Goal: Contribute content: Contribute content

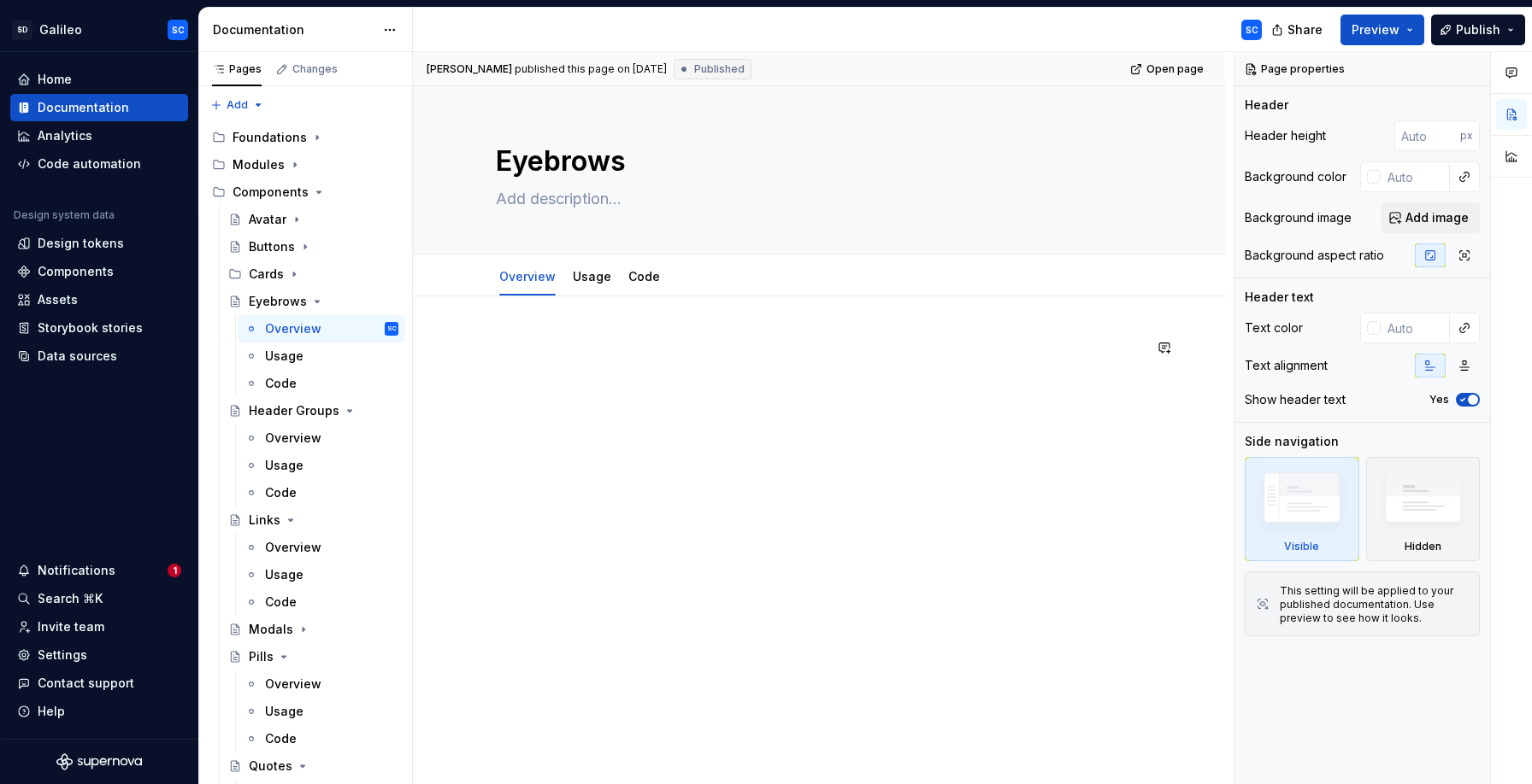
scroll to position [91, 0]
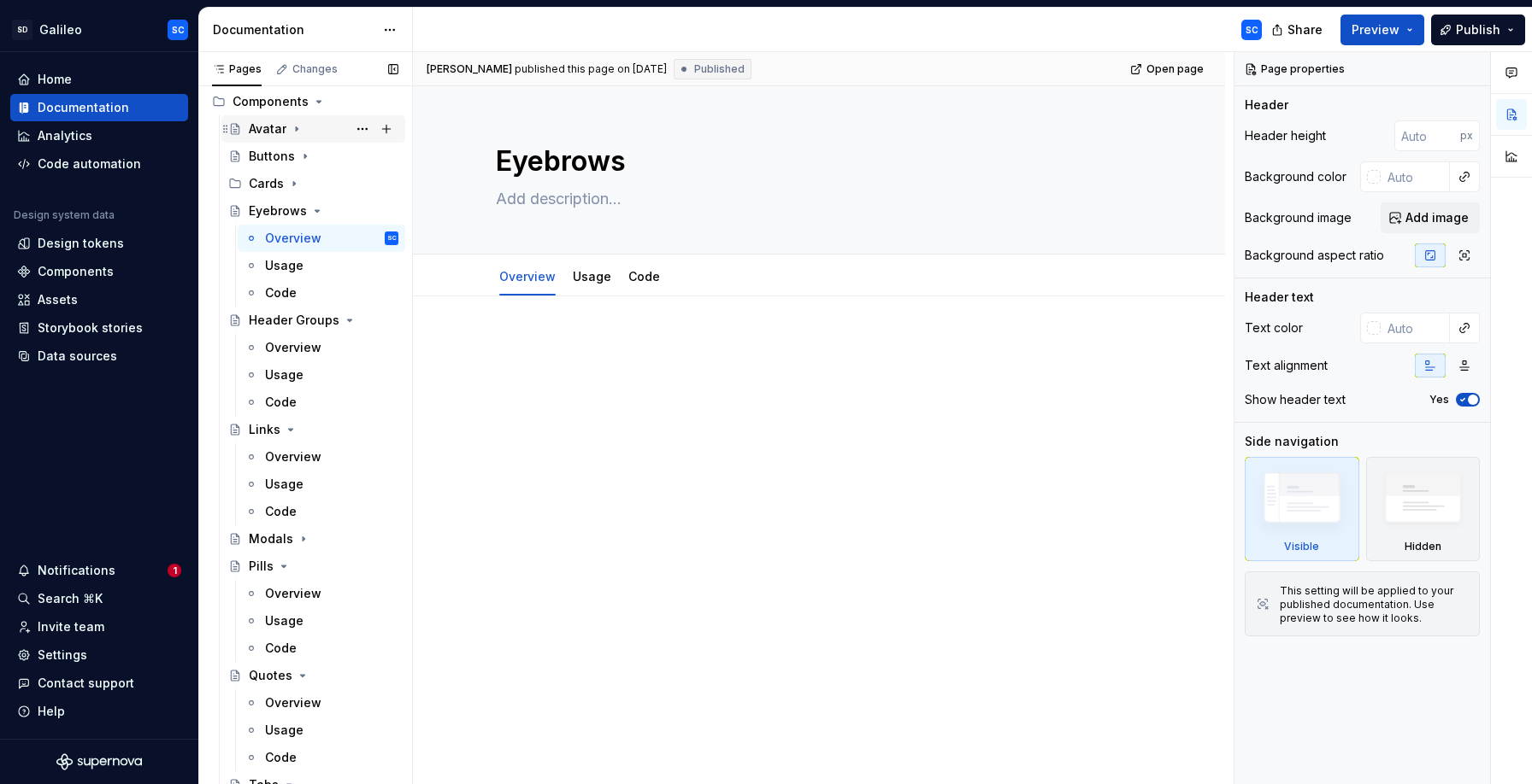
click at [296, 130] on icon "Page tree" at bounding box center [296, 128] width 13 height 13
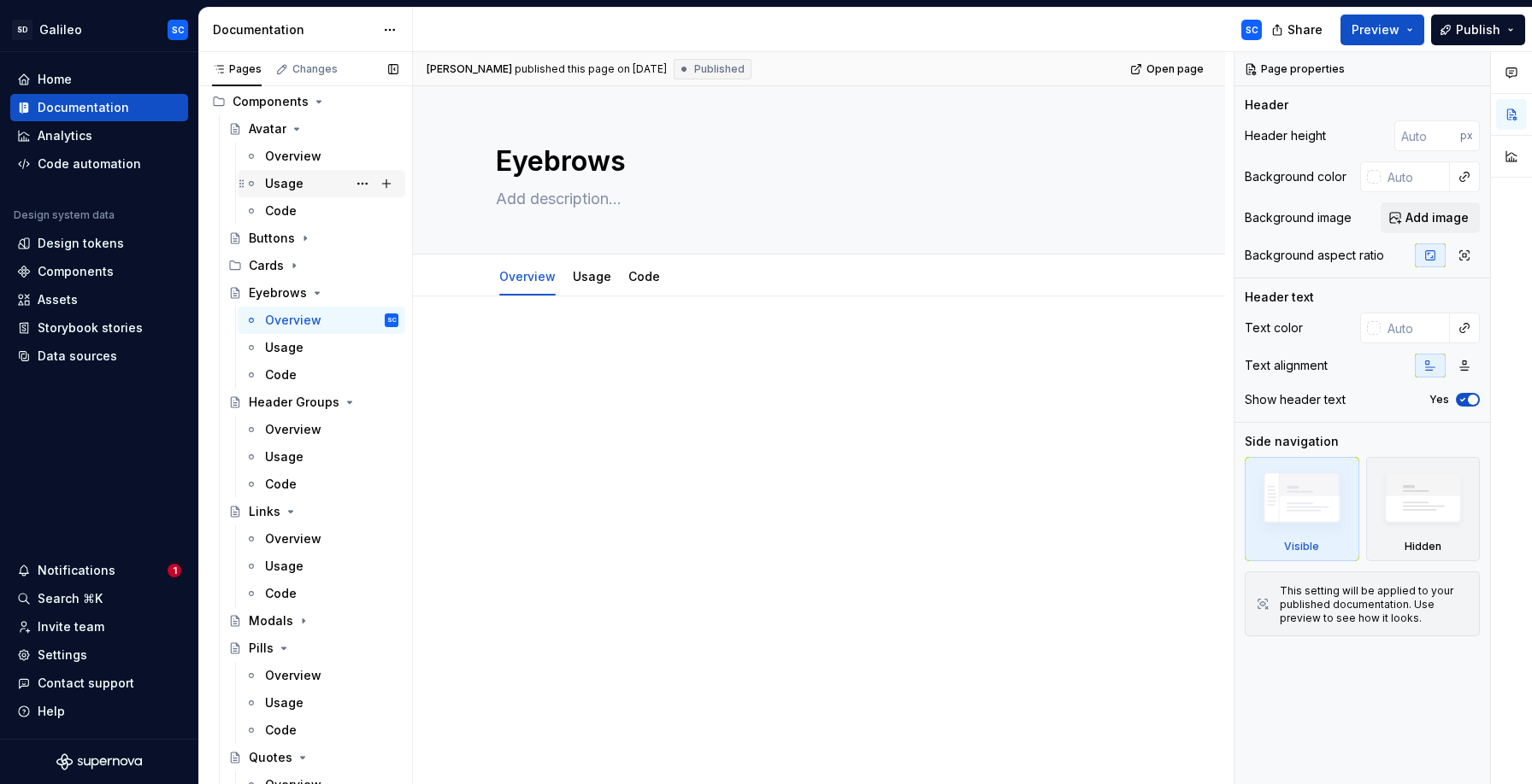
click at [287, 185] on div "Usage" at bounding box center [284, 184] width 39 height 17
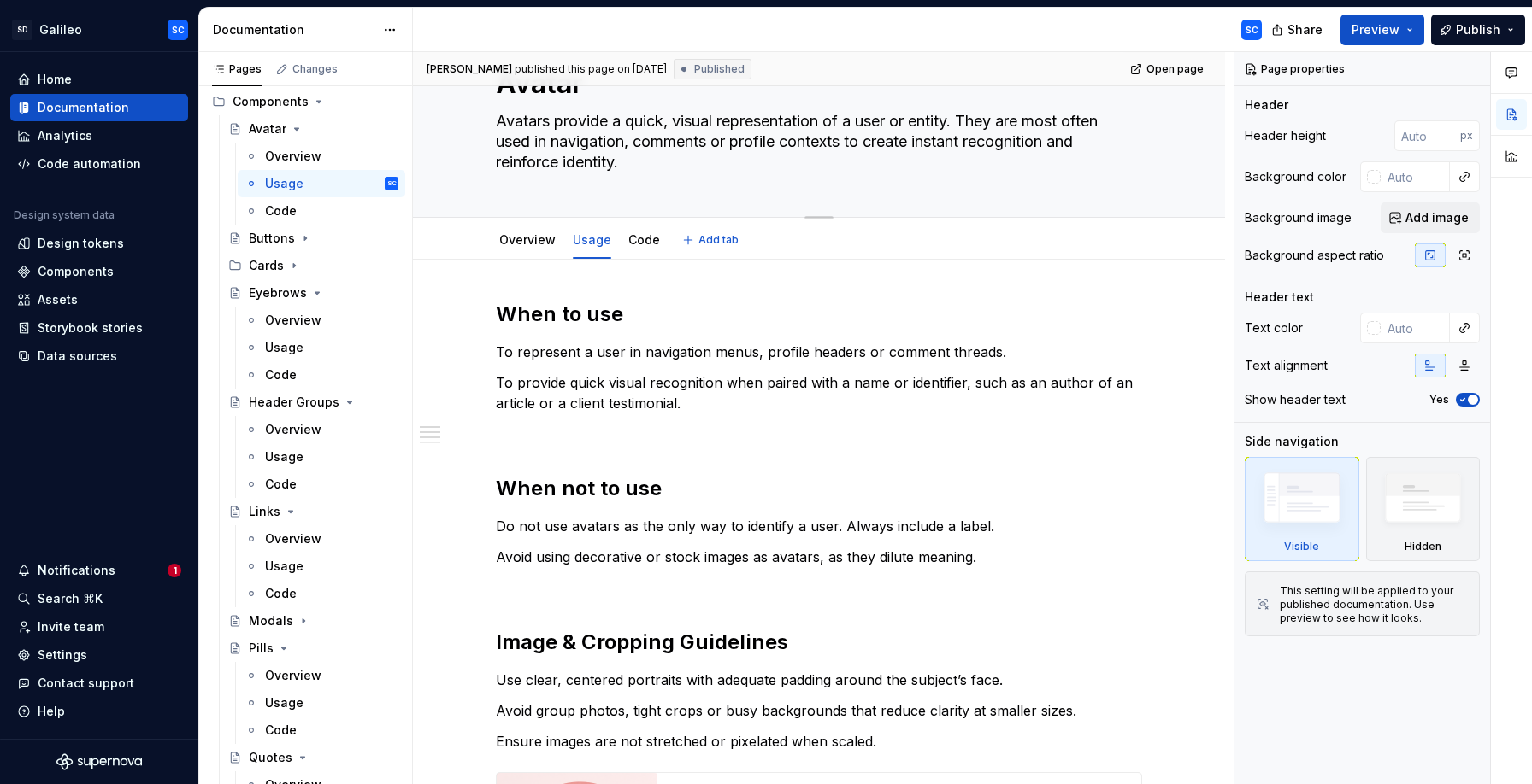
scroll to position [12, 0]
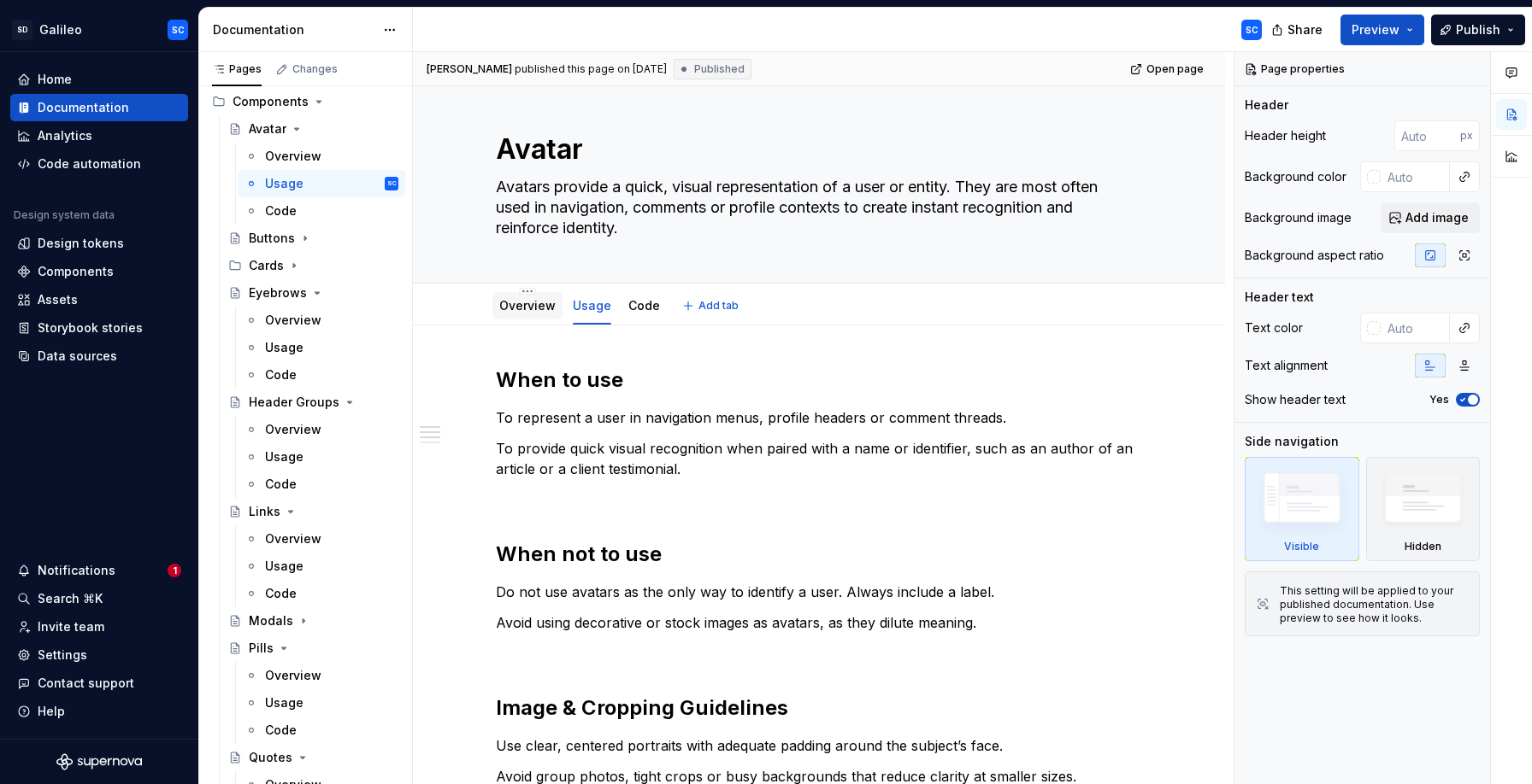
click at [530, 312] on link "Overview" at bounding box center [528, 305] width 57 height 14
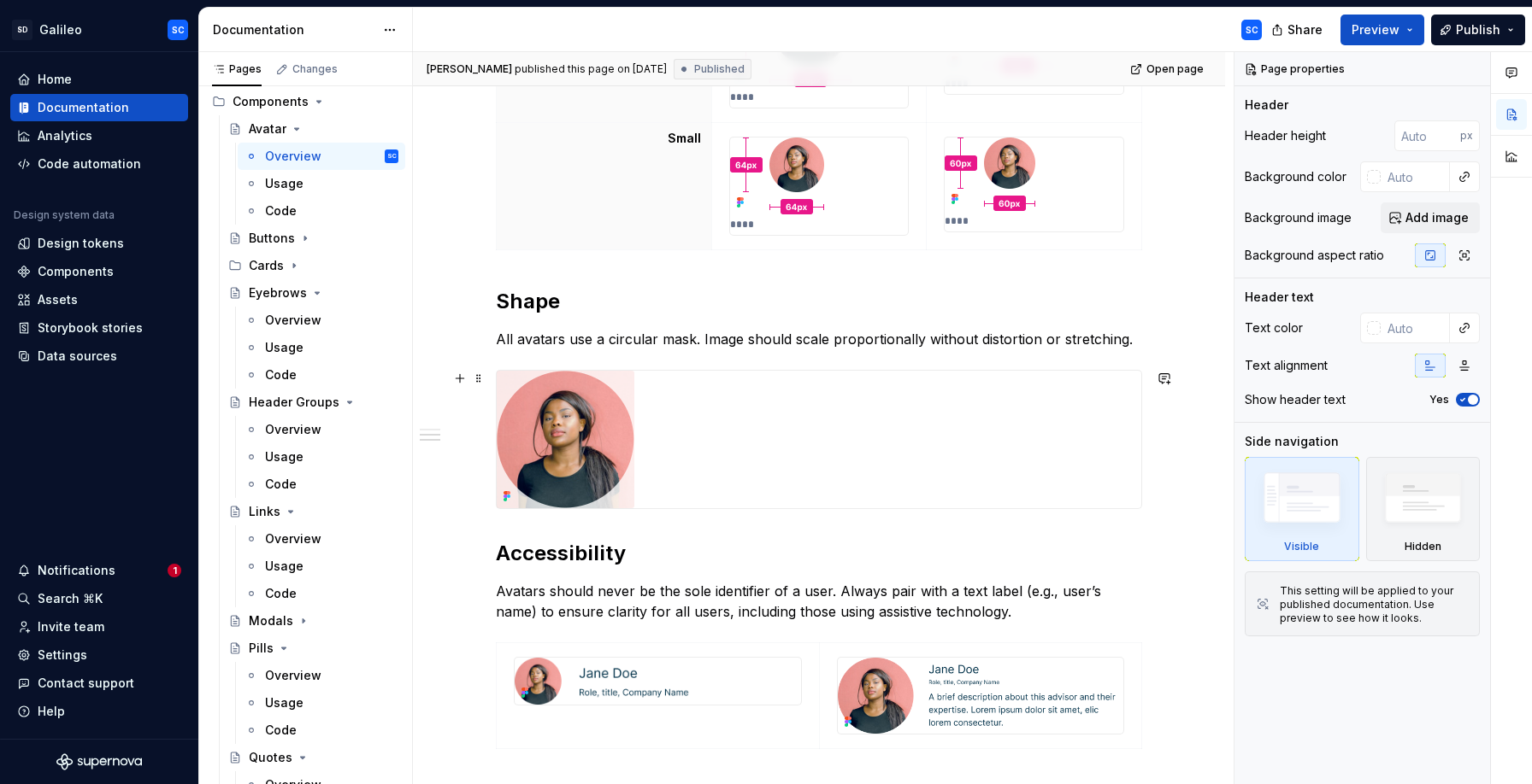
scroll to position [1027, 0]
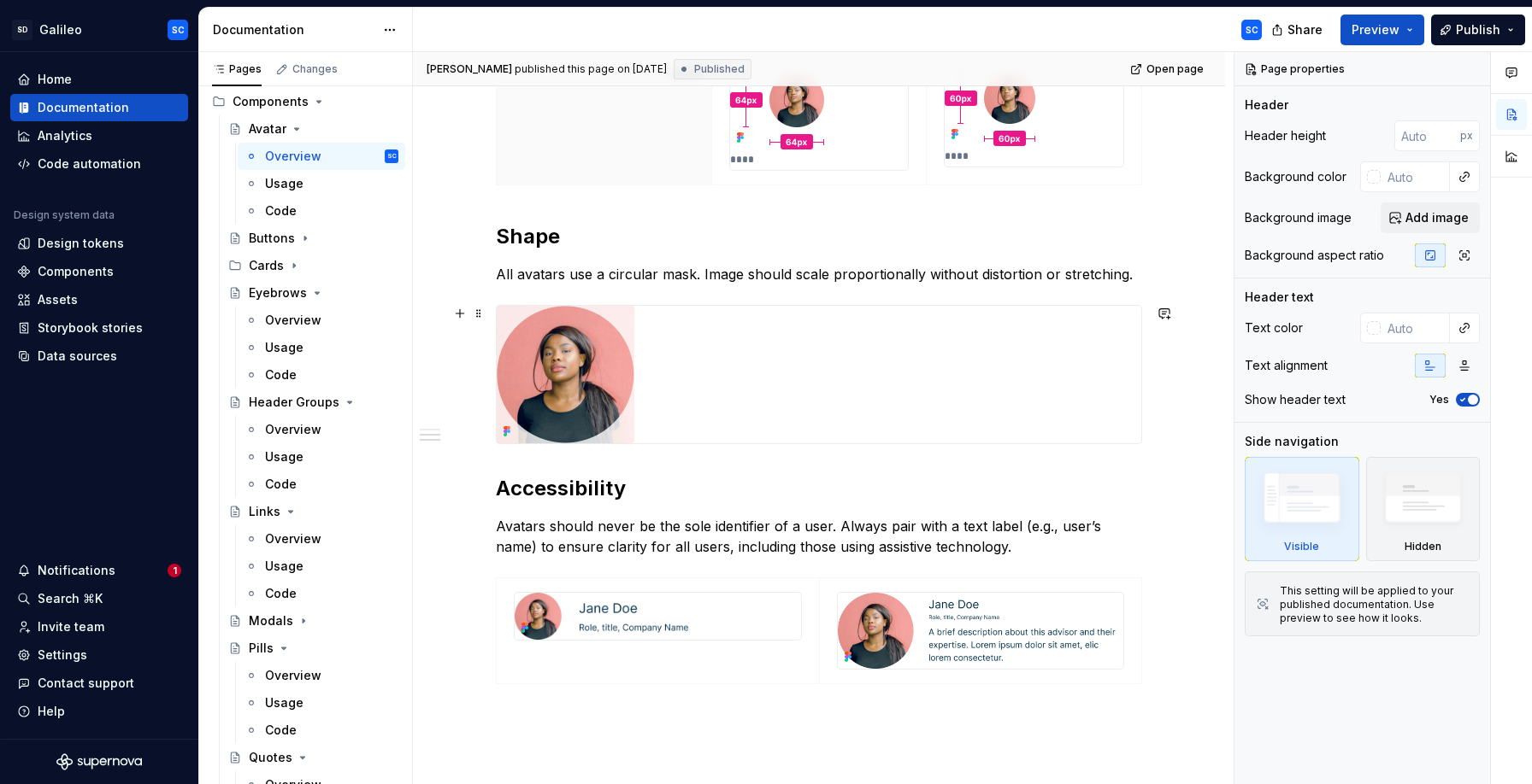
type textarea "*"
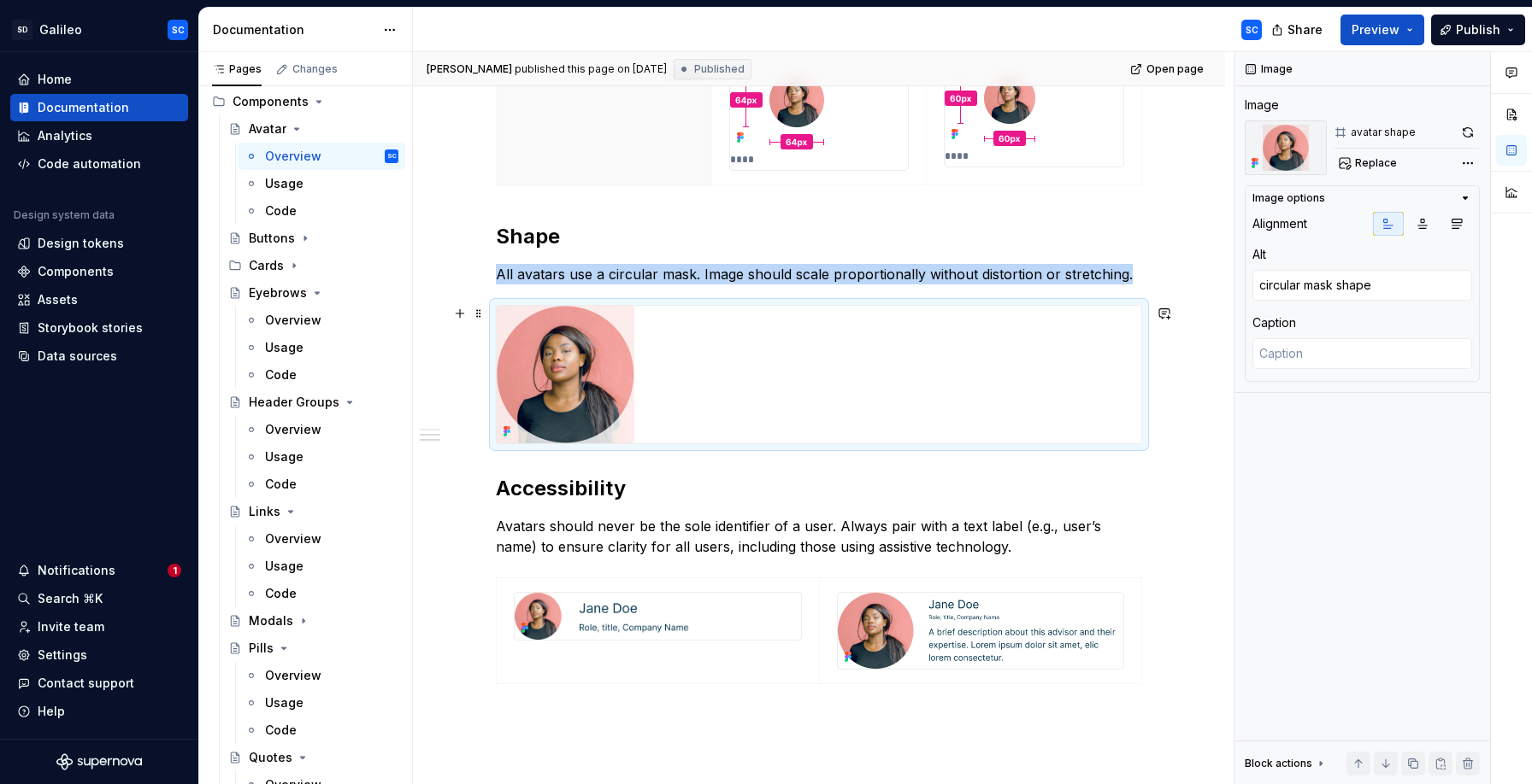
click at [588, 354] on img at bounding box center [565, 375] width 138 height 138
click at [463, 317] on button "button" at bounding box center [460, 313] width 24 height 24
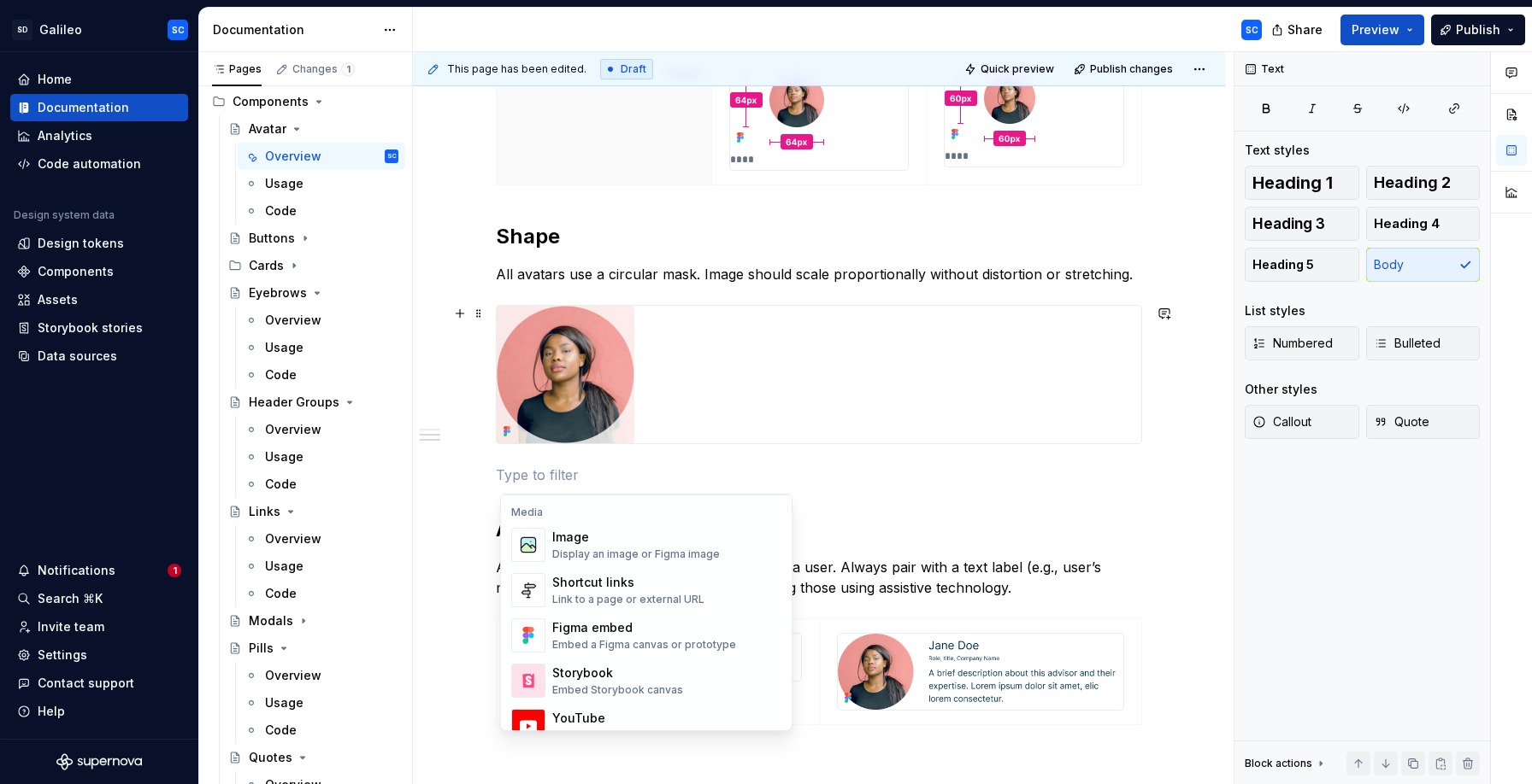
scroll to position [734, 0]
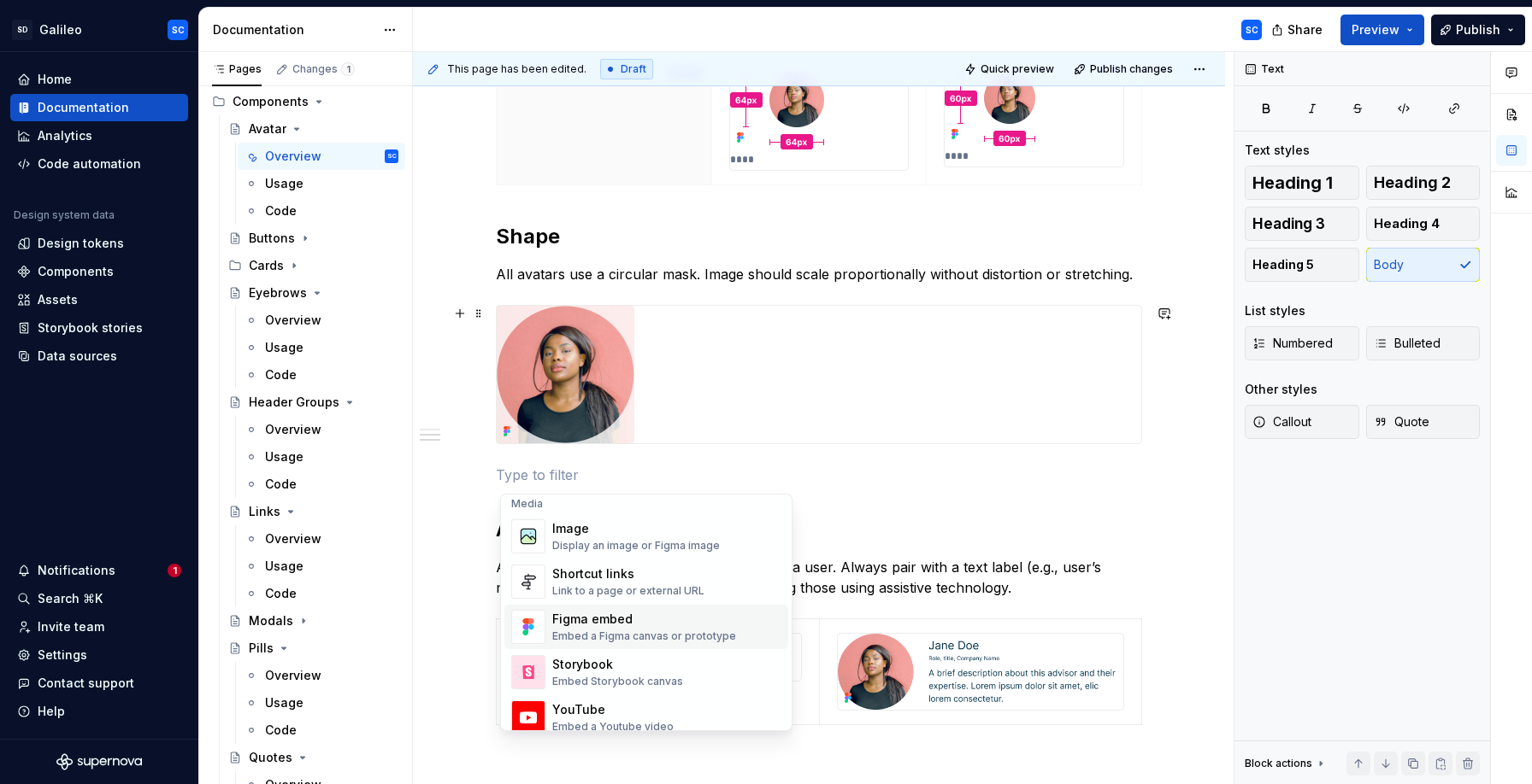
click at [641, 629] on div "Embed a Figma canvas or prototype" at bounding box center [644, 636] width 184 height 13
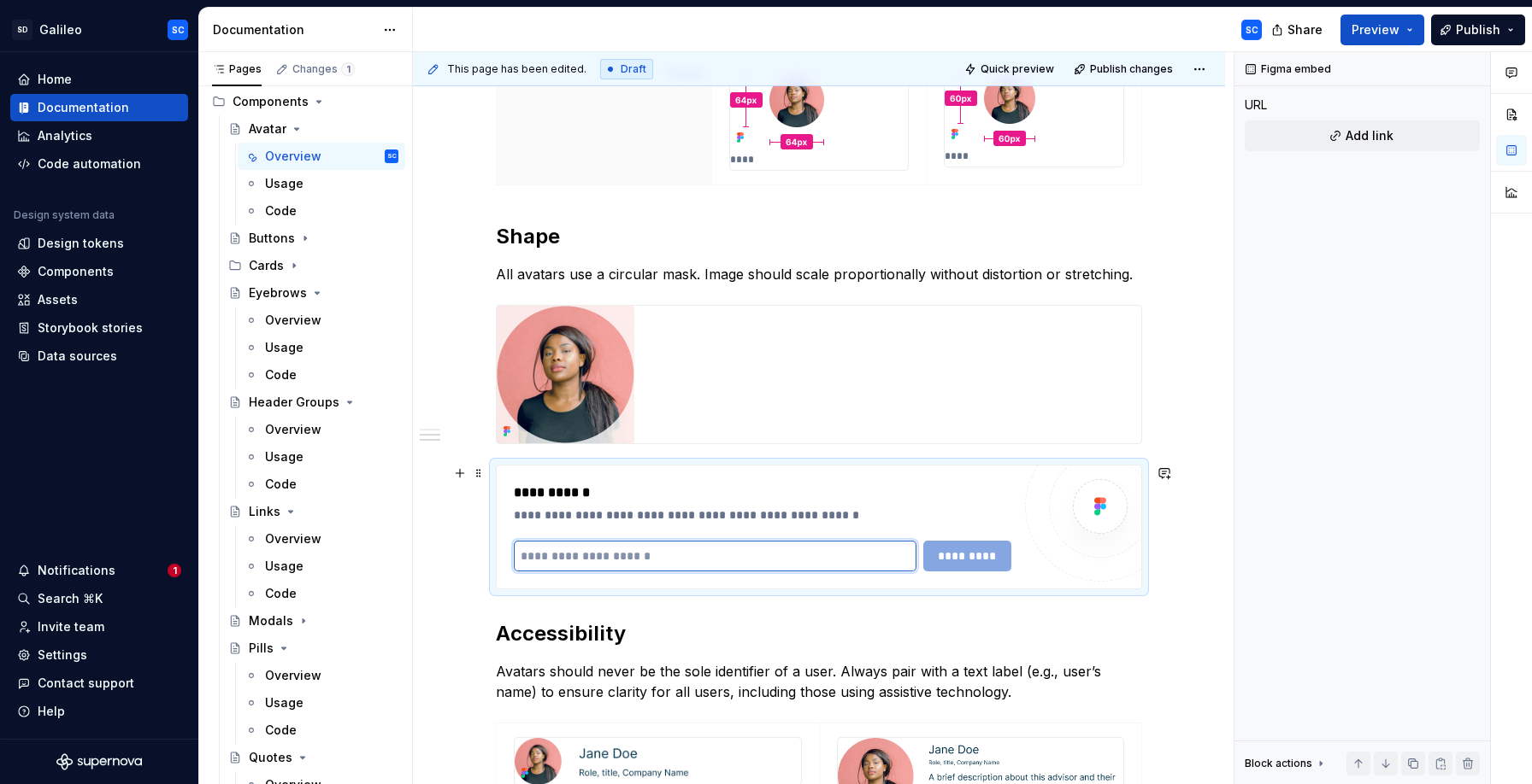
click at [688, 556] on input "text" at bounding box center [715, 556] width 403 height 31
paste input "**********"
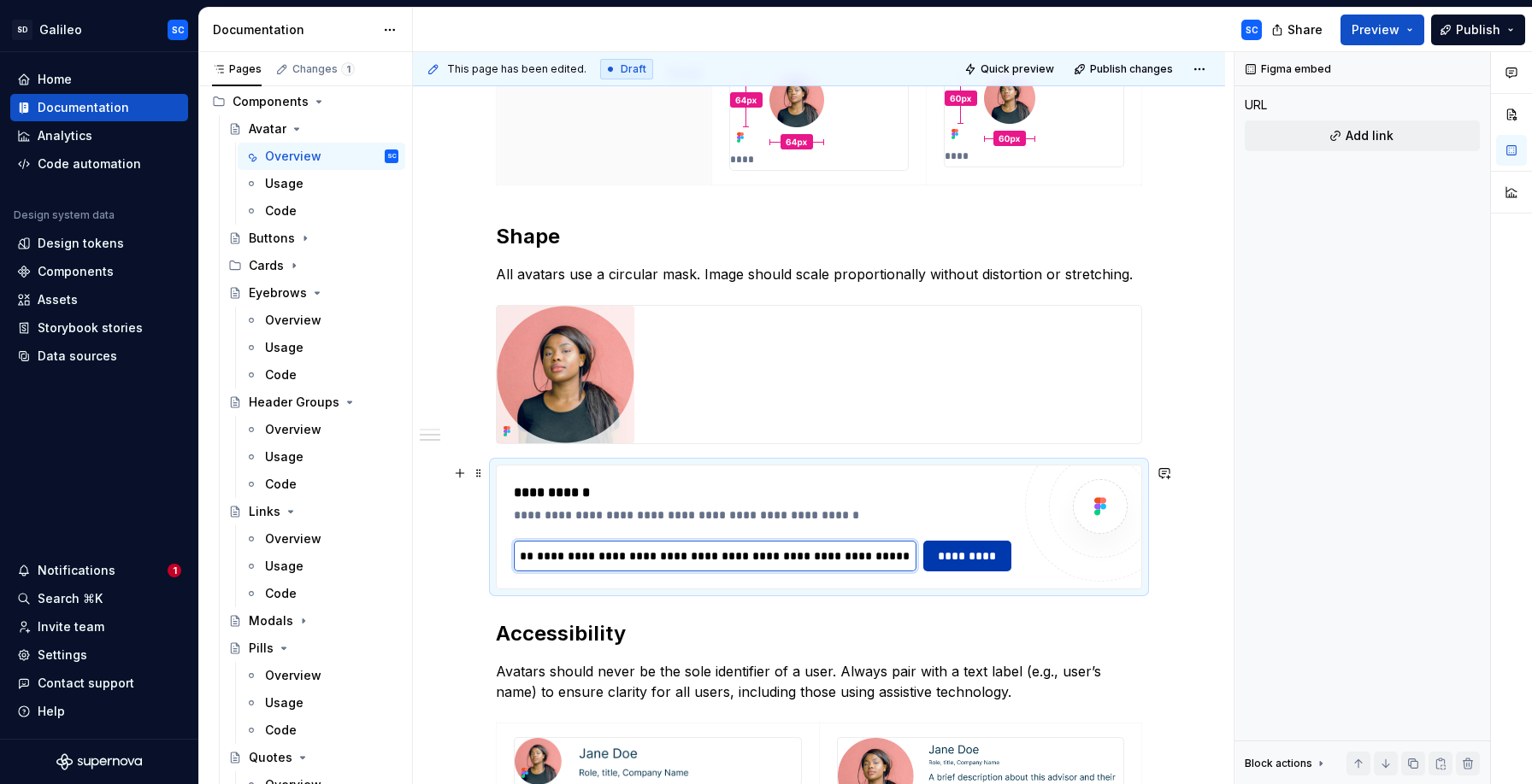
type input "**********"
click at [968, 562] on span "*********" at bounding box center [968, 556] width 66 height 17
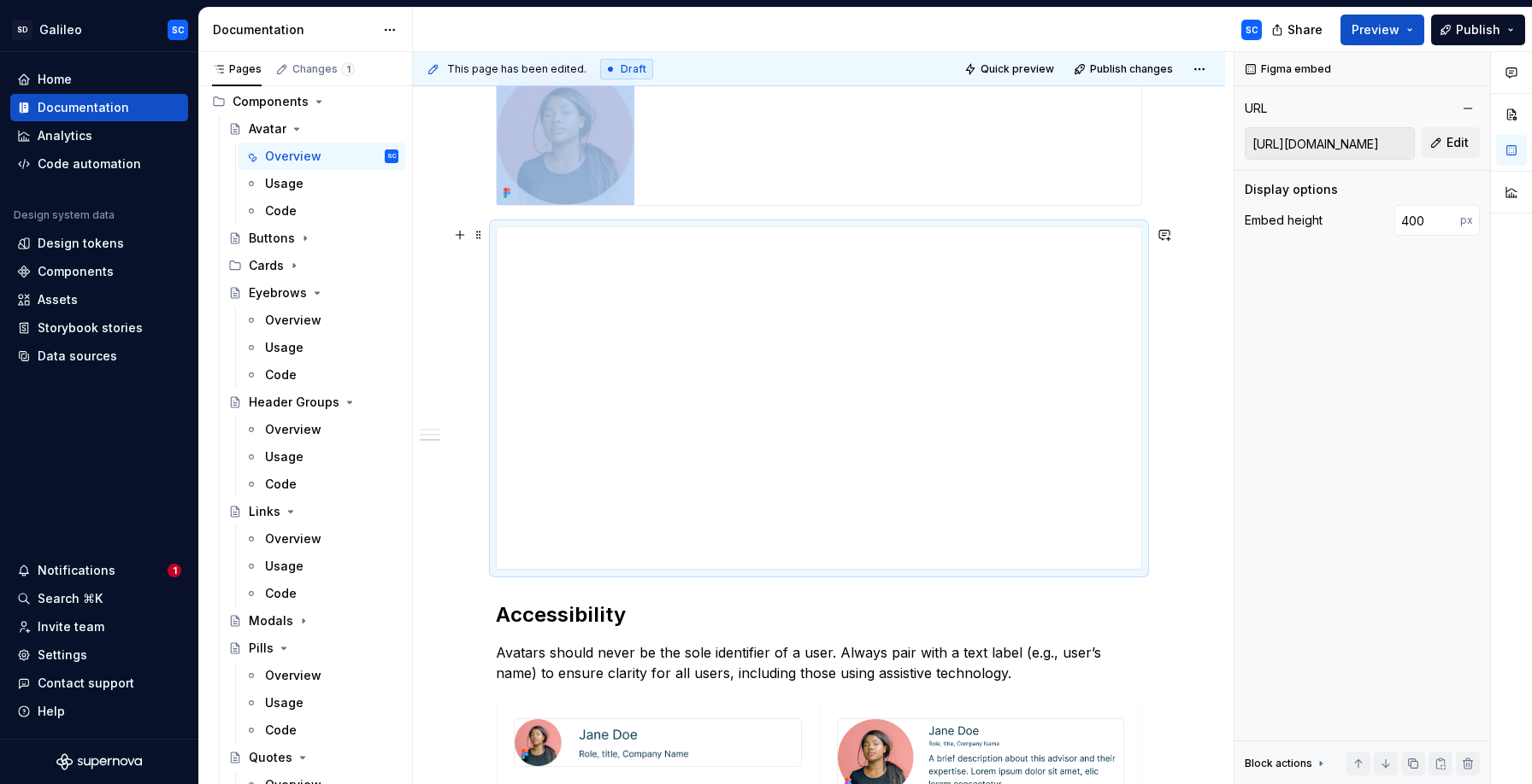
scroll to position [1271, 0]
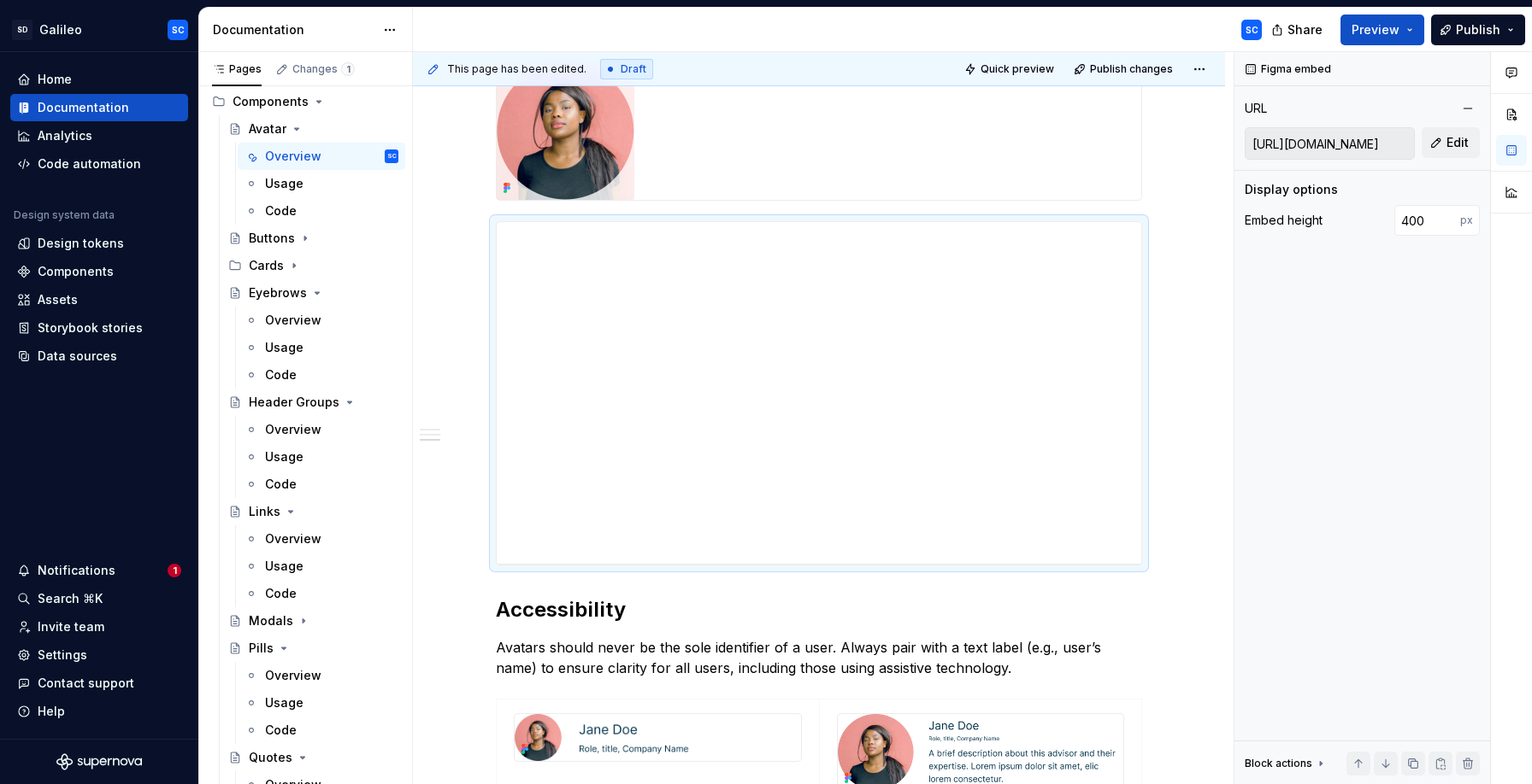
type textarea "*"
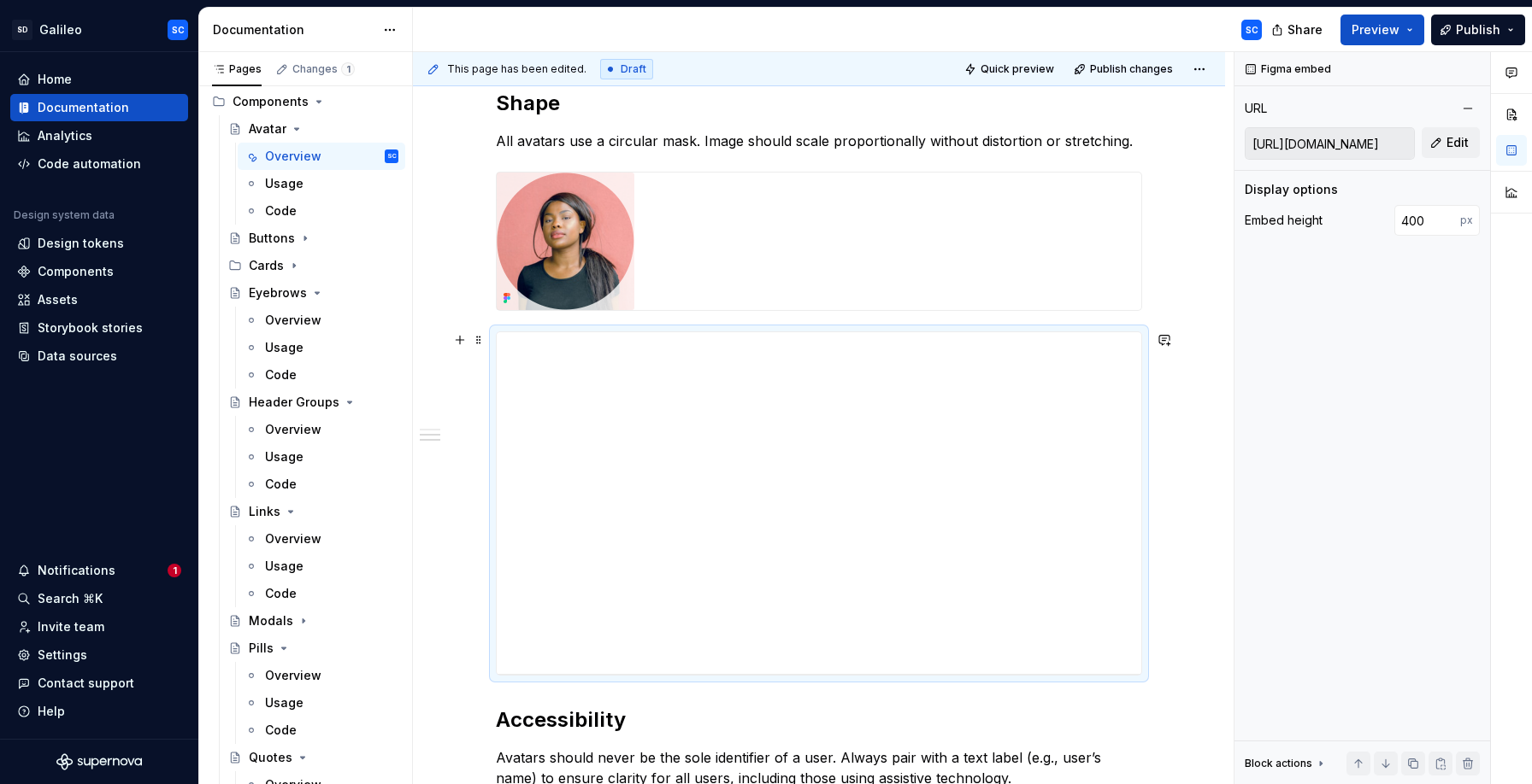
scroll to position [1155, 0]
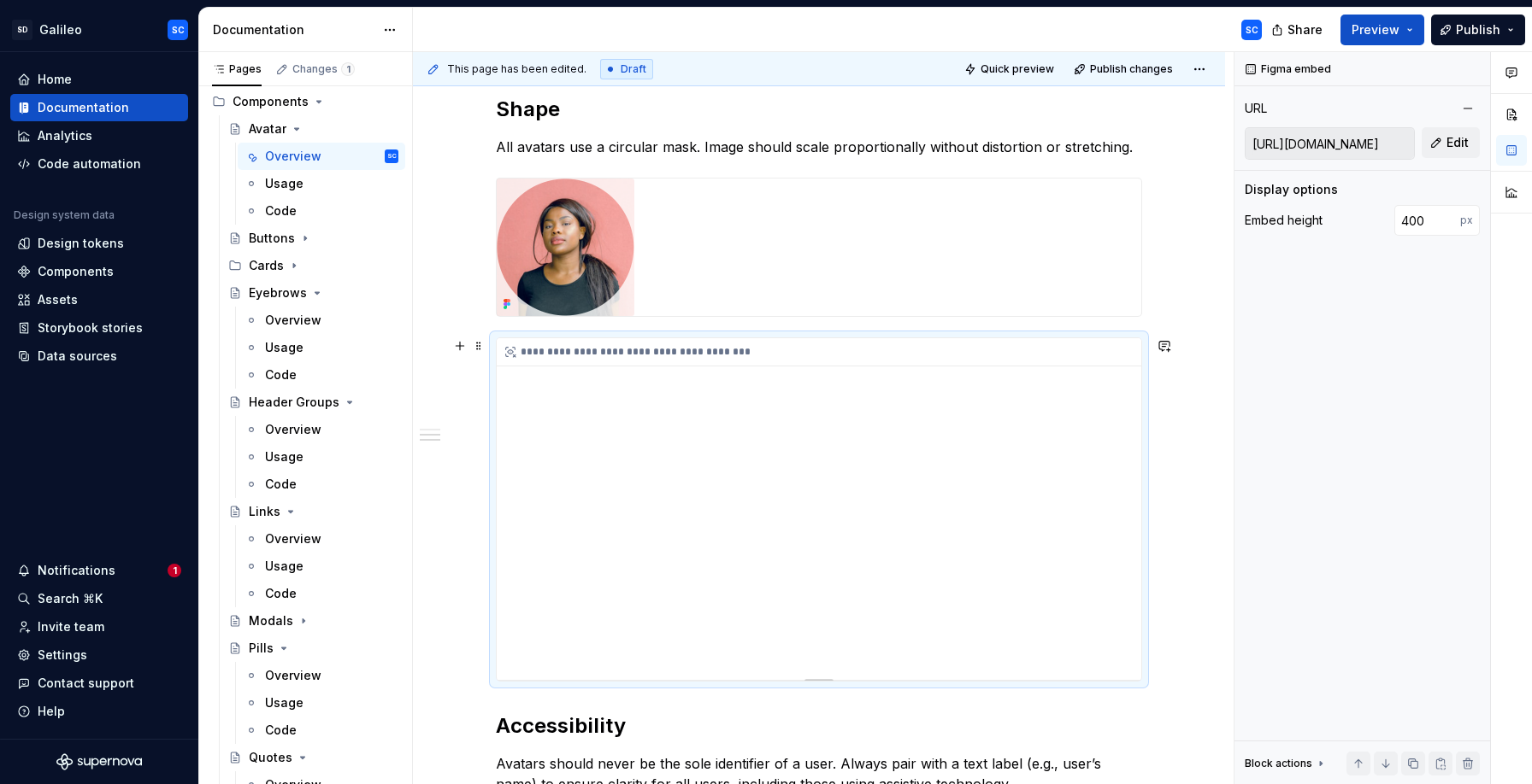
click at [1069, 558] on div "**********" at bounding box center [818, 509] width 645 height 342
click at [1449, 225] on input "399" at bounding box center [1427, 220] width 66 height 31
click at [1449, 225] on input "398" at bounding box center [1427, 220] width 66 height 31
click at [1449, 225] on input "397" at bounding box center [1427, 220] width 66 height 31
click at [1449, 225] on input "396" at bounding box center [1427, 220] width 66 height 31
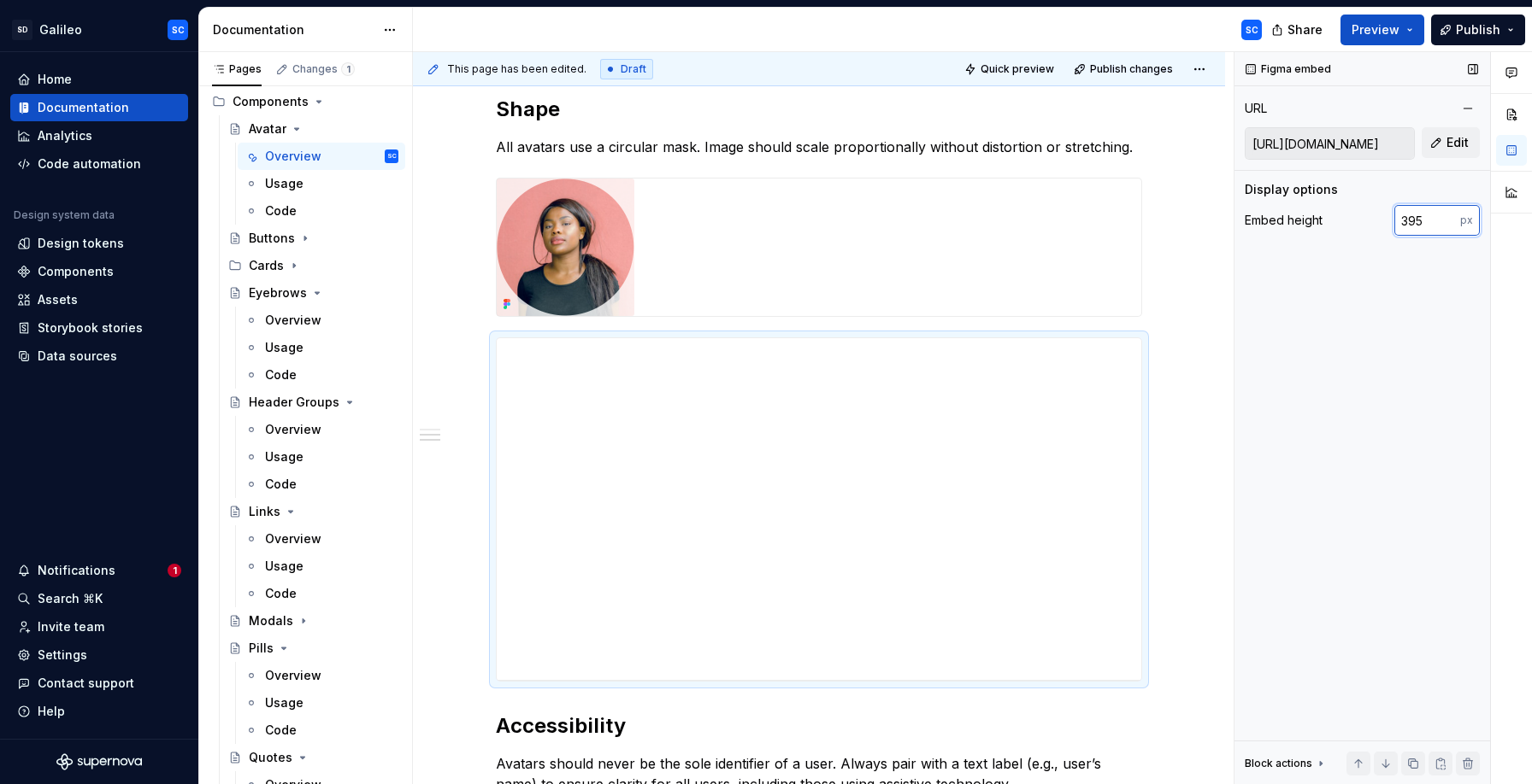
click at [1449, 225] on input "395" at bounding box center [1427, 220] width 66 height 31
click at [1449, 225] on input "394" at bounding box center [1427, 220] width 66 height 31
click at [1449, 225] on input "393" at bounding box center [1427, 220] width 66 height 31
click at [1449, 225] on input "392" at bounding box center [1427, 220] width 66 height 31
click at [1449, 225] on input "391" at bounding box center [1427, 220] width 66 height 31
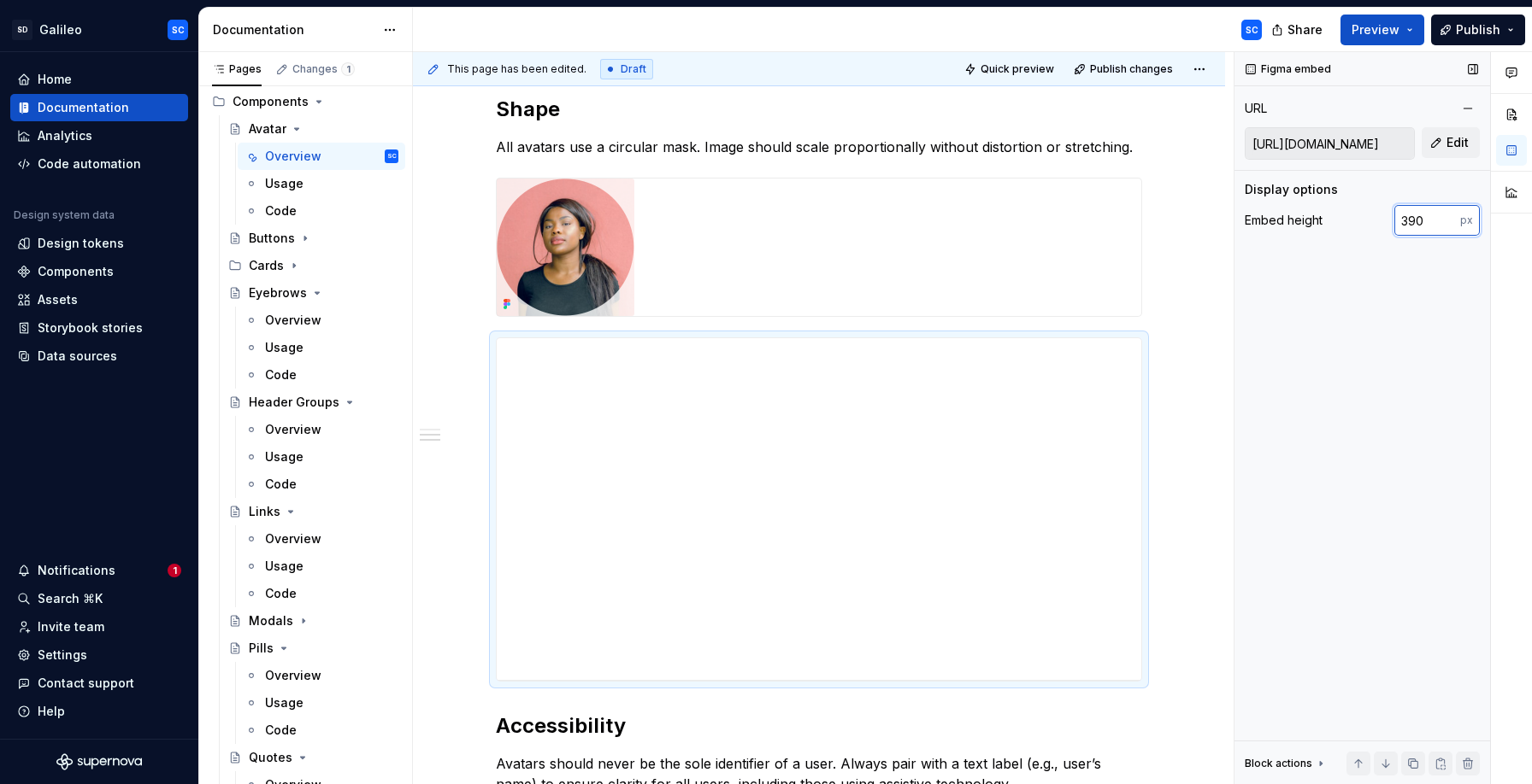
click at [1449, 225] on input "390" at bounding box center [1427, 220] width 66 height 31
click at [1449, 225] on input "389" at bounding box center [1427, 220] width 66 height 31
click at [1449, 225] on input "388" at bounding box center [1427, 220] width 66 height 31
click at [1449, 225] on input "387" at bounding box center [1427, 220] width 66 height 31
click at [1449, 225] on input "386" at bounding box center [1427, 220] width 66 height 31
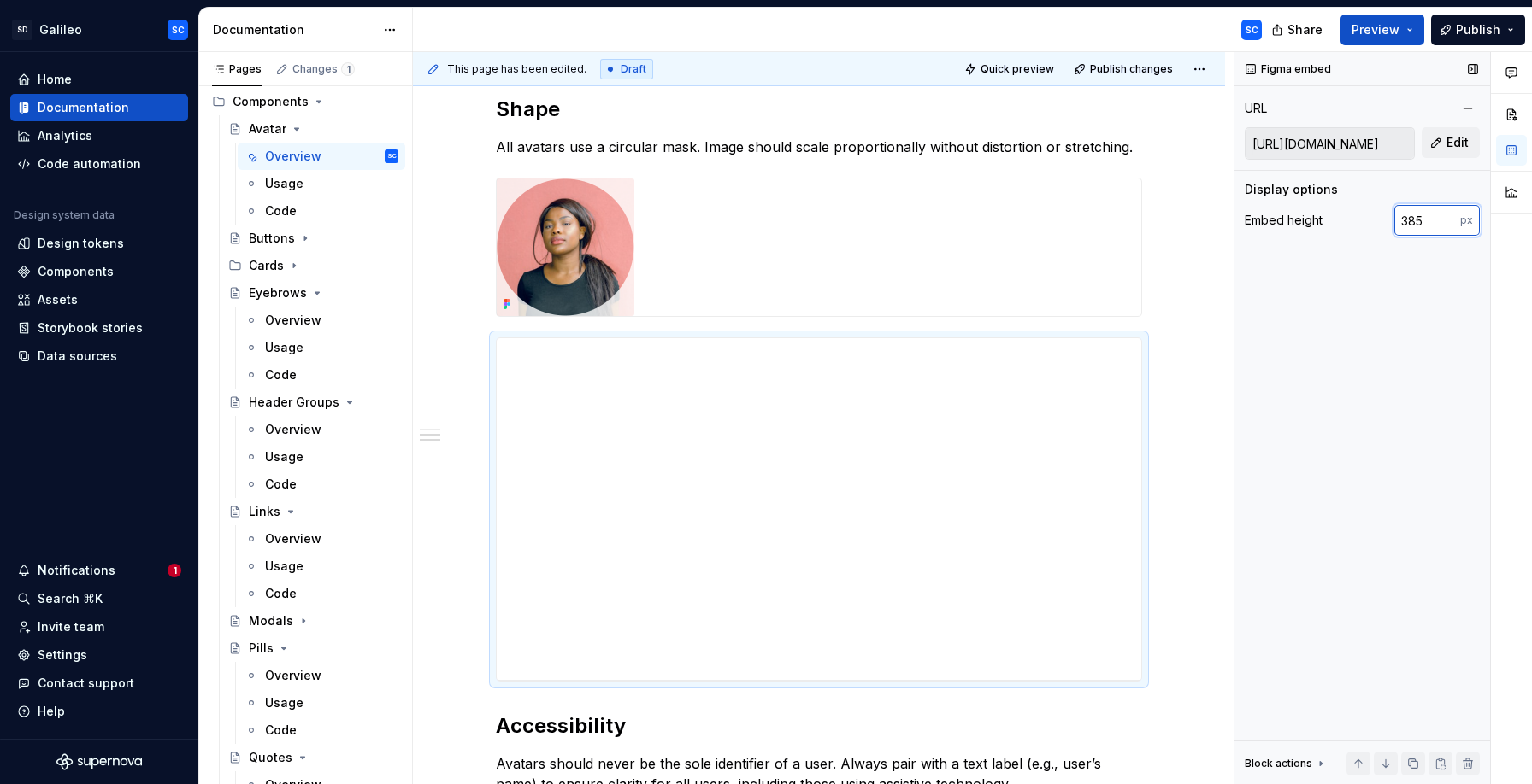
click at [1449, 225] on input "385" at bounding box center [1427, 220] width 66 height 31
click at [1449, 225] on input "384" at bounding box center [1427, 220] width 66 height 31
click at [1449, 225] on input "383" at bounding box center [1427, 220] width 66 height 31
click at [1449, 225] on input "382" at bounding box center [1427, 220] width 66 height 31
click at [1449, 225] on input "381" at bounding box center [1427, 220] width 66 height 31
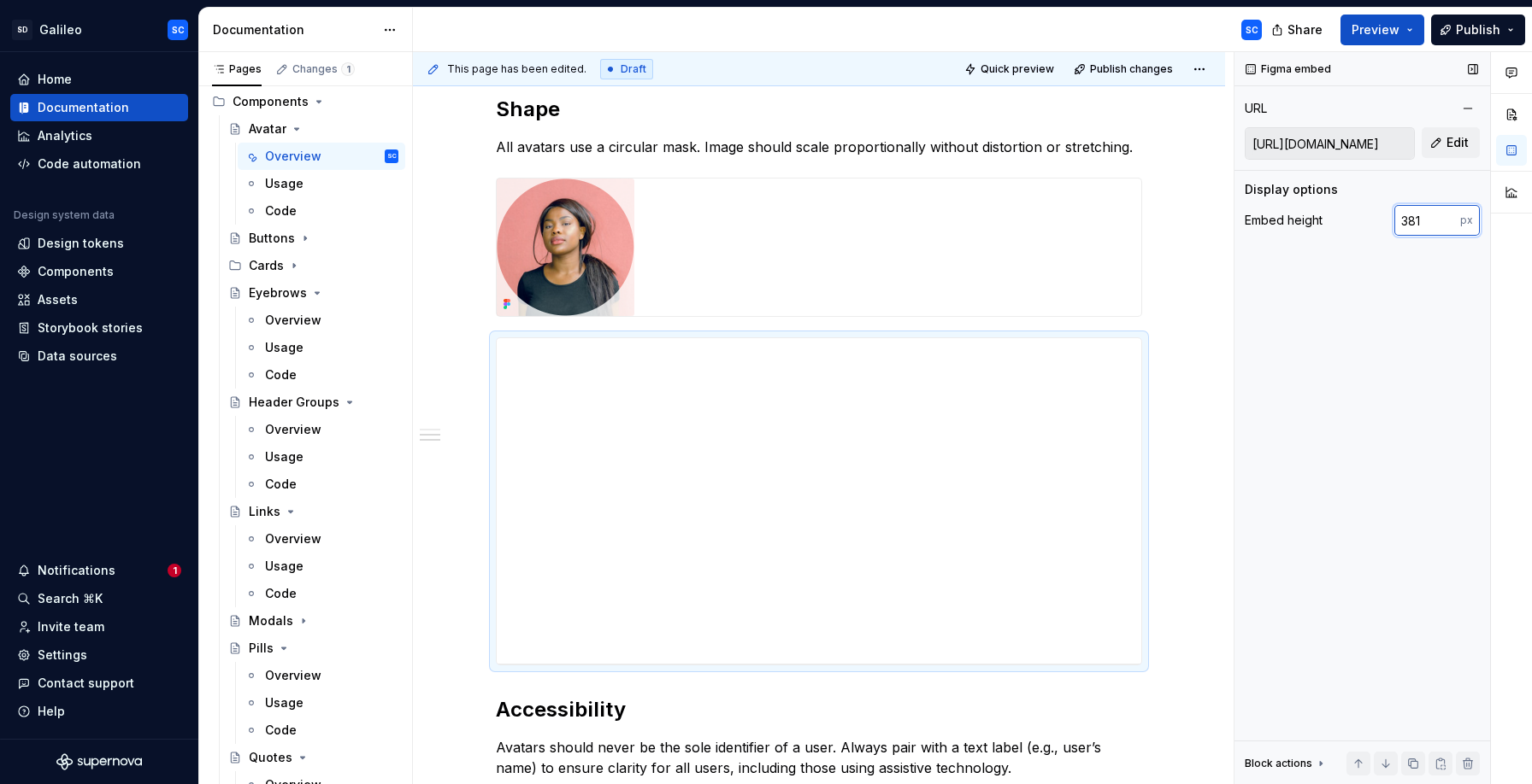
click at [1423, 225] on input "381" at bounding box center [1427, 220] width 66 height 31
click at [1412, 220] on input "381" at bounding box center [1427, 220] width 66 height 31
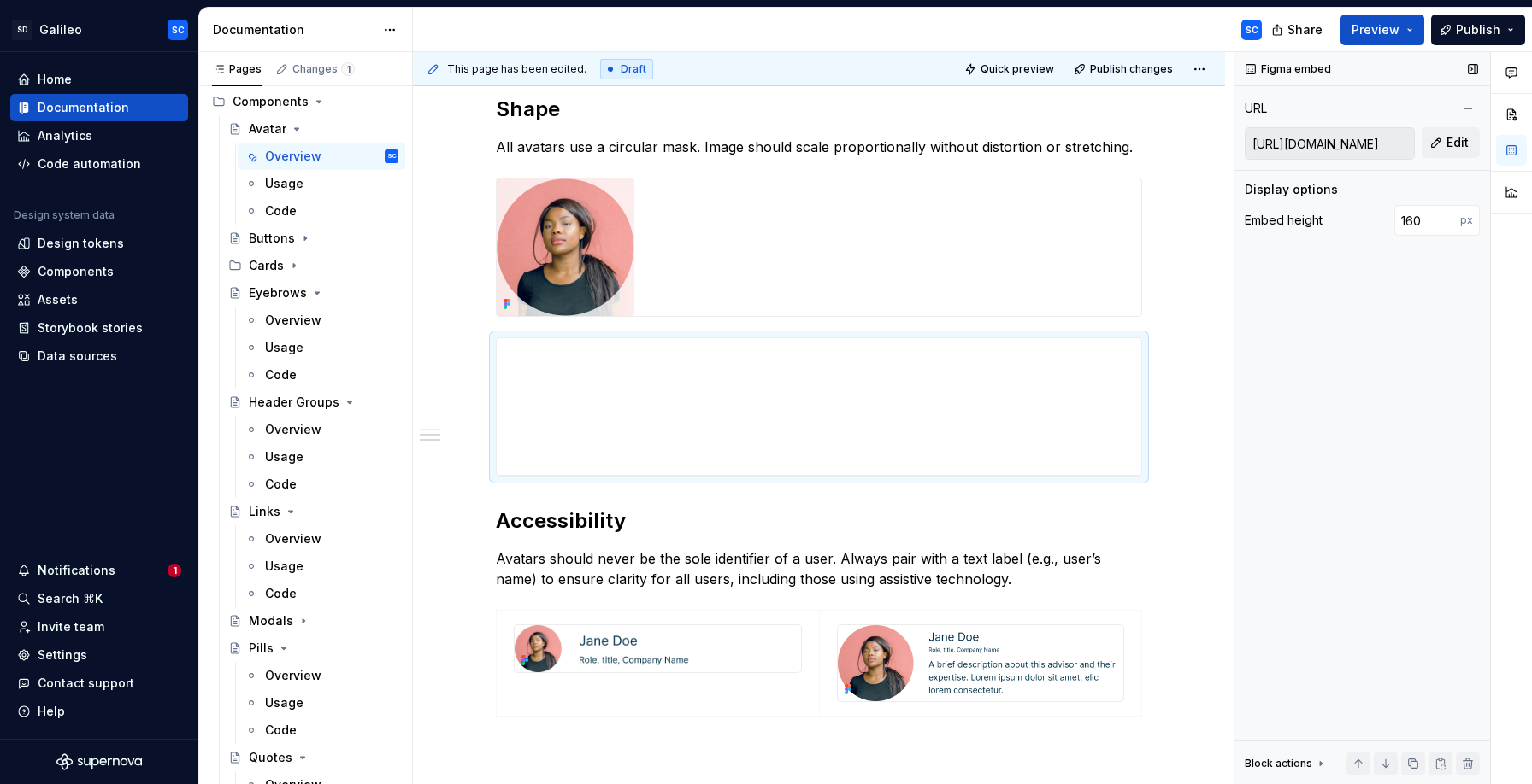
click at [1386, 326] on div "Figma embed URL [URL][DOMAIN_NAME] Edit Display options Embed height 160 px Blo…" at bounding box center [1362, 418] width 256 height 733
click at [1412, 220] on input "160" at bounding box center [1427, 220] width 66 height 31
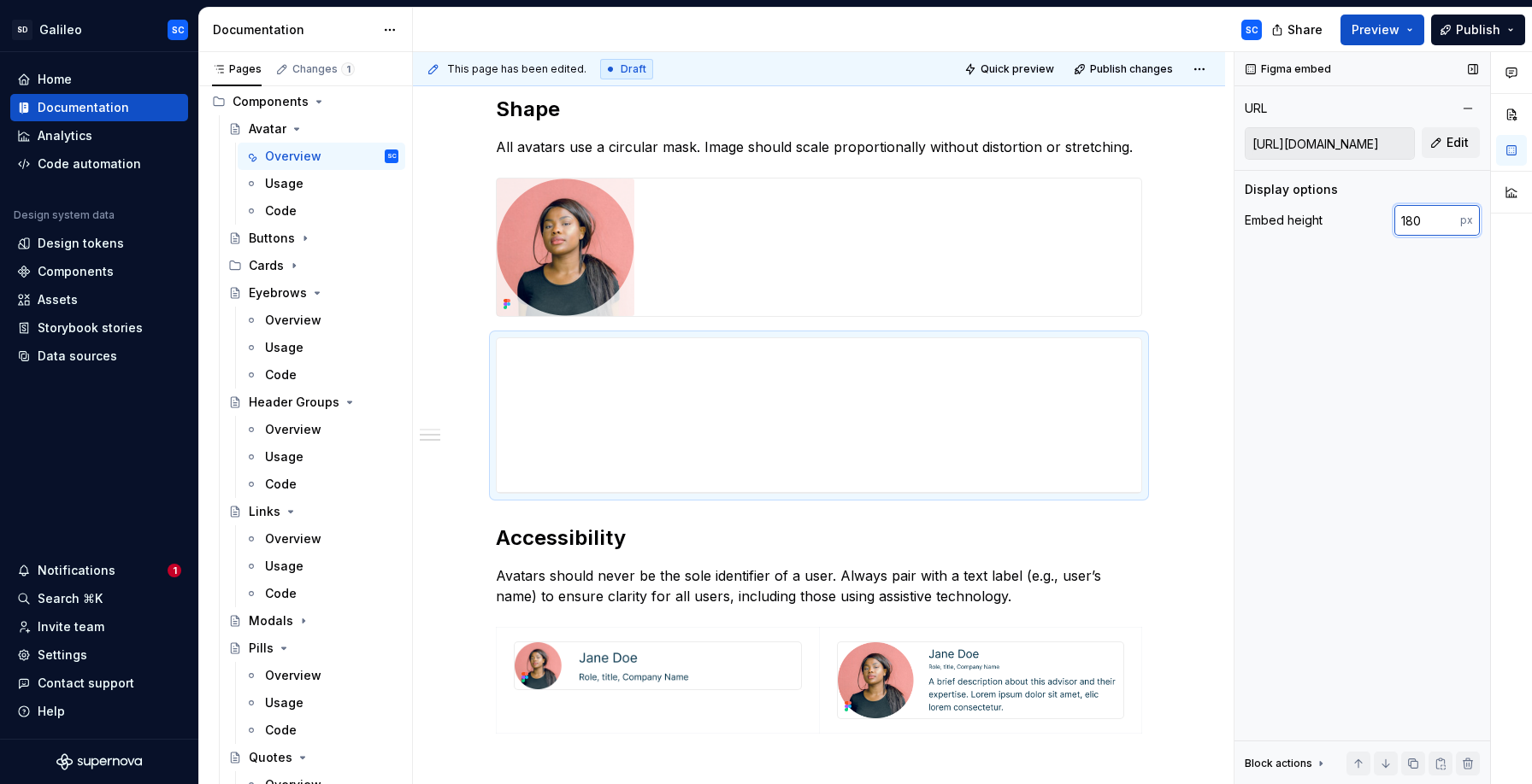
click at [1416, 227] on input "180" at bounding box center [1427, 220] width 66 height 31
type input "220"
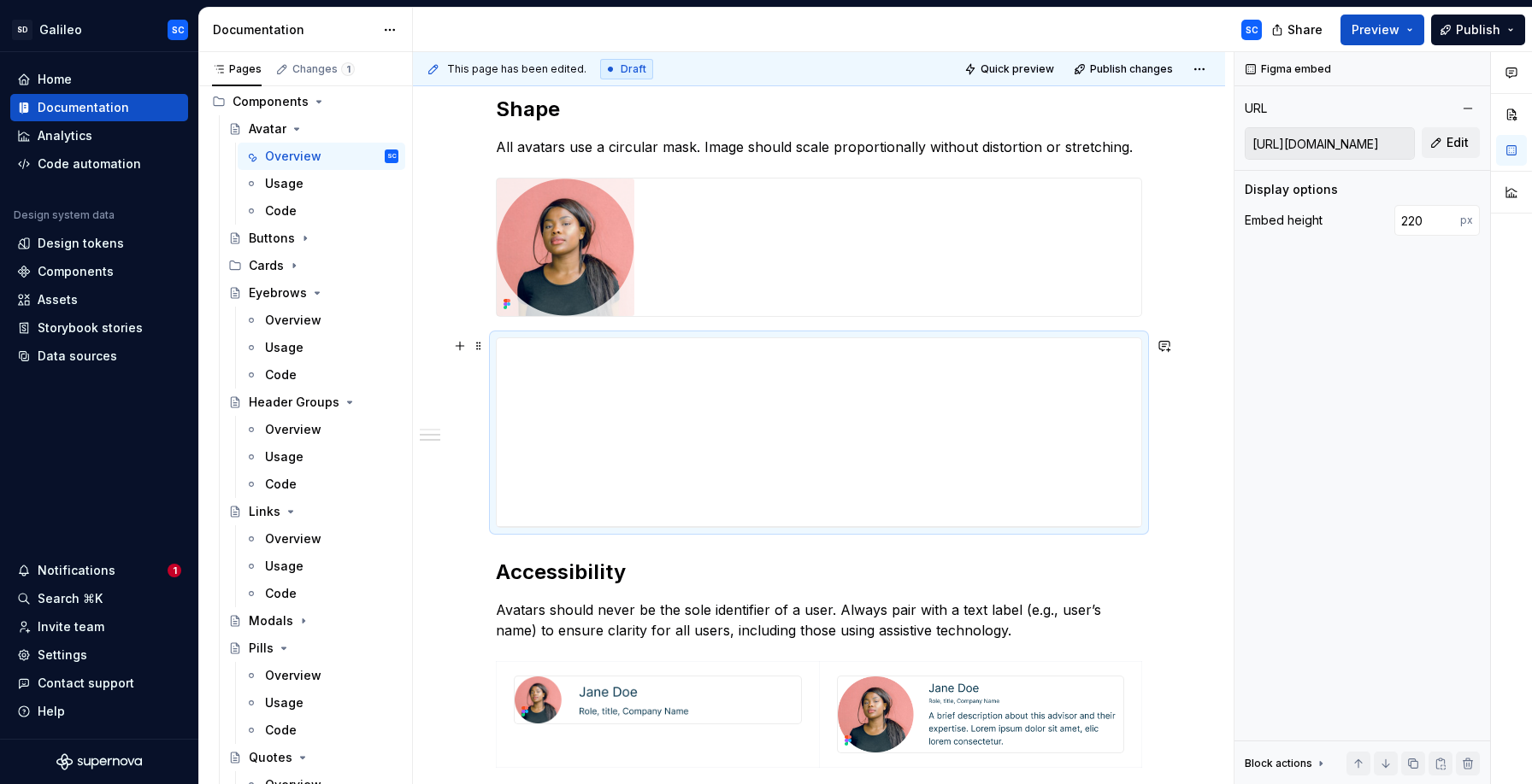
click at [1225, 398] on div "**********" at bounding box center [818, 106] width 812 height 1848
click at [1195, 608] on div "**********" at bounding box center [818, 106] width 812 height 1848
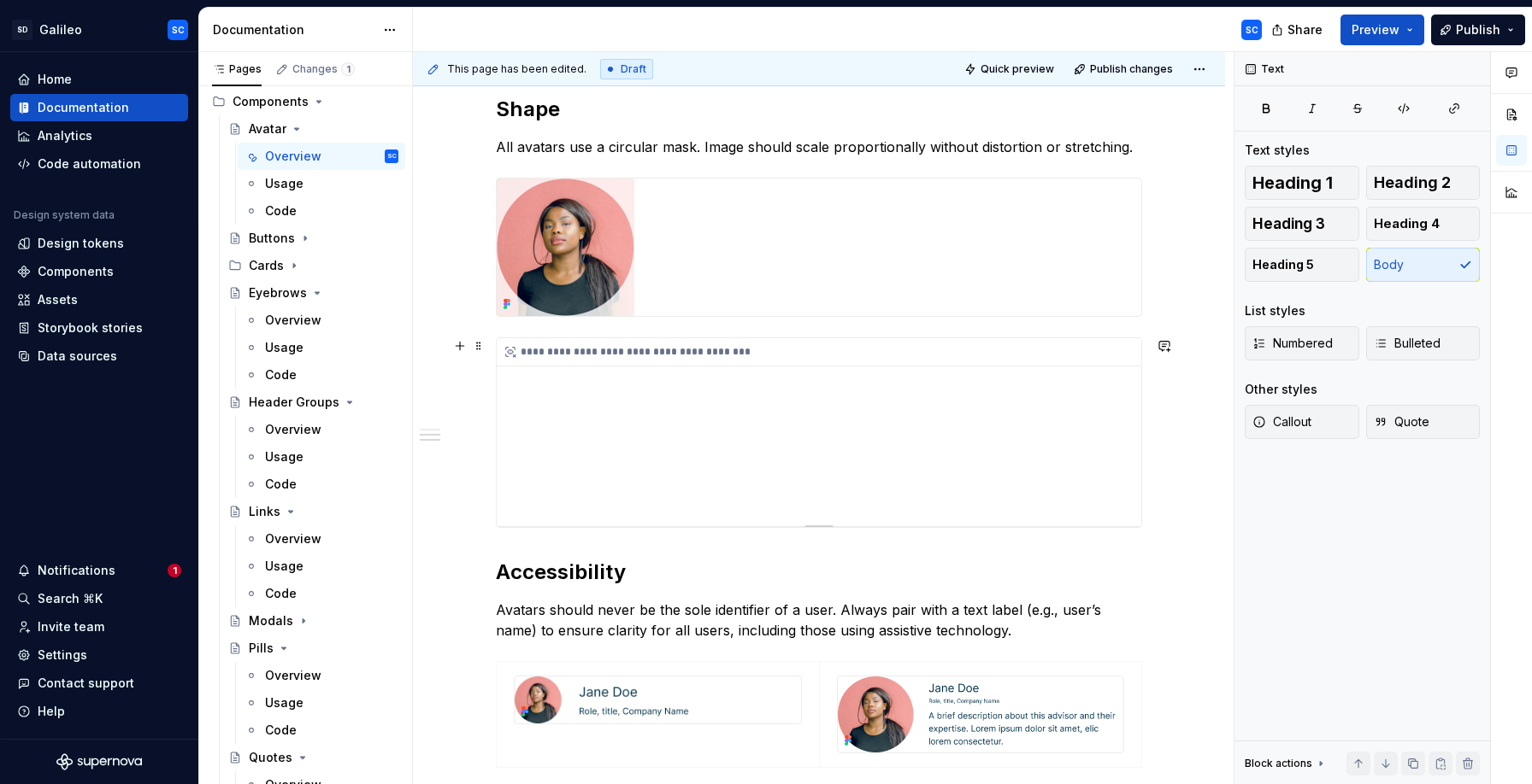
click at [820, 463] on div "**********" at bounding box center [818, 432] width 645 height 188
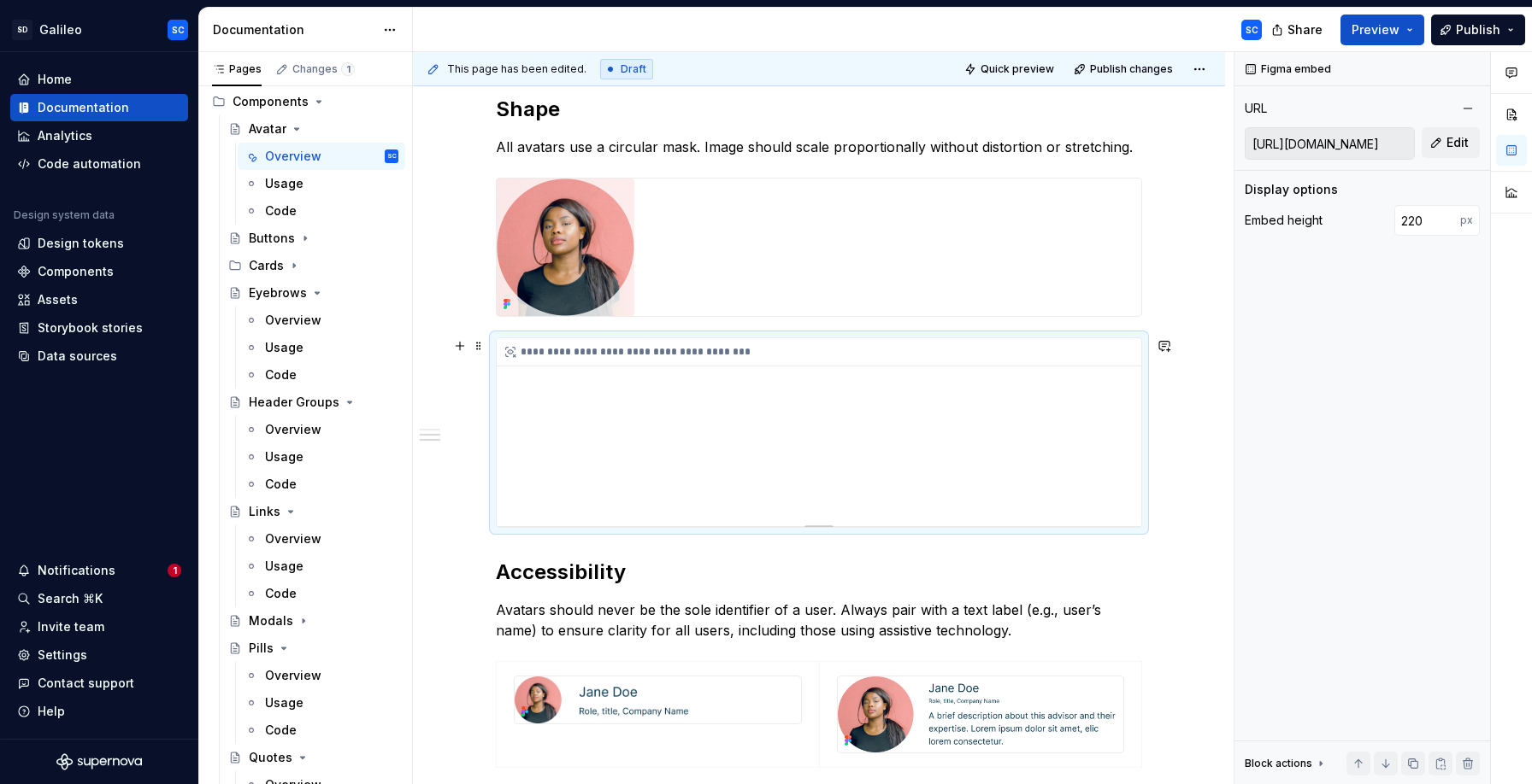
click at [801, 465] on div "**********" at bounding box center [818, 432] width 645 height 188
click at [1419, 215] on input "220" at bounding box center [1427, 220] width 66 height 31
type input "320"
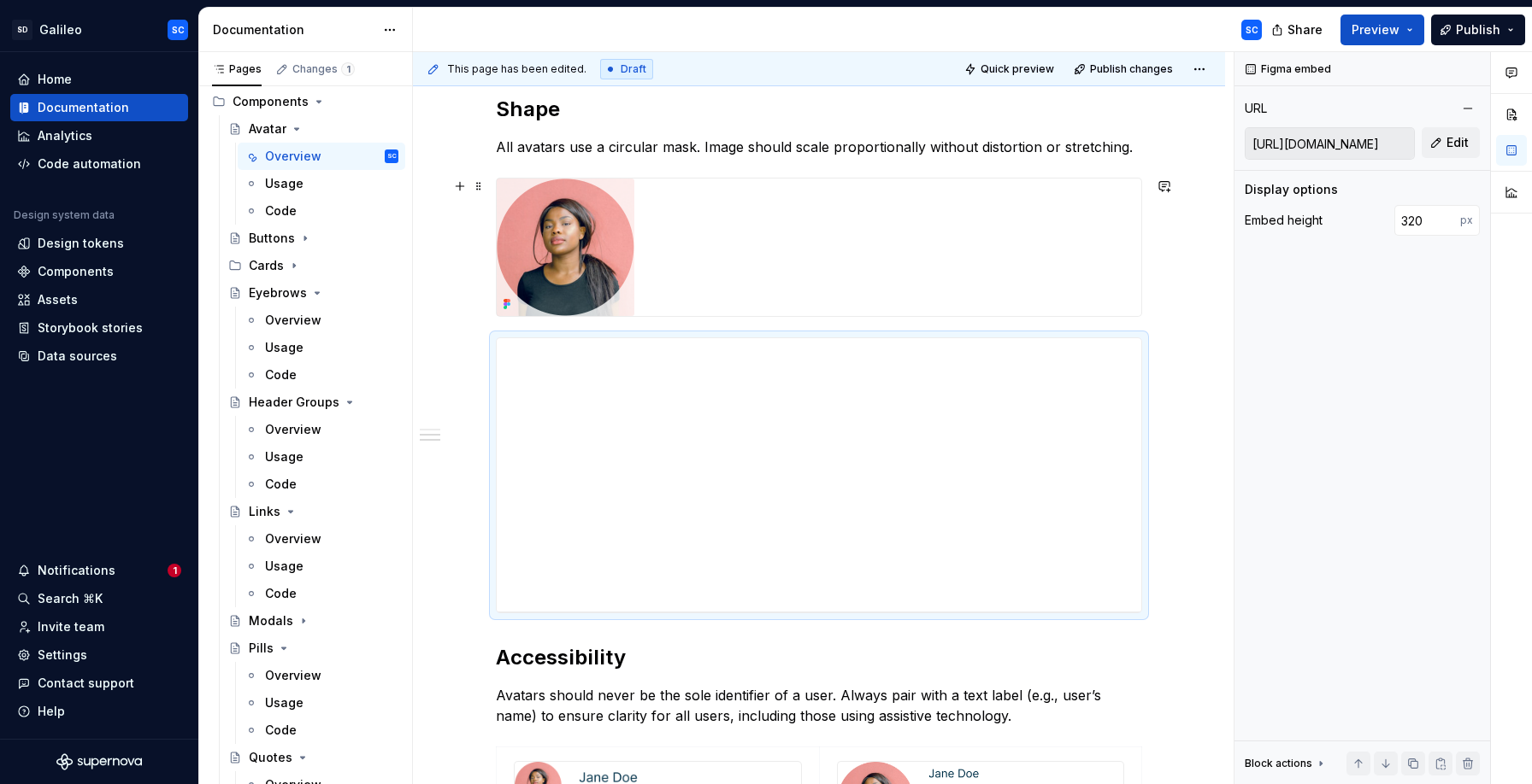
click at [1225, 299] on div "**********" at bounding box center [818, 148] width 812 height 1933
click at [1178, 419] on div "**********" at bounding box center [818, 148] width 812 height 1933
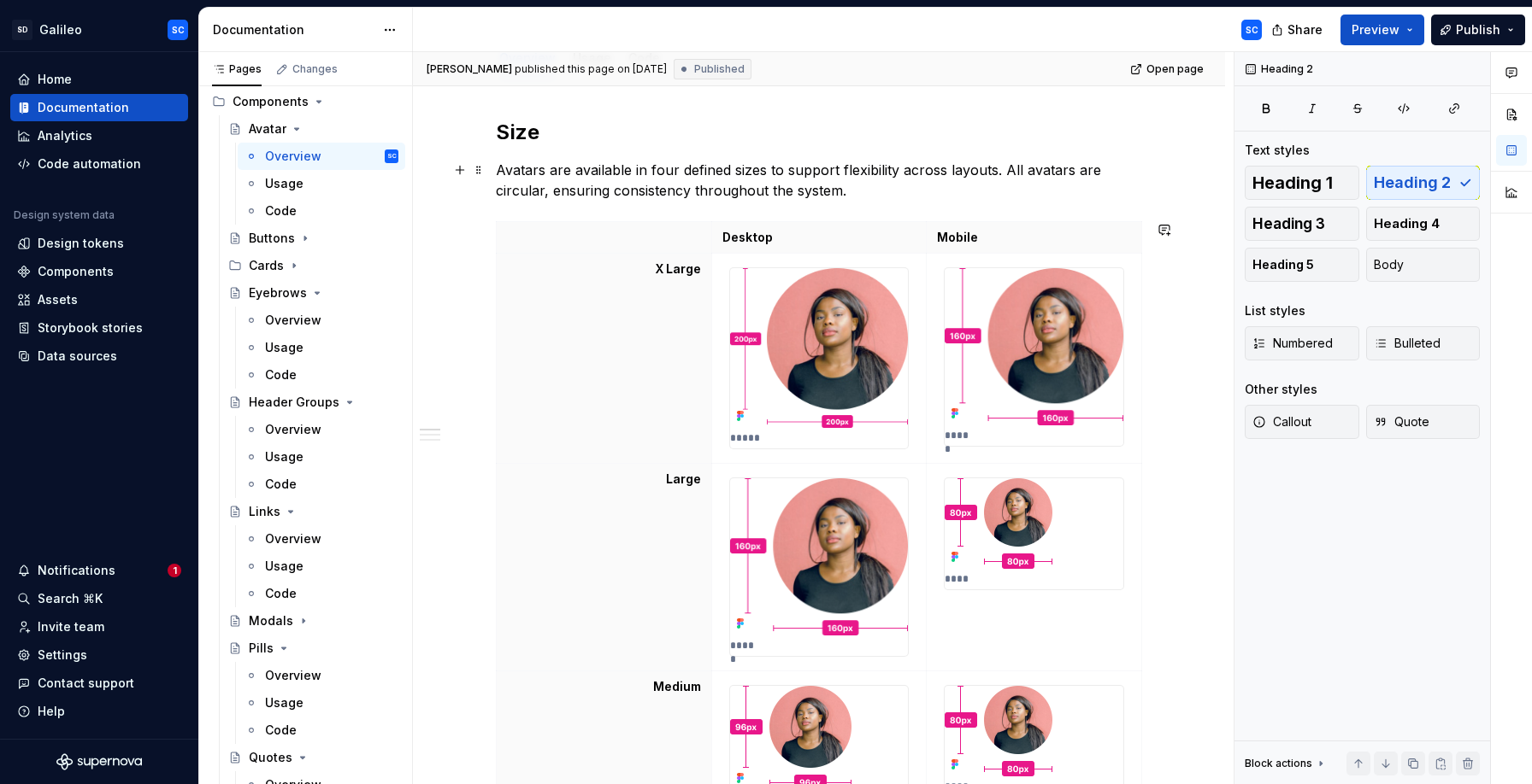
scroll to position [172, 0]
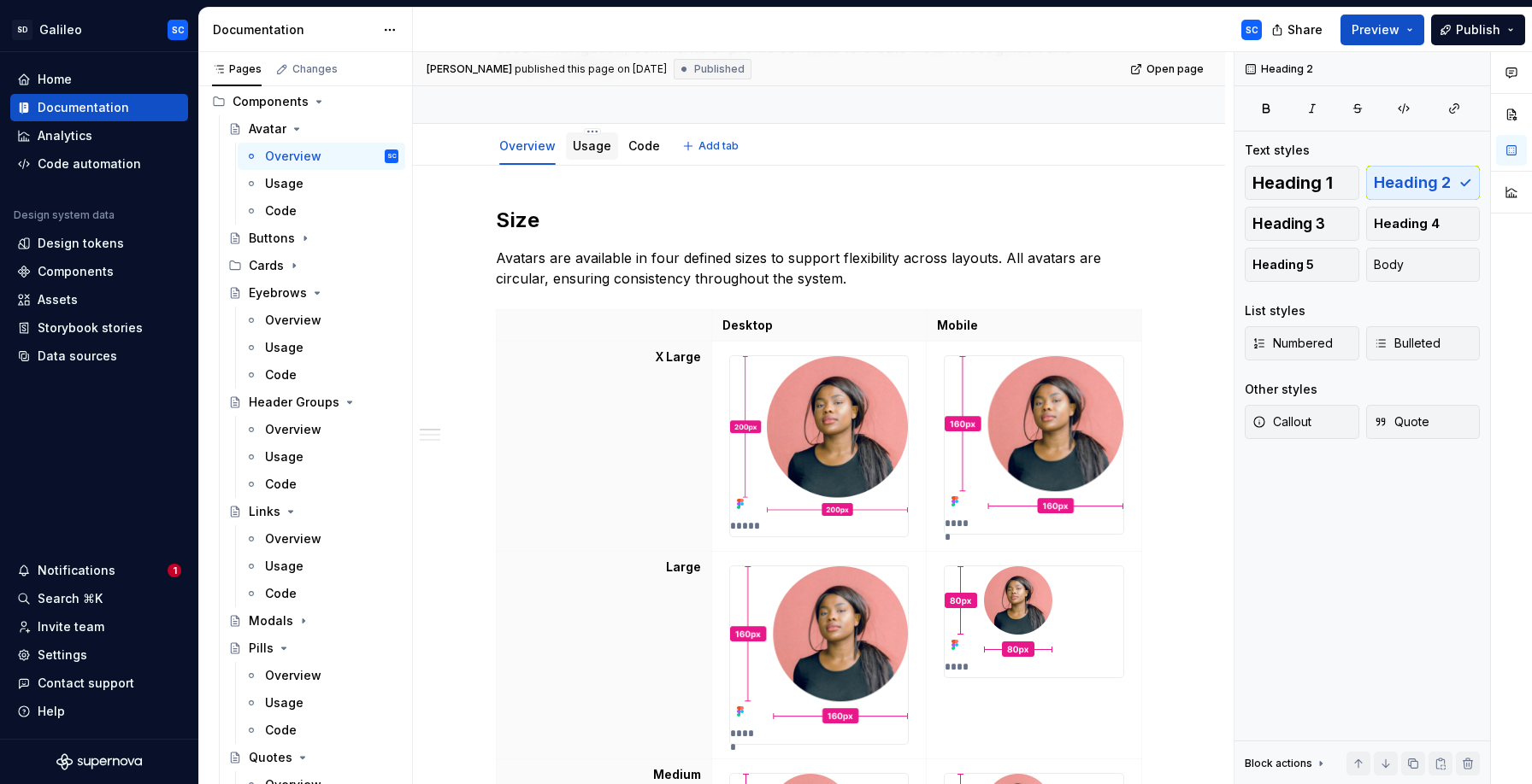
click at [593, 149] on link "Usage" at bounding box center [592, 145] width 39 height 14
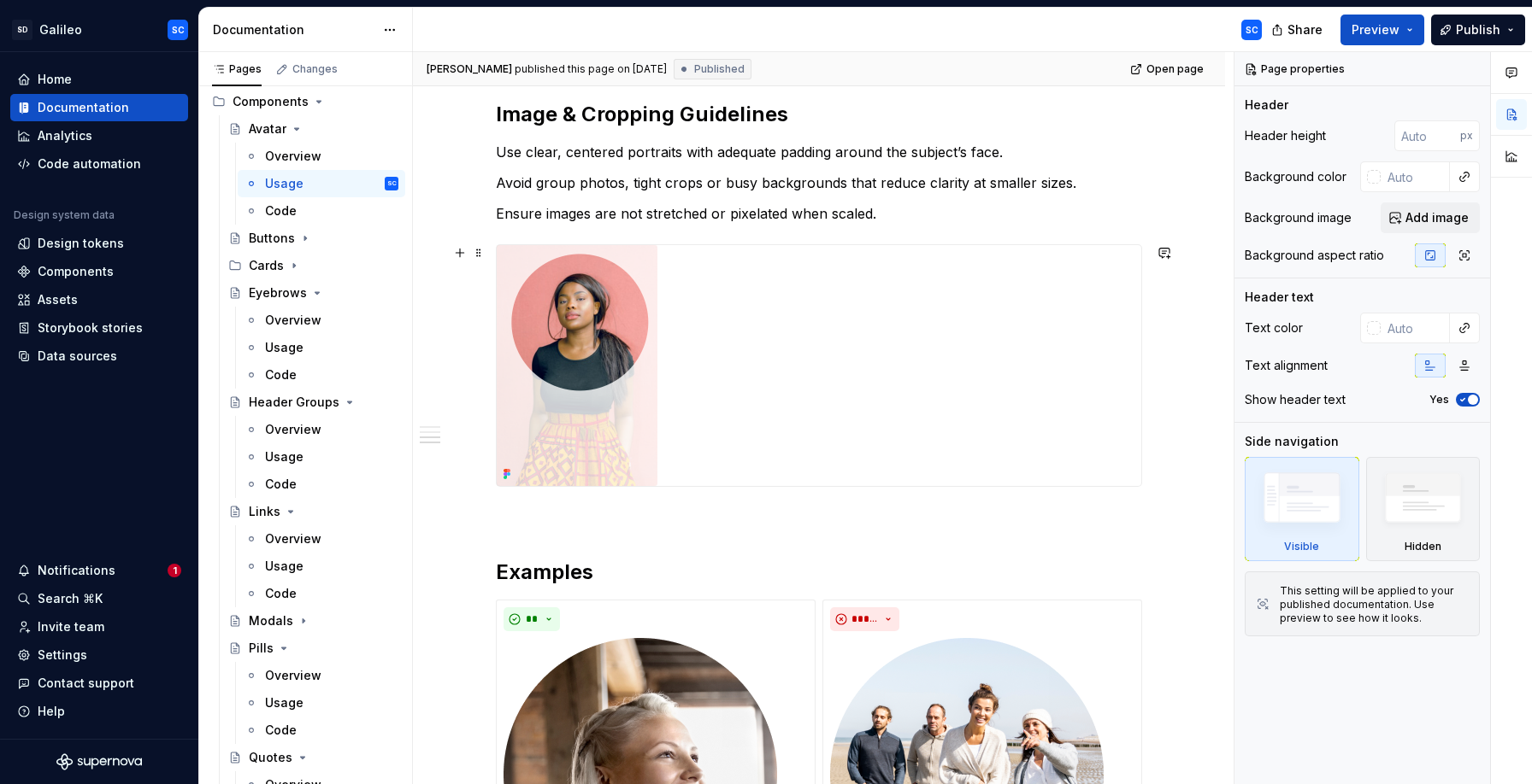
scroll to position [587, 0]
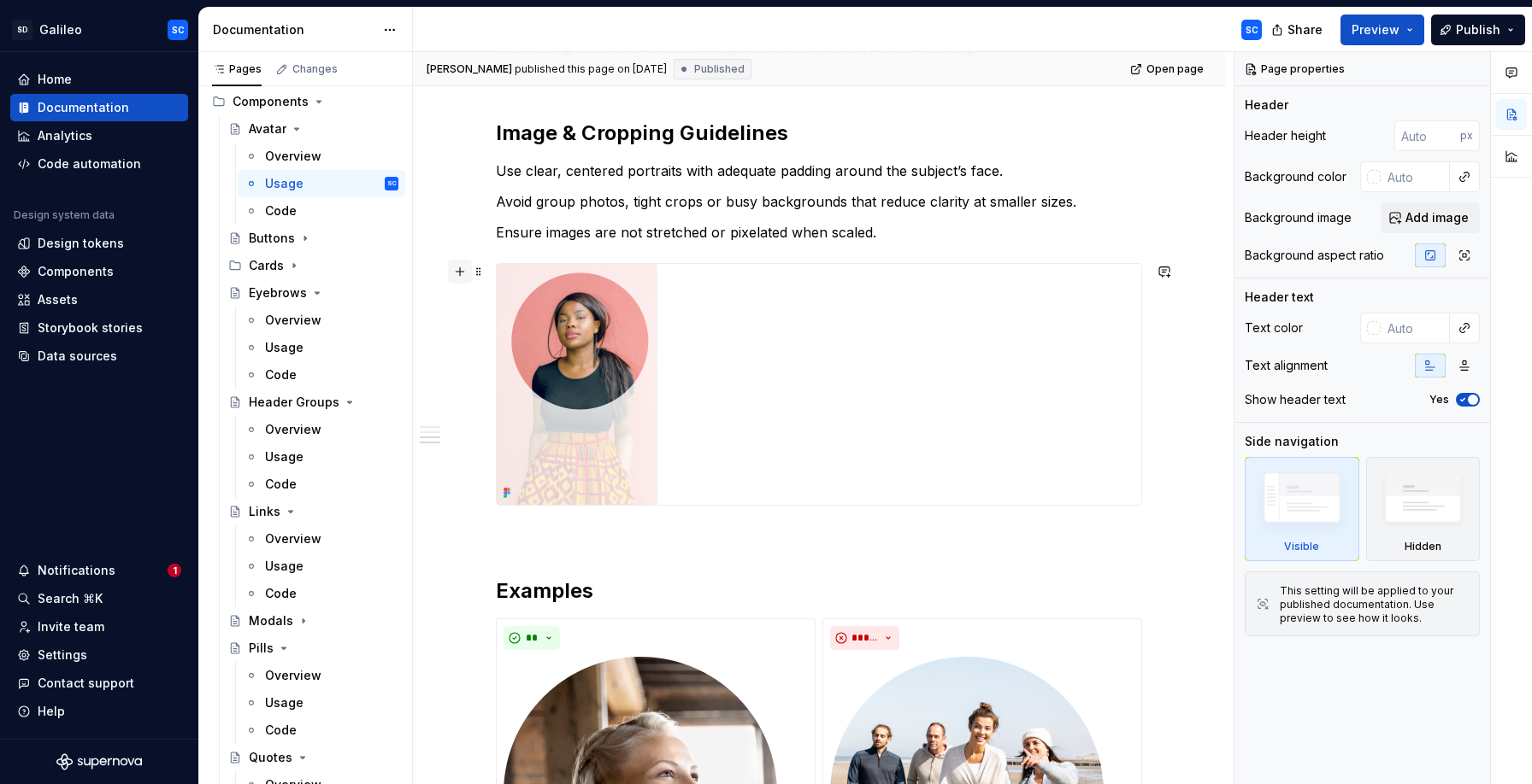
click at [465, 274] on button "button" at bounding box center [460, 271] width 24 height 24
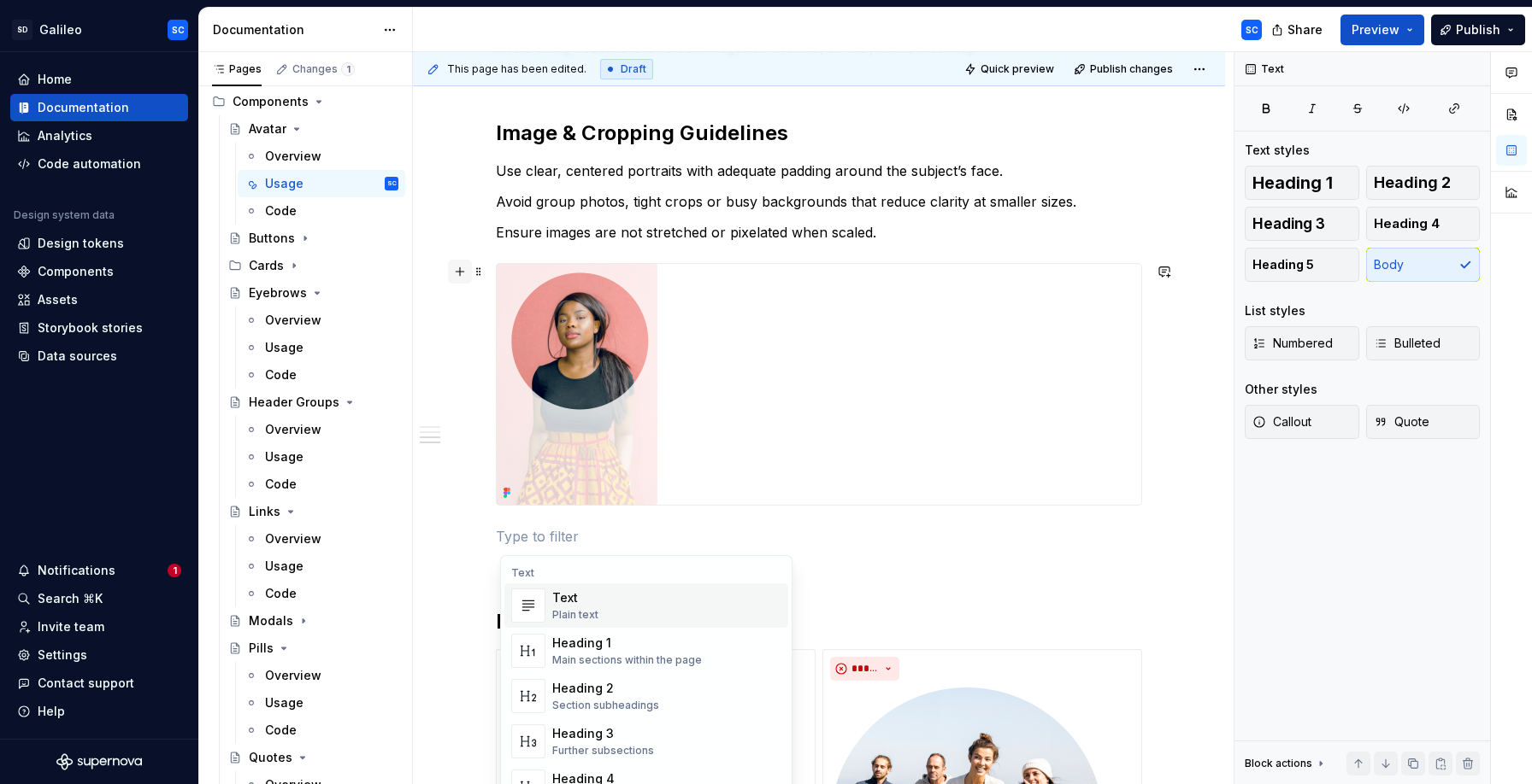
type textarea "*"
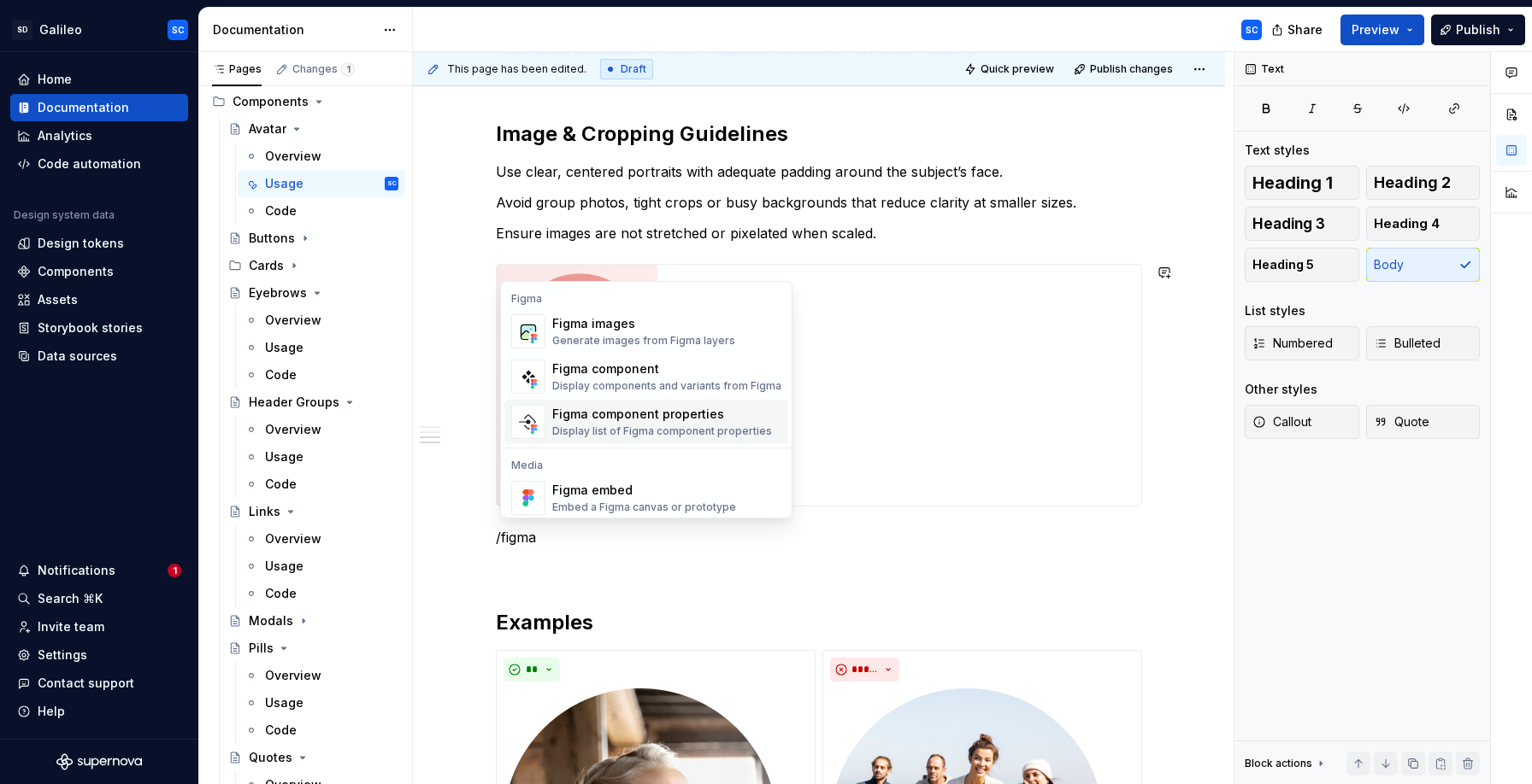
scroll to position [51, 0]
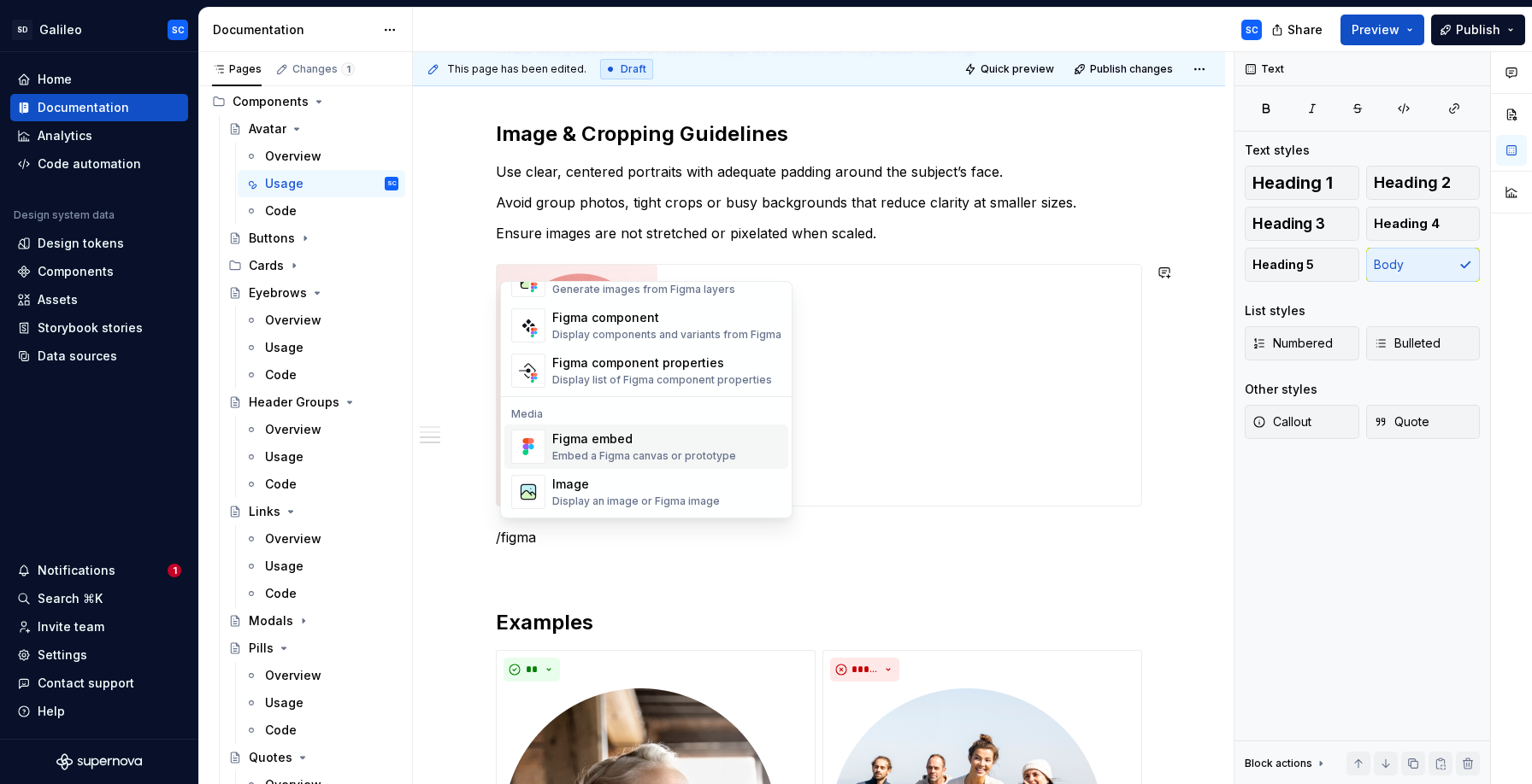
click at [609, 443] on div "Figma embed" at bounding box center [644, 439] width 184 height 17
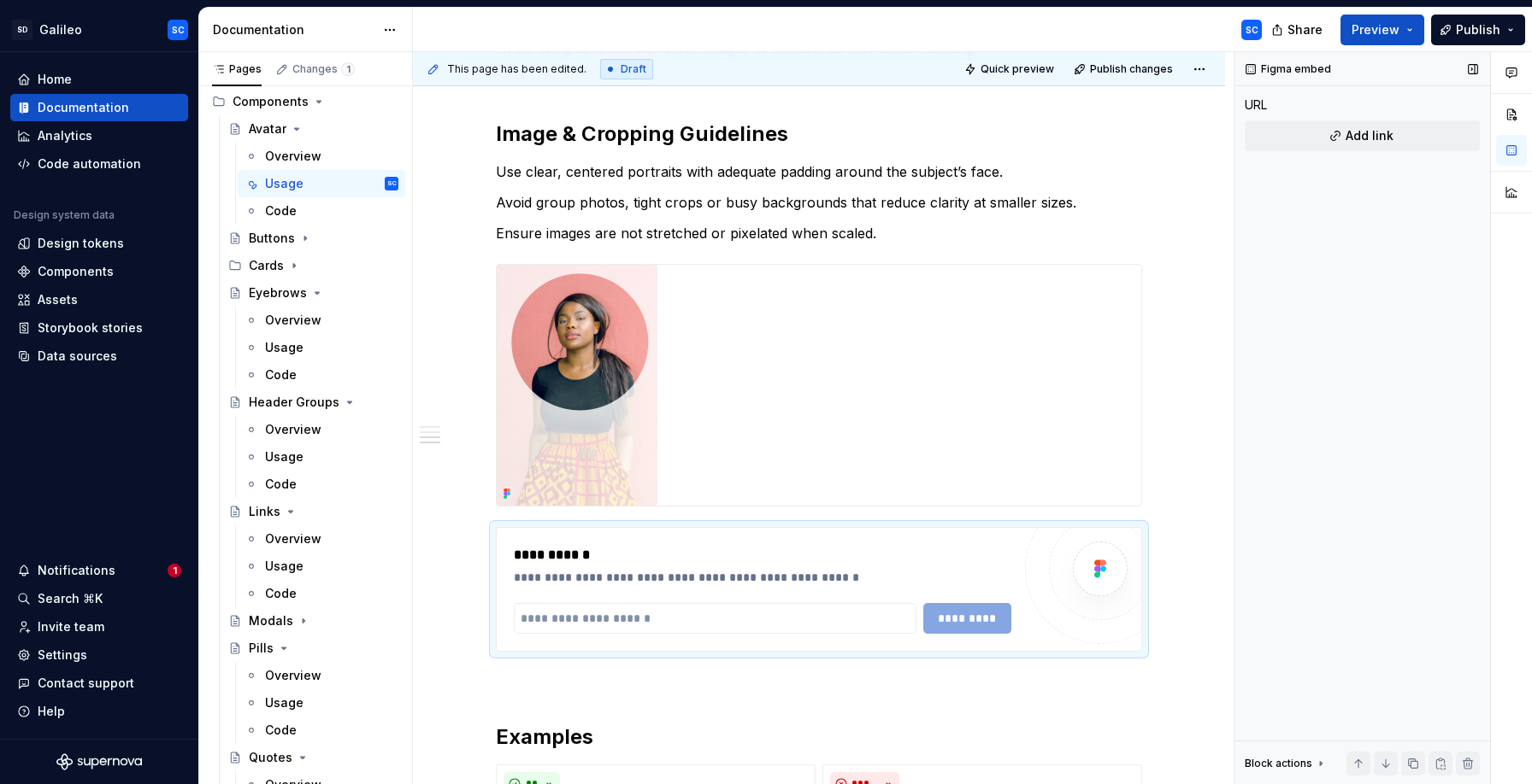
type textarea "*"
click at [597, 621] on input "text" at bounding box center [715, 618] width 403 height 31
paste input "**********"
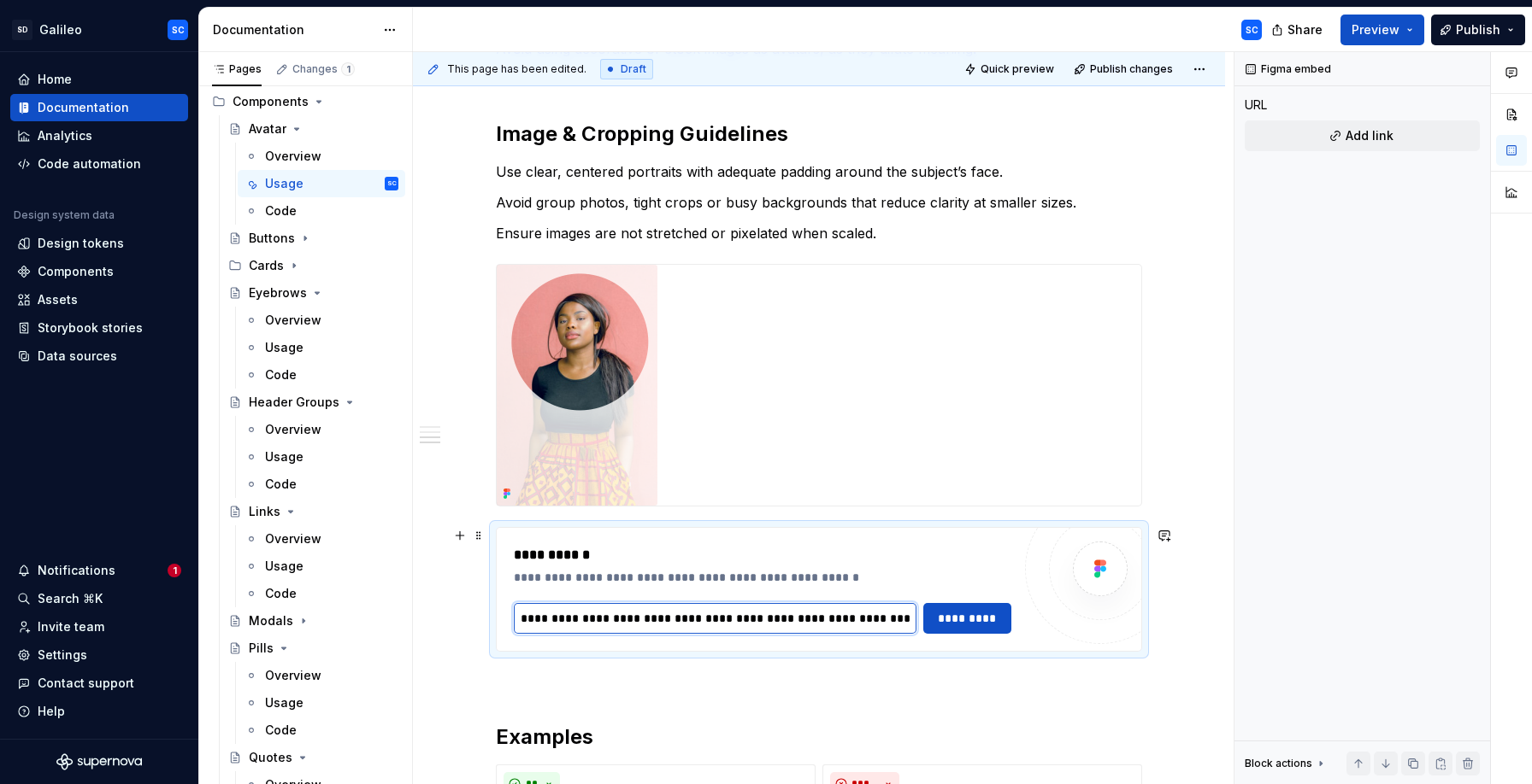
scroll to position [0, 1267]
type input "**********"
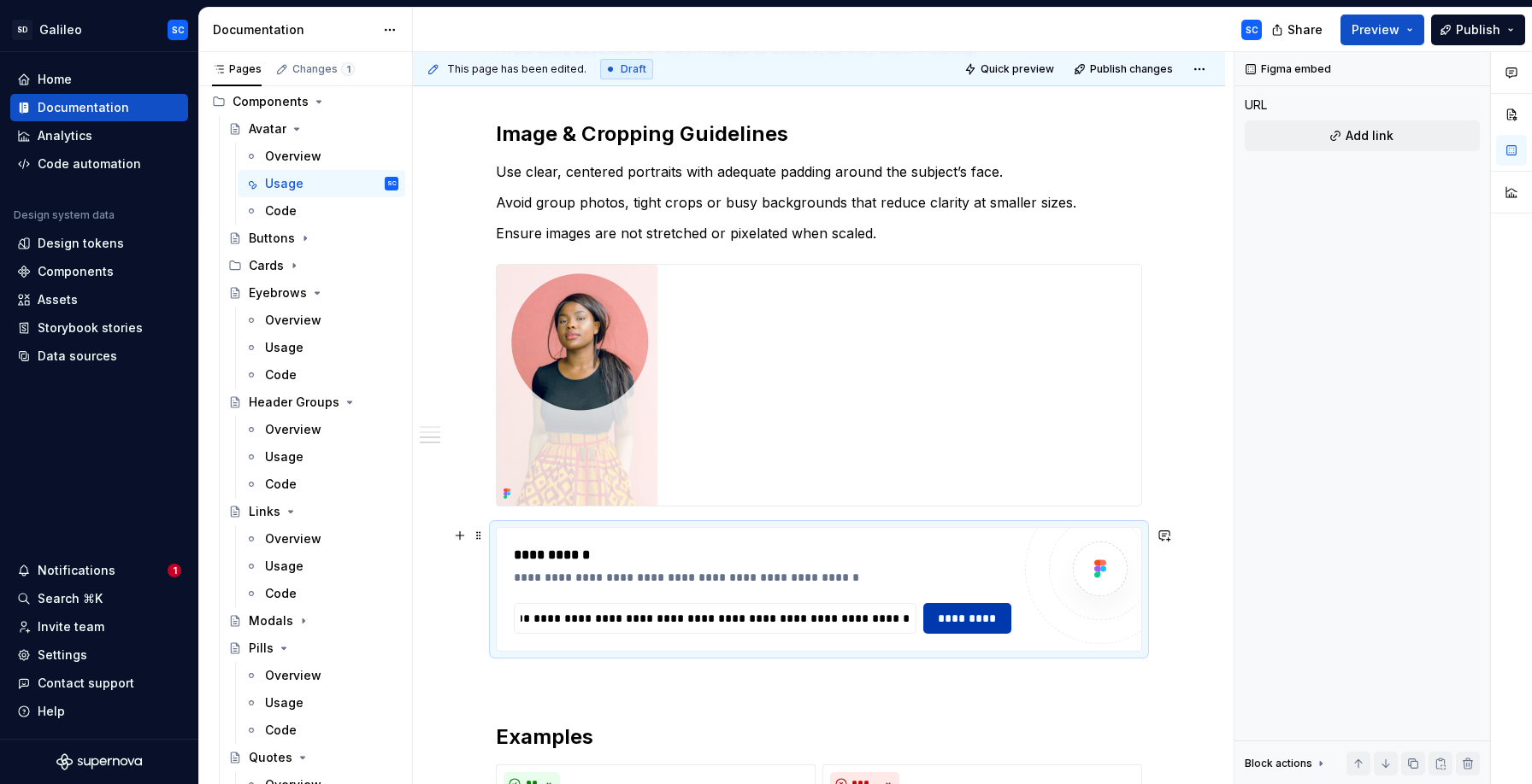
click at [986, 622] on span "*********" at bounding box center [968, 619] width 66 height 17
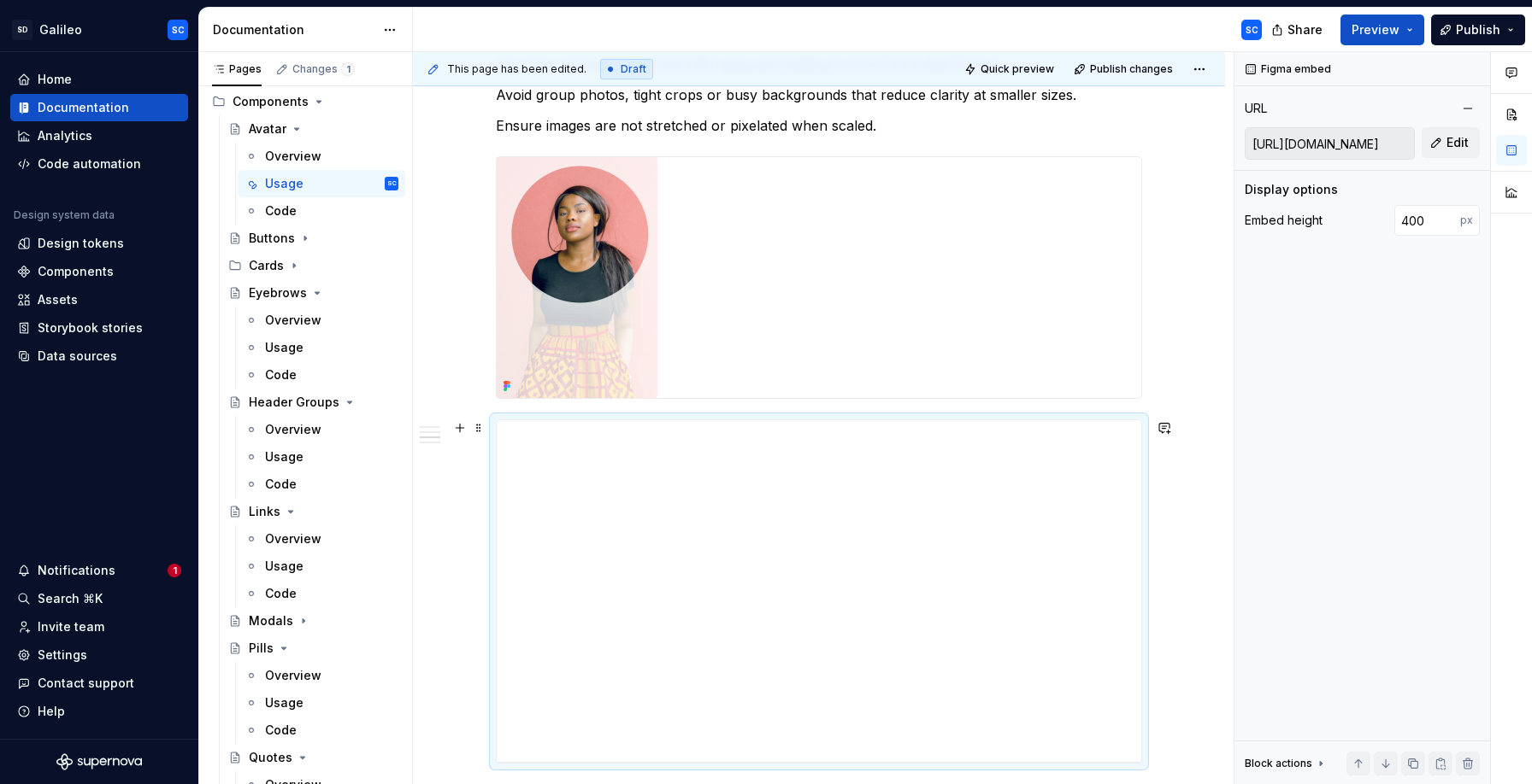
scroll to position [696, 0]
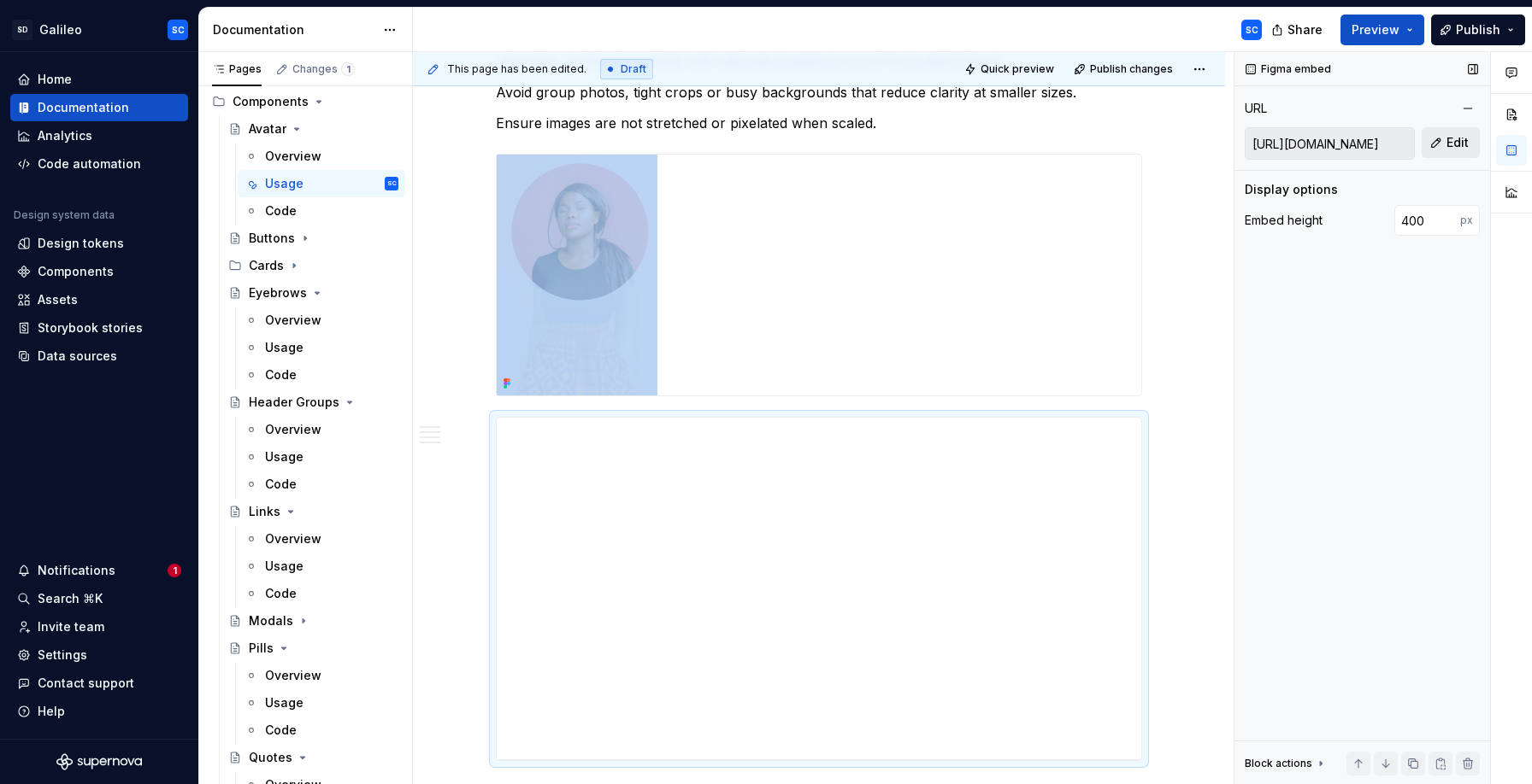
click at [1451, 143] on span "Edit" at bounding box center [1457, 142] width 23 height 17
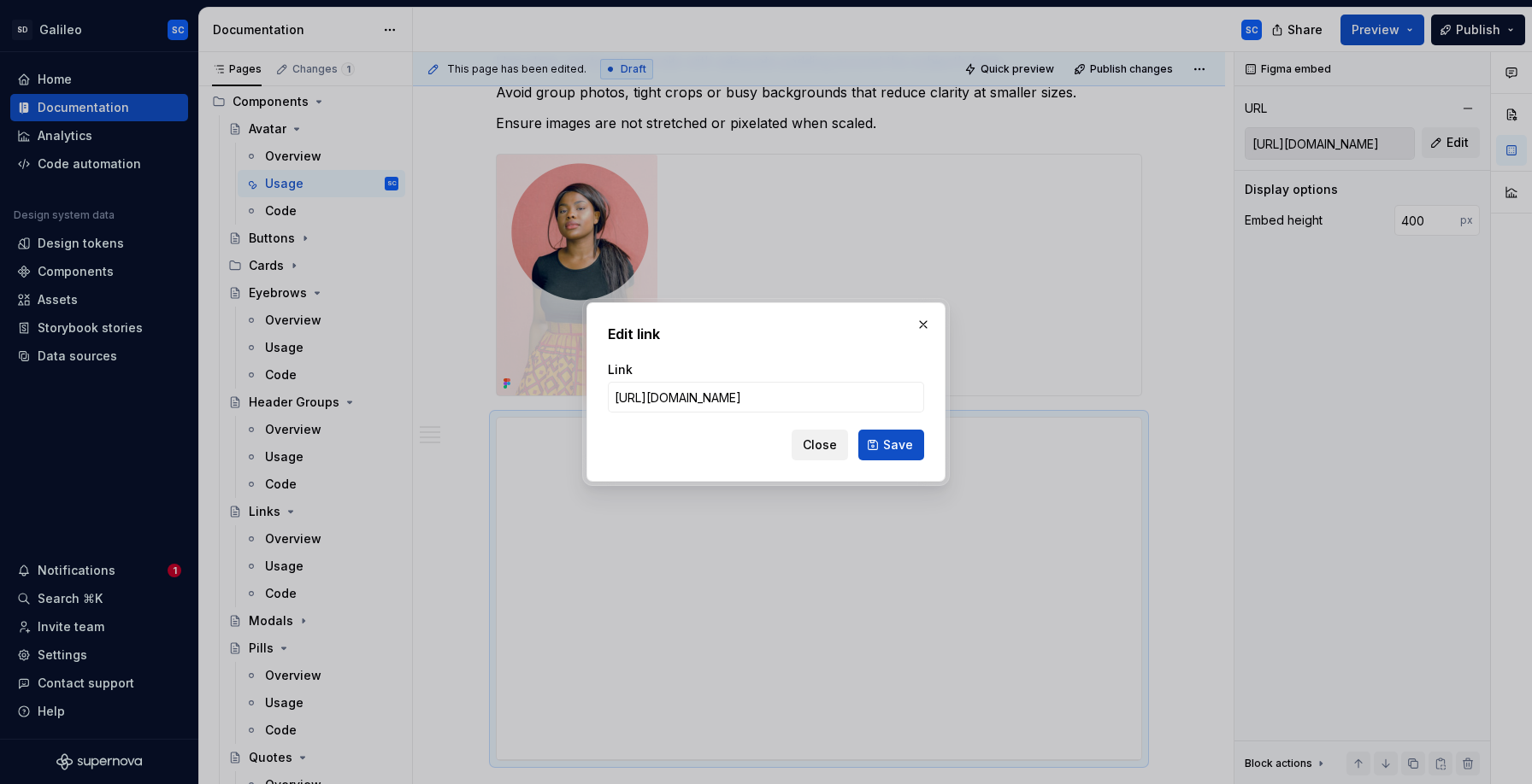
click at [824, 444] on span "Close" at bounding box center [819, 445] width 34 height 17
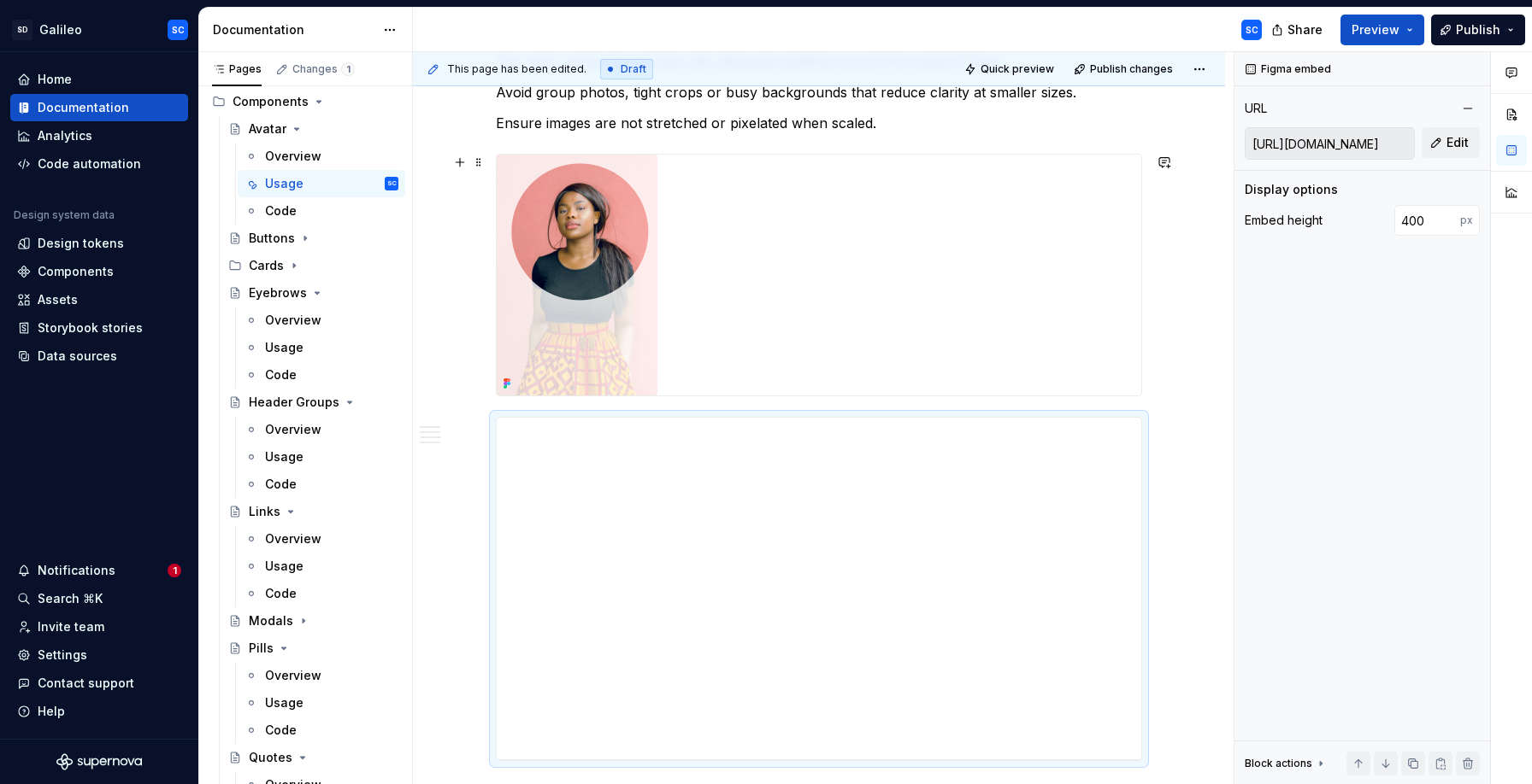
scroll to position [742, 0]
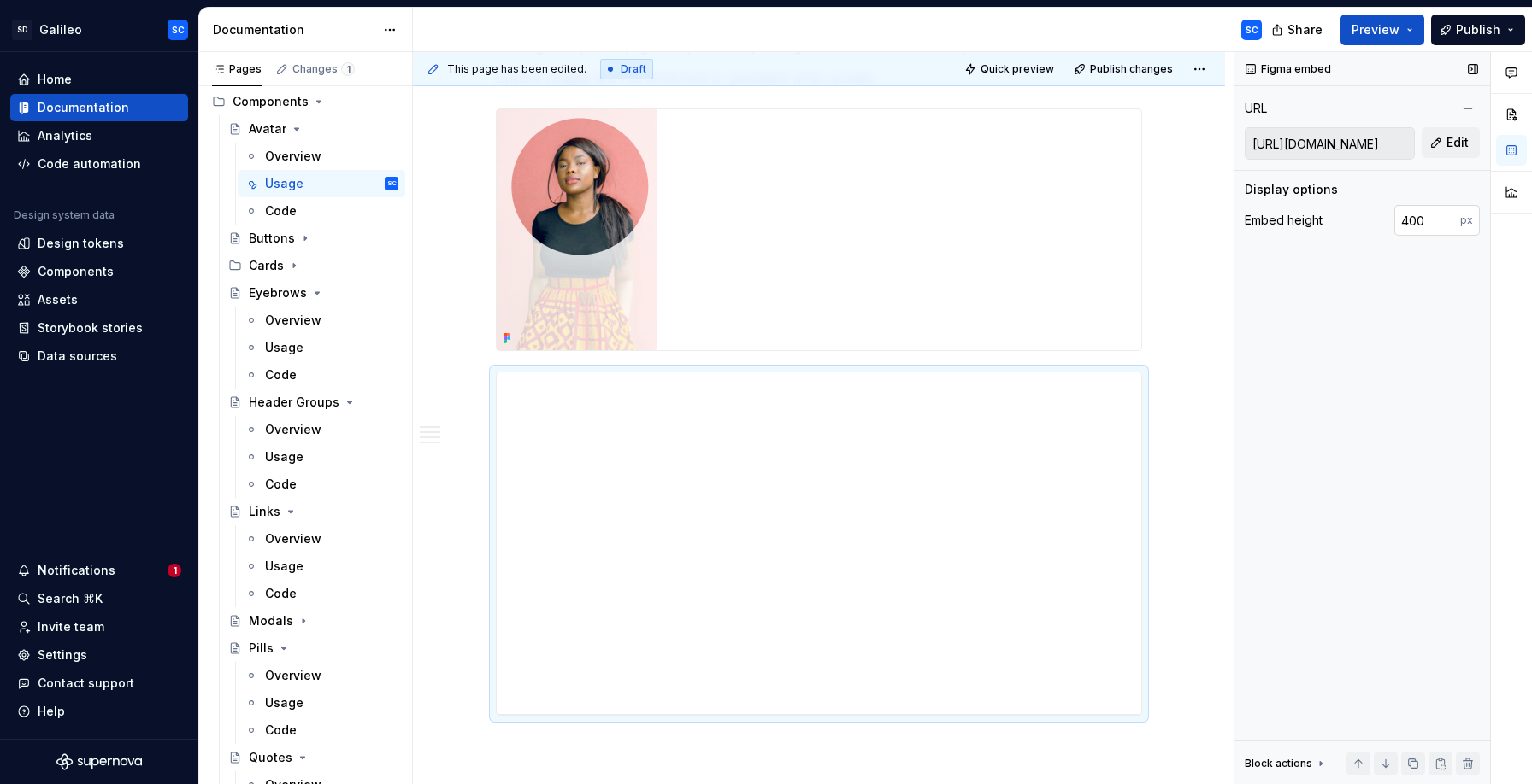
click at [1415, 217] on input "400" at bounding box center [1427, 220] width 66 height 31
type input "360"
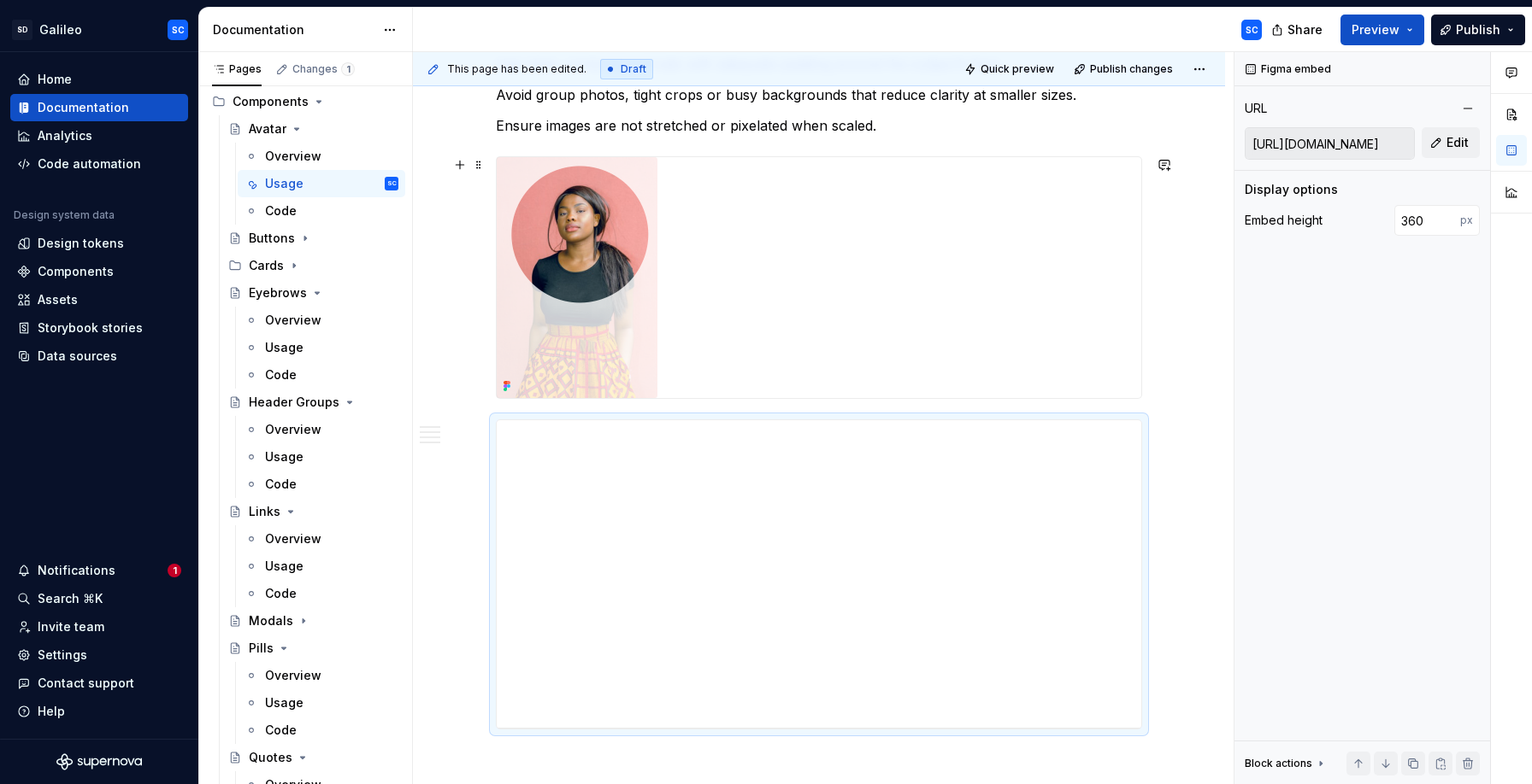
click at [1176, 302] on div "**********" at bounding box center [818, 759] width 812 height 2231
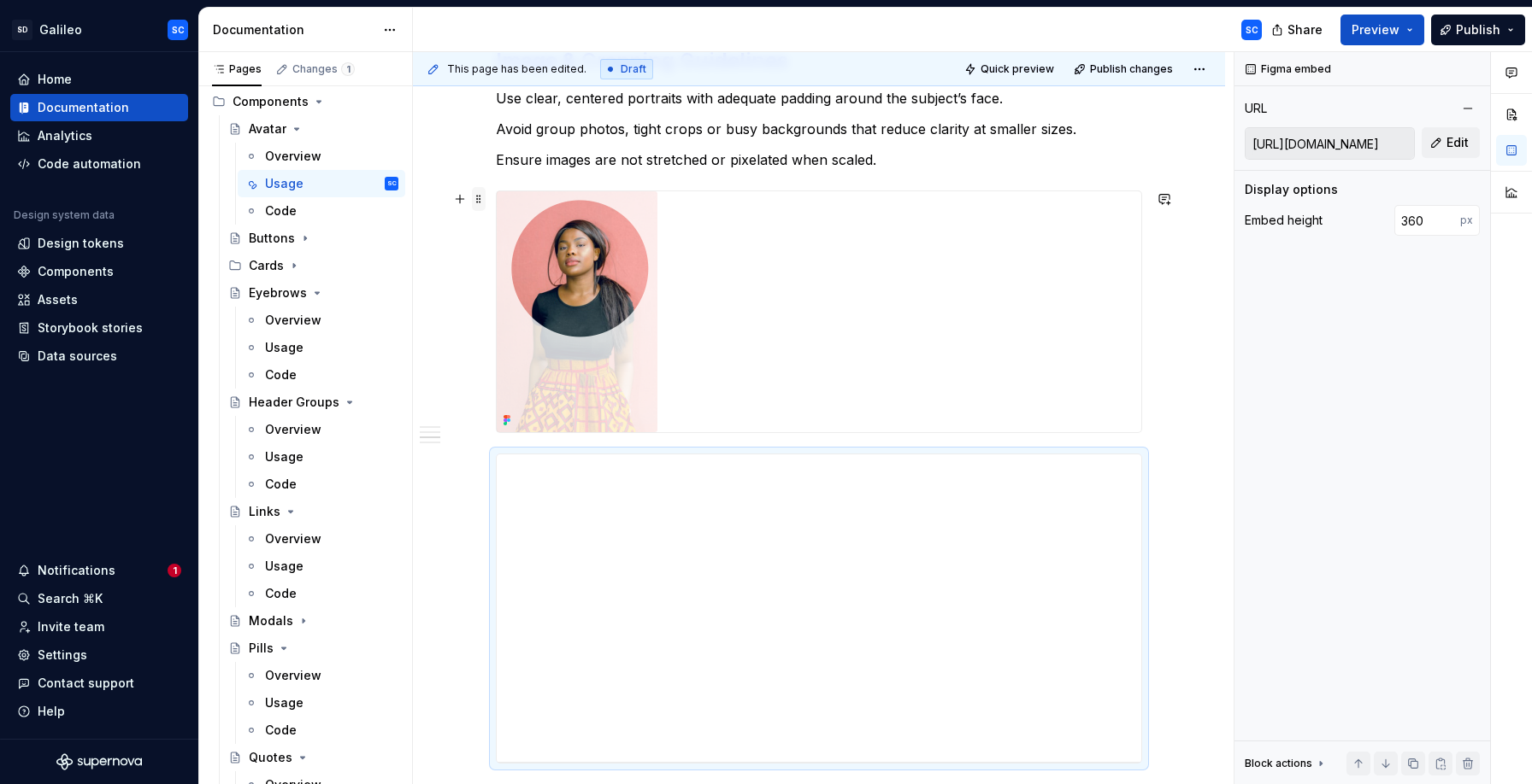
click at [483, 204] on span at bounding box center [479, 198] width 13 height 24
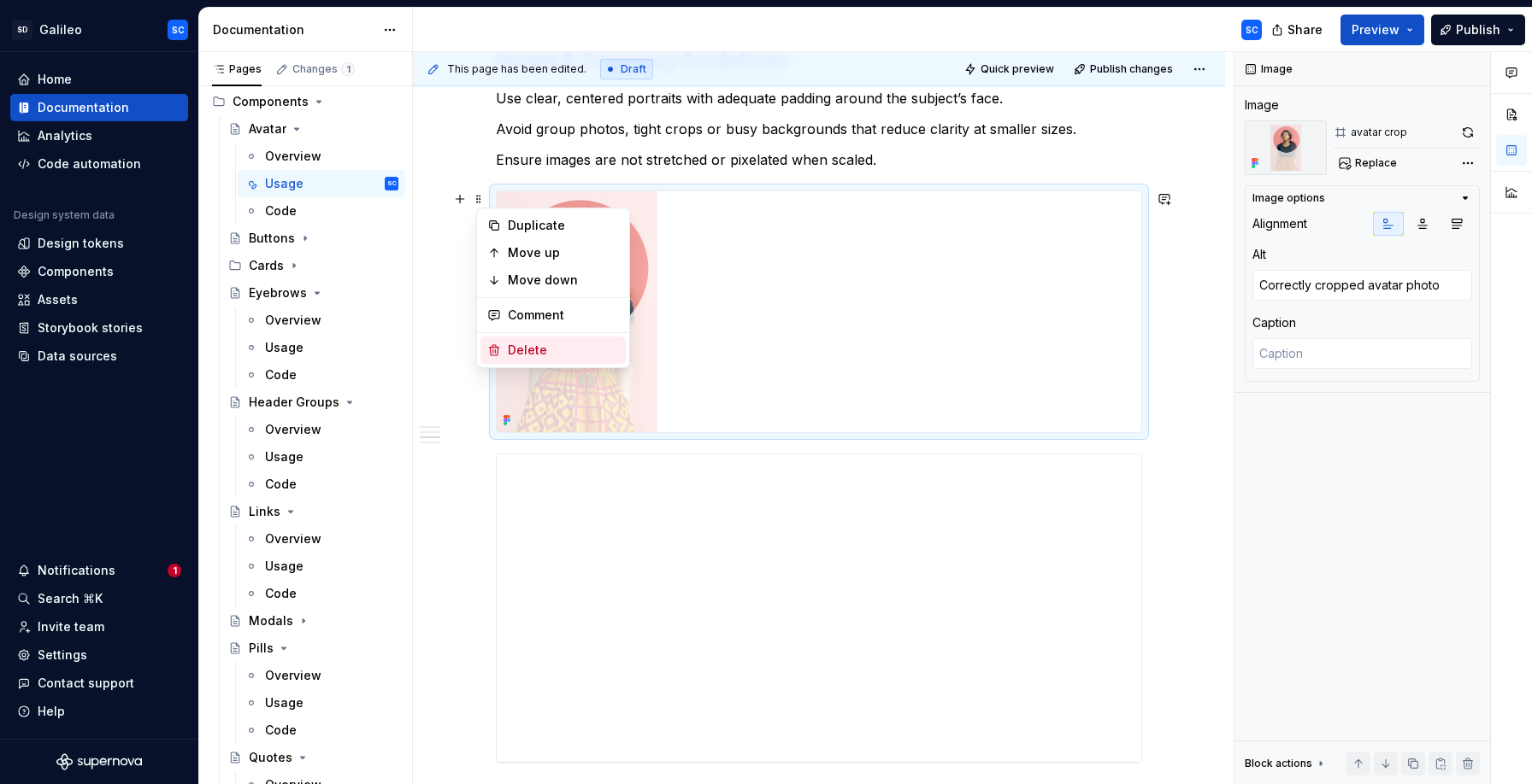
click at [535, 355] on div "Delete" at bounding box center [564, 350] width 111 height 17
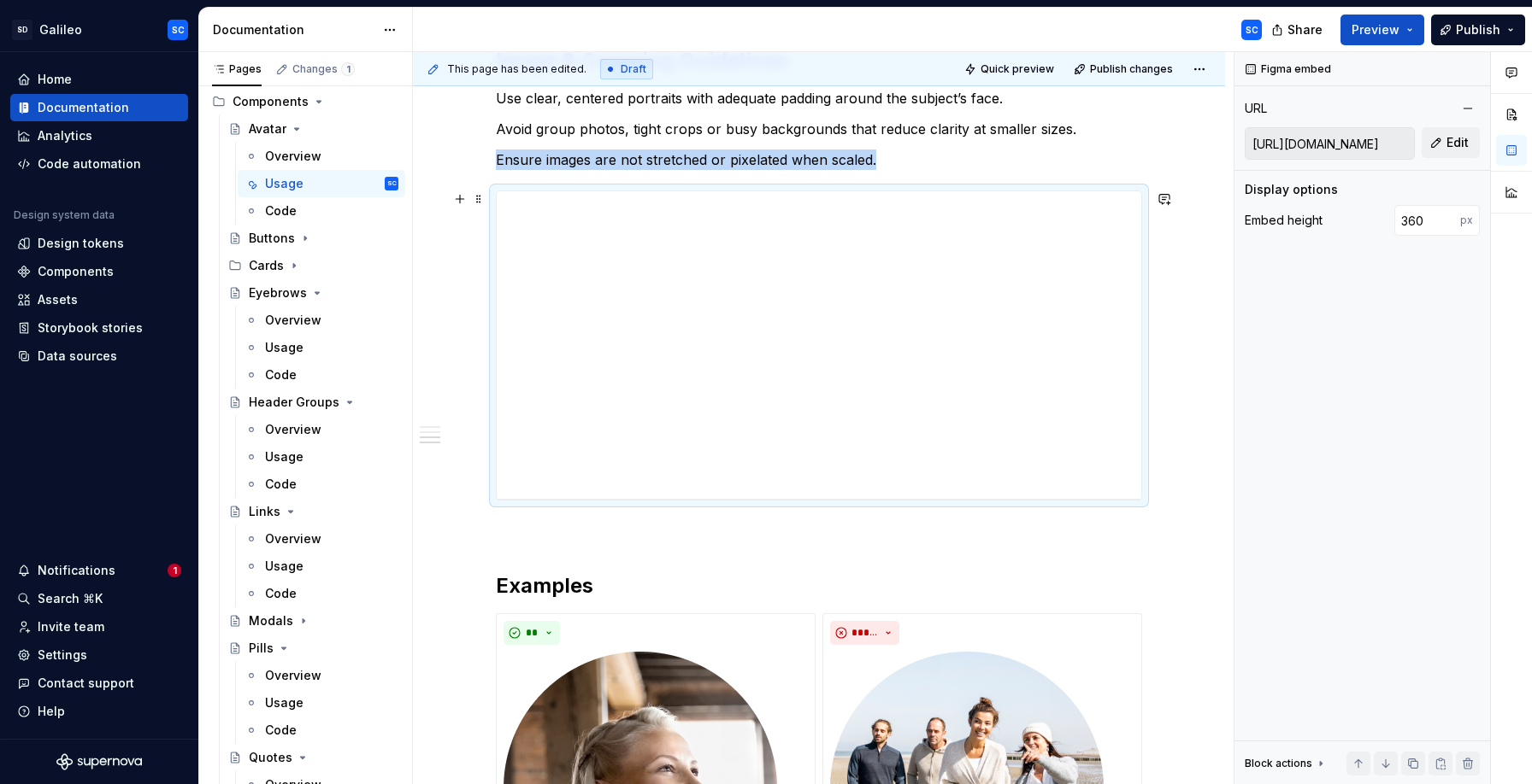
click at [1196, 304] on div "**********" at bounding box center [818, 662] width 812 height 1968
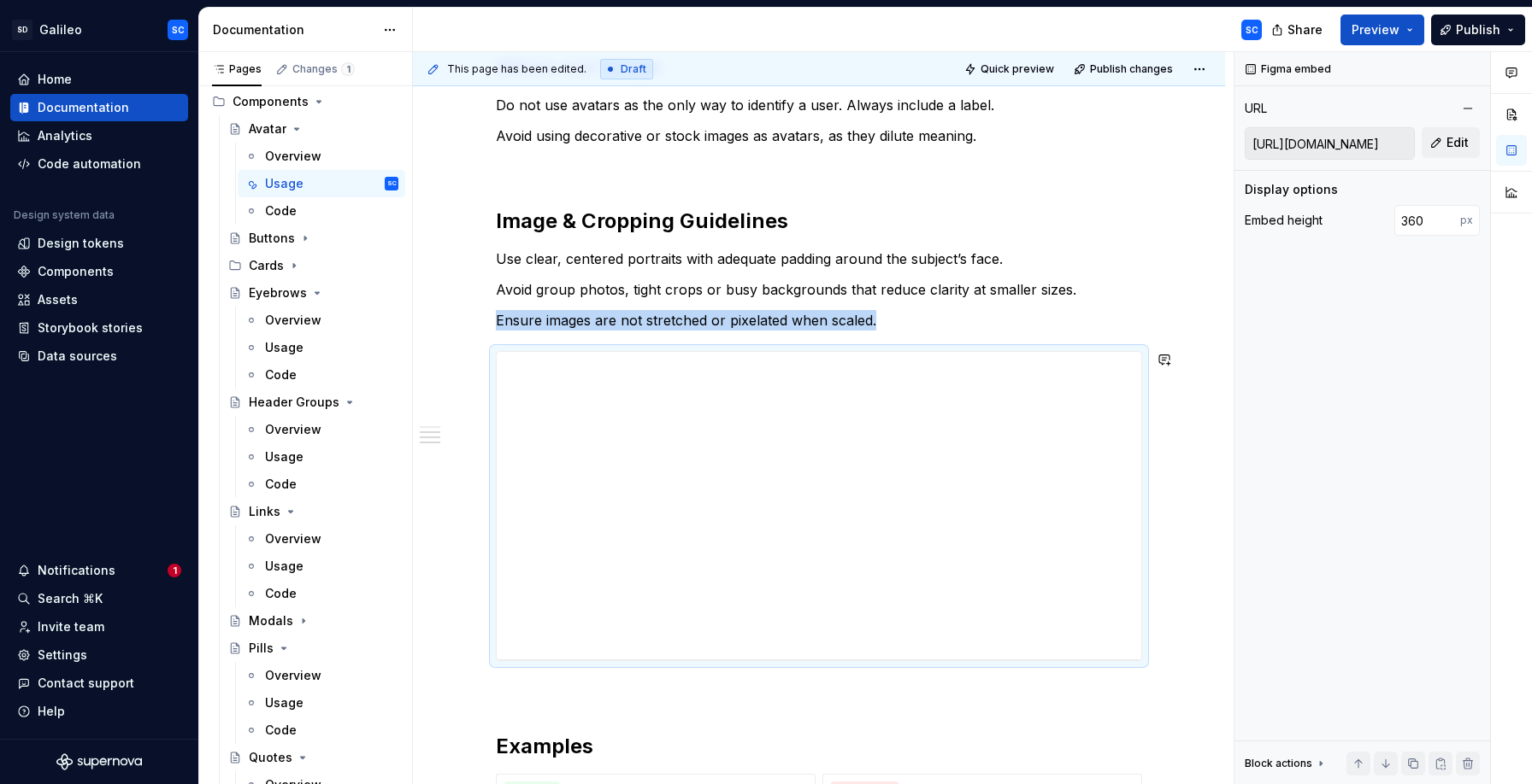
scroll to position [485, 0]
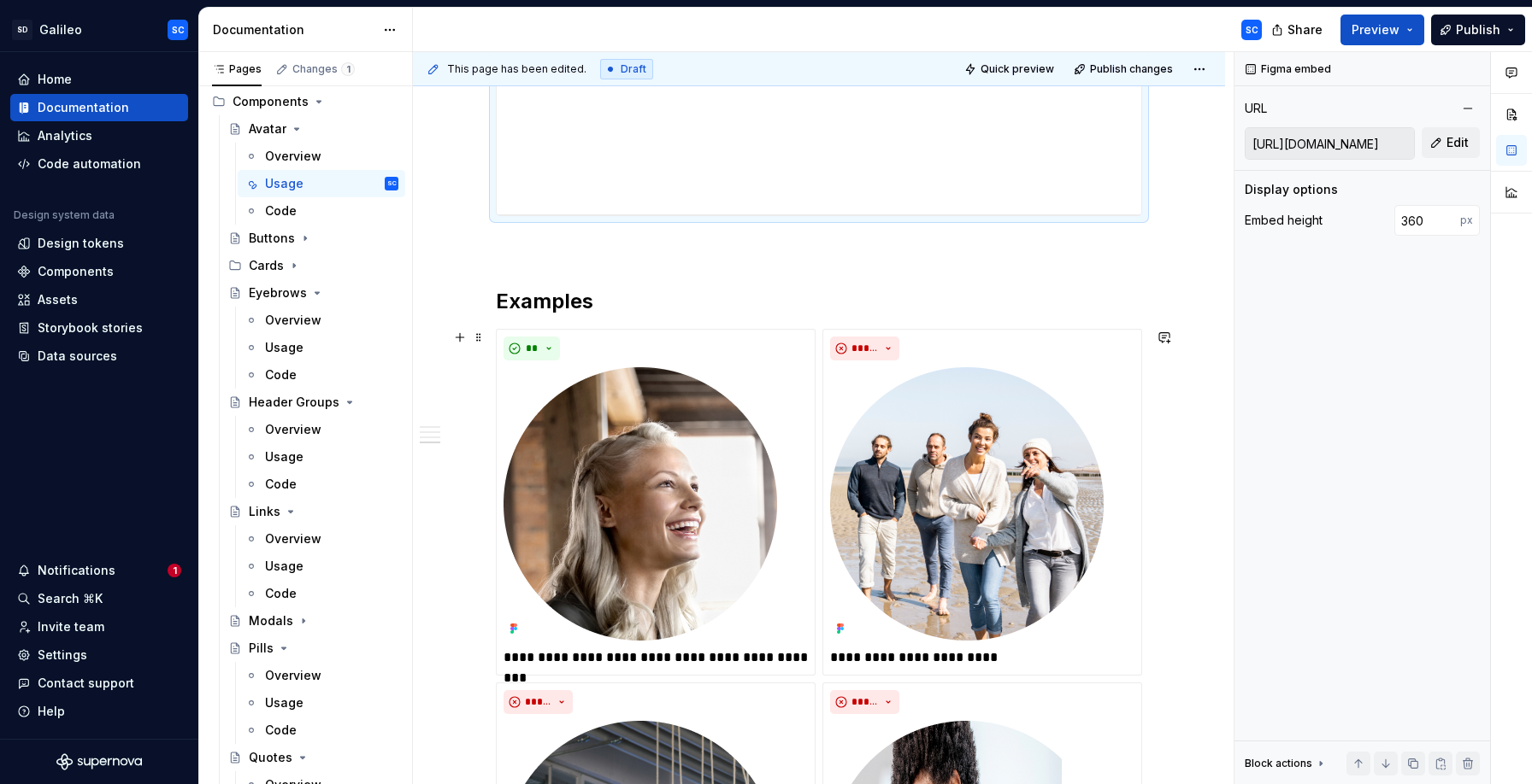
click at [1180, 438] on div "**********" at bounding box center [818, 377] width 812 height 1968
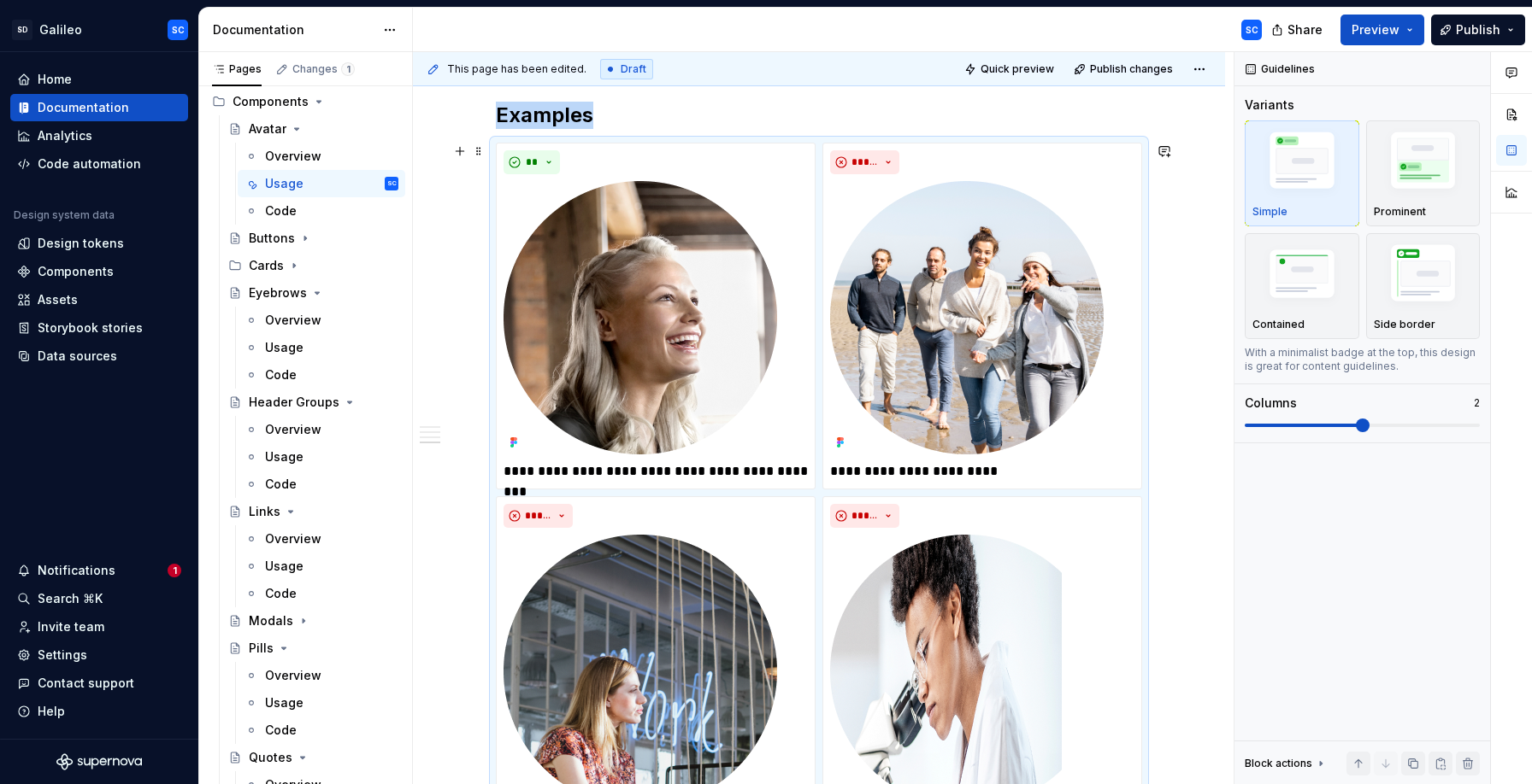
click at [1181, 436] on div "**********" at bounding box center [818, 192] width 812 height 1968
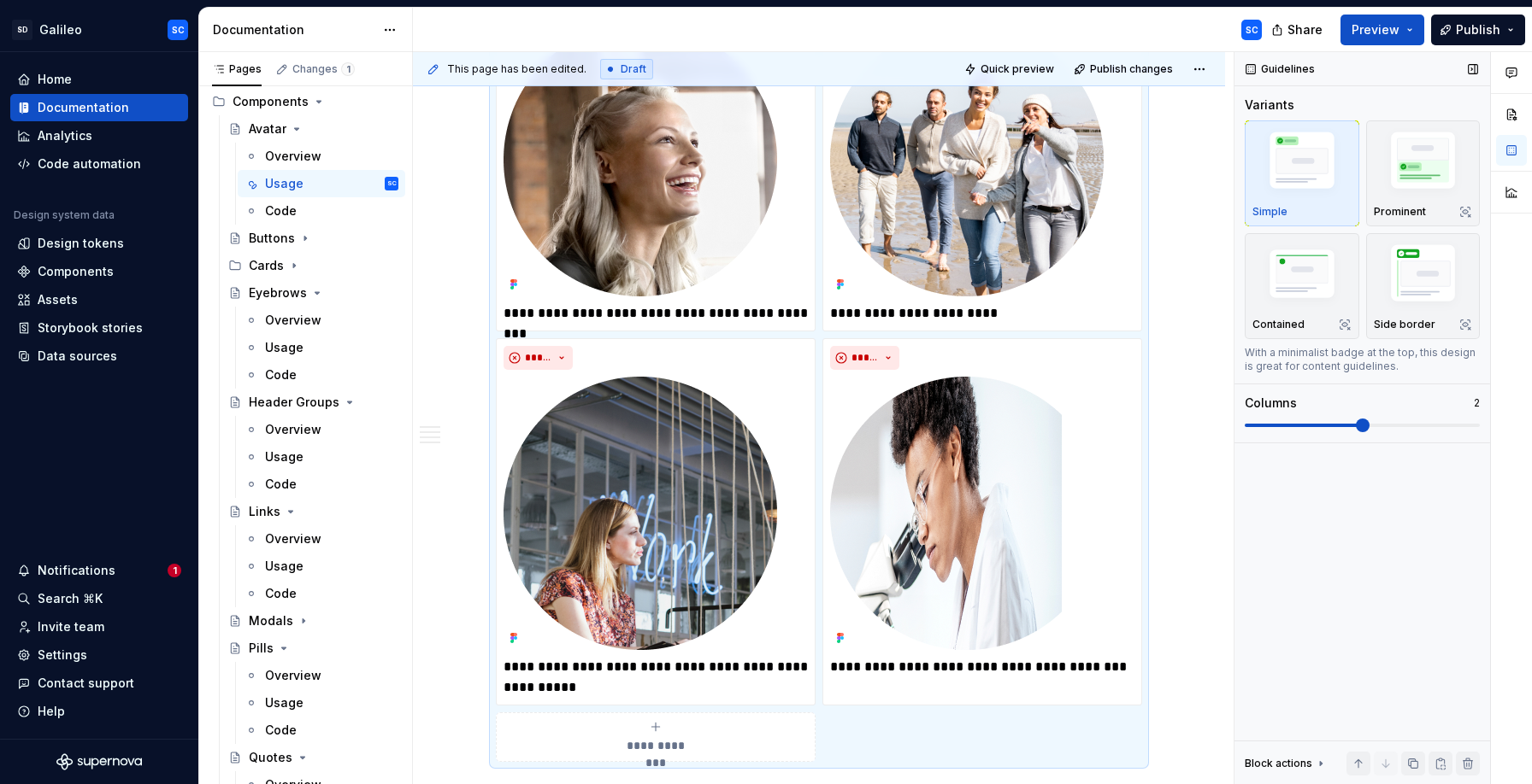
scroll to position [1221, 0]
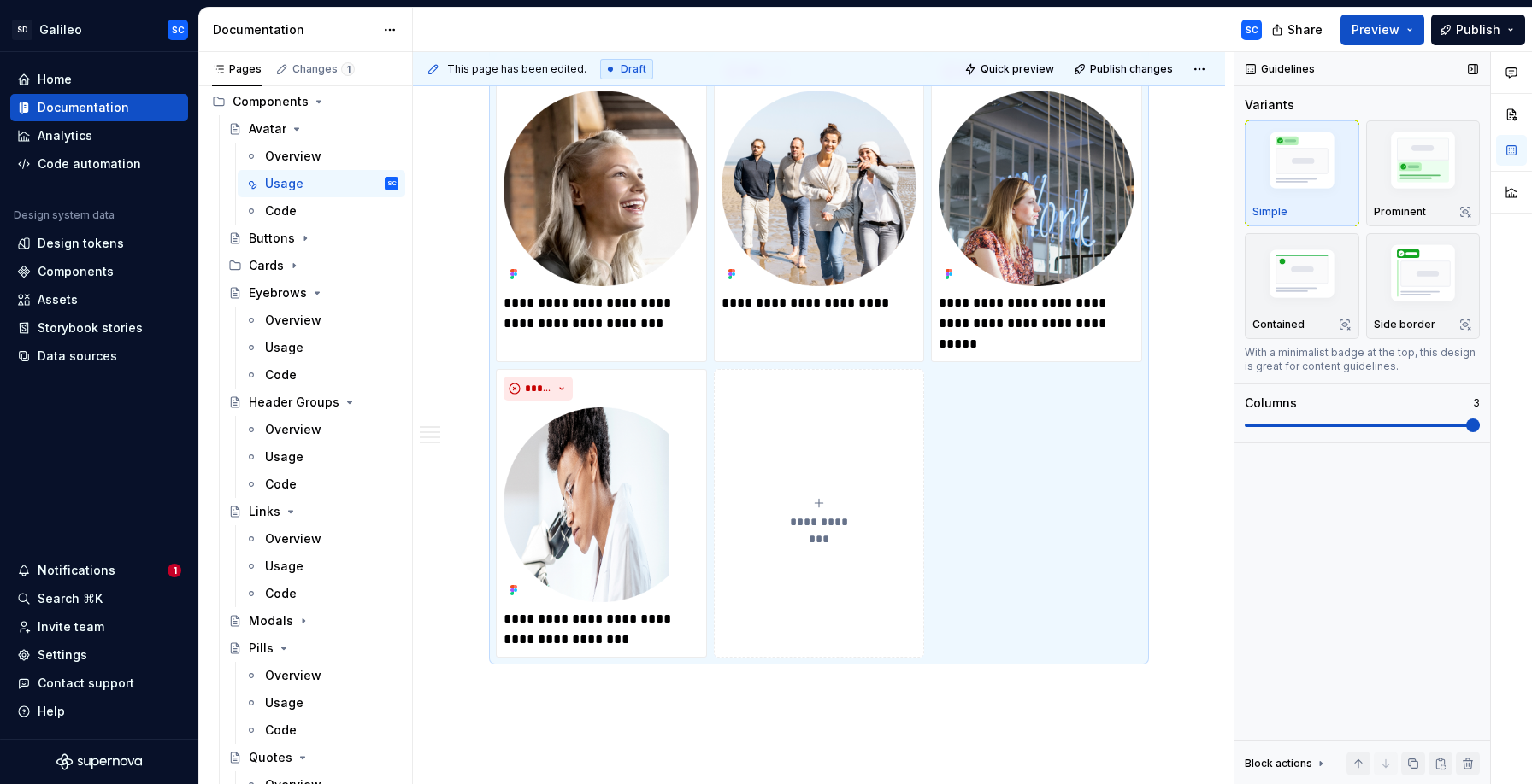
click at [1440, 425] on span at bounding box center [1361, 425] width 235 height 13
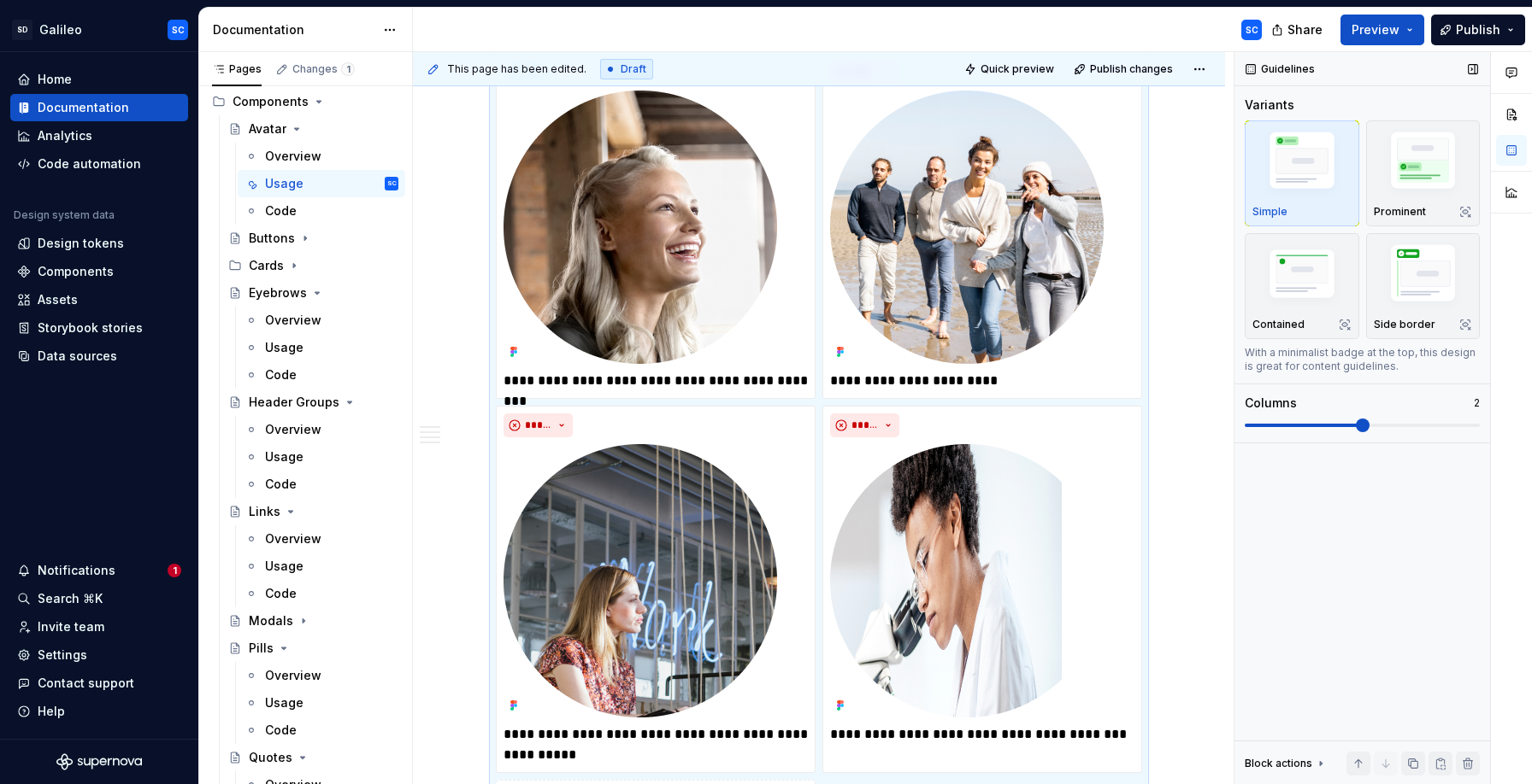
click at [1389, 426] on span at bounding box center [1361, 425] width 235 height 13
click at [1192, 337] on div "**********" at bounding box center [818, 101] width 812 height 1968
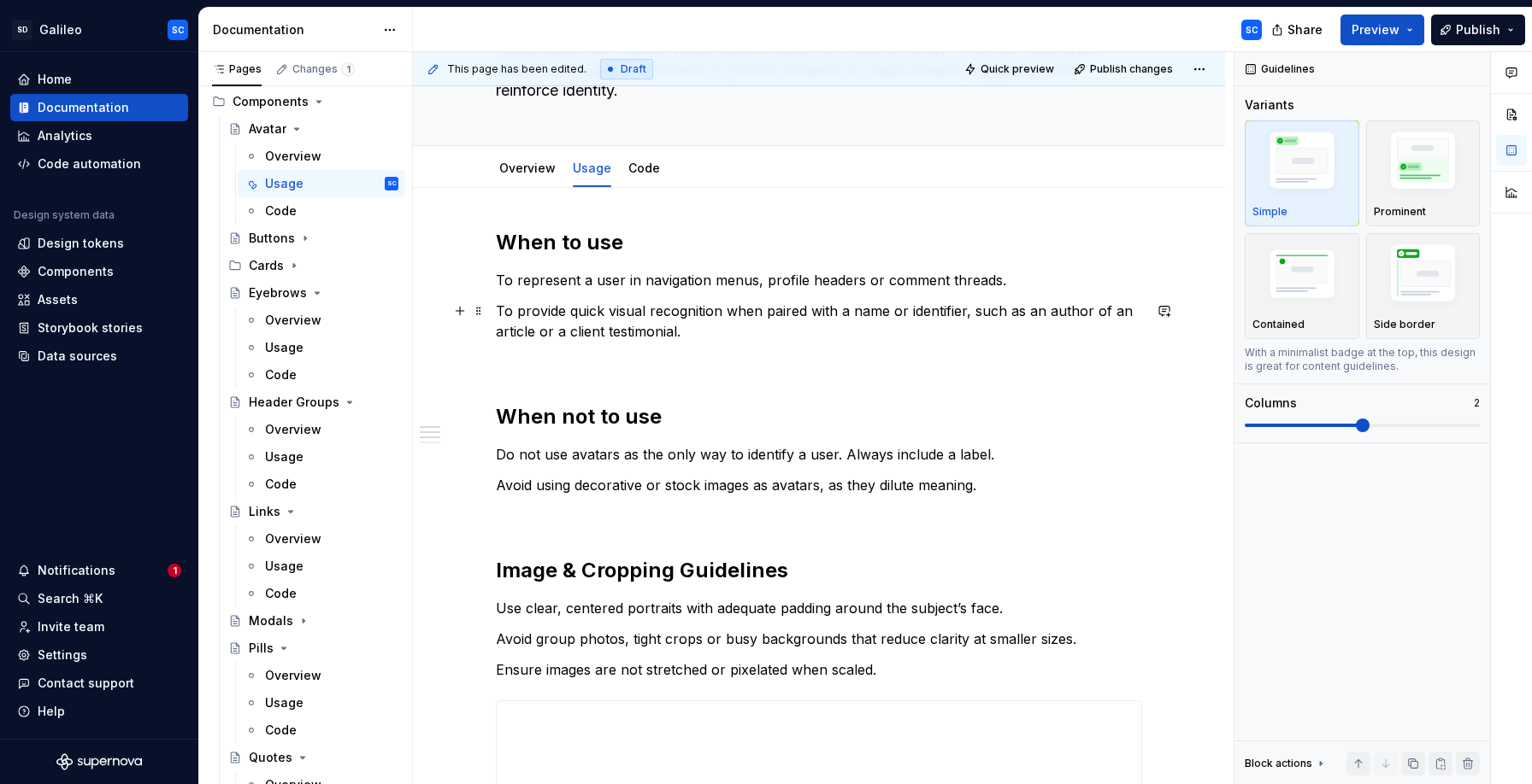
scroll to position [124, 0]
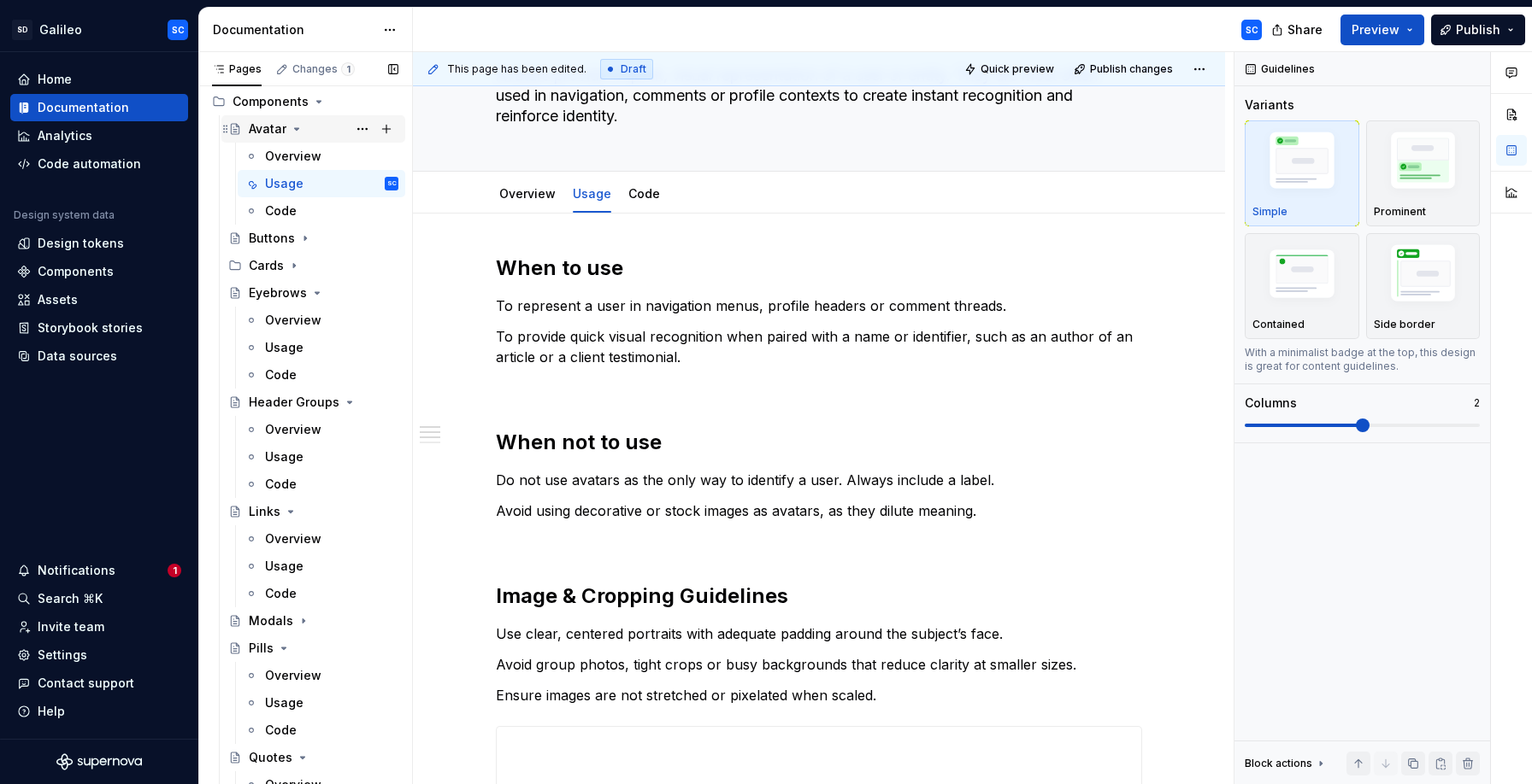
click at [296, 129] on icon "Page tree" at bounding box center [296, 129] width 5 height 2
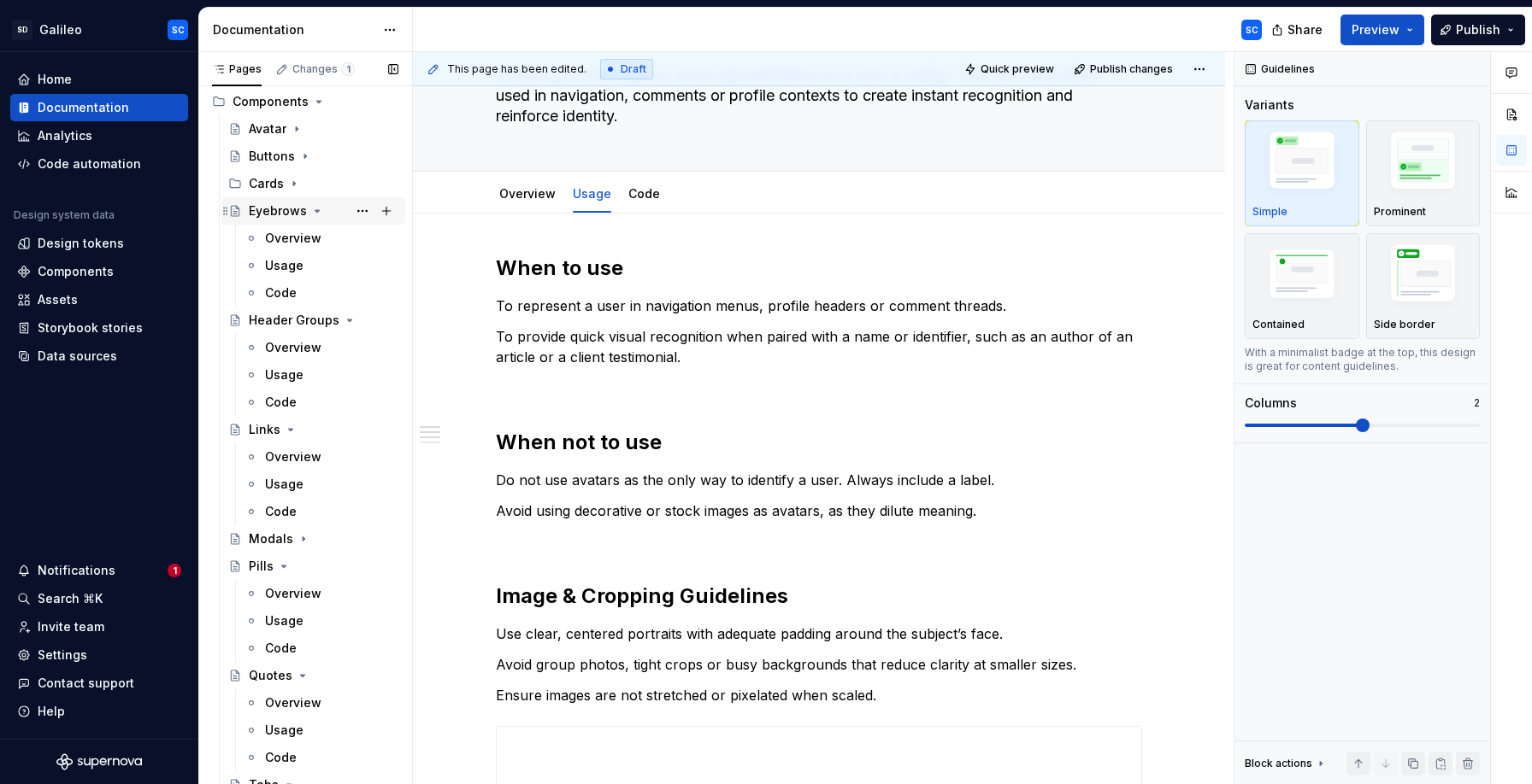
click at [282, 215] on div "Eyebrows" at bounding box center [278, 211] width 59 height 17
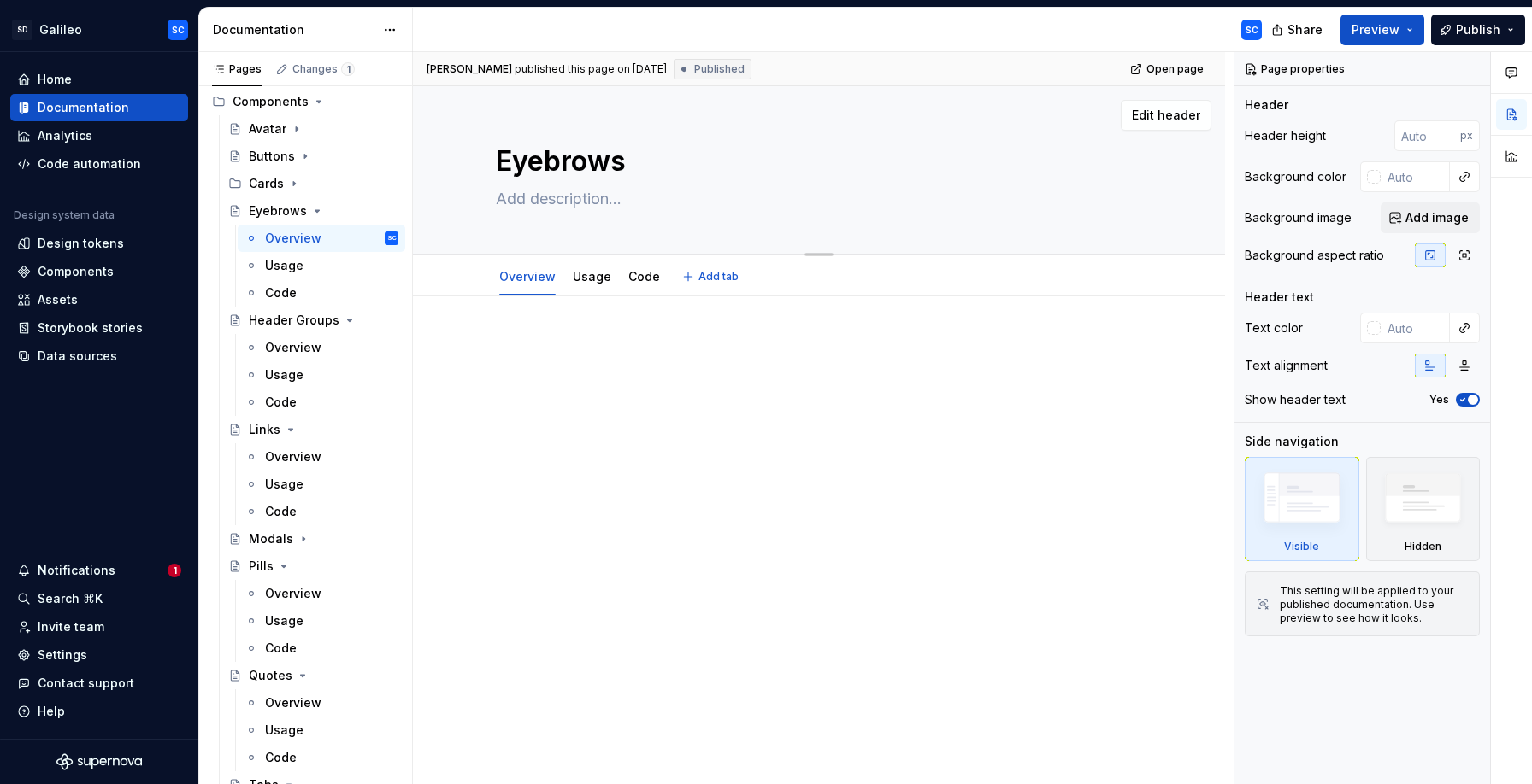
click at [604, 203] on textarea at bounding box center [816, 199] width 647 height 27
paste textarea "Eyebrows provide contextual information above a title, helping users quickly un…"
type textarea "*"
type textarea "Eyebrows provide contextual information above a title, helping users quickly un…"
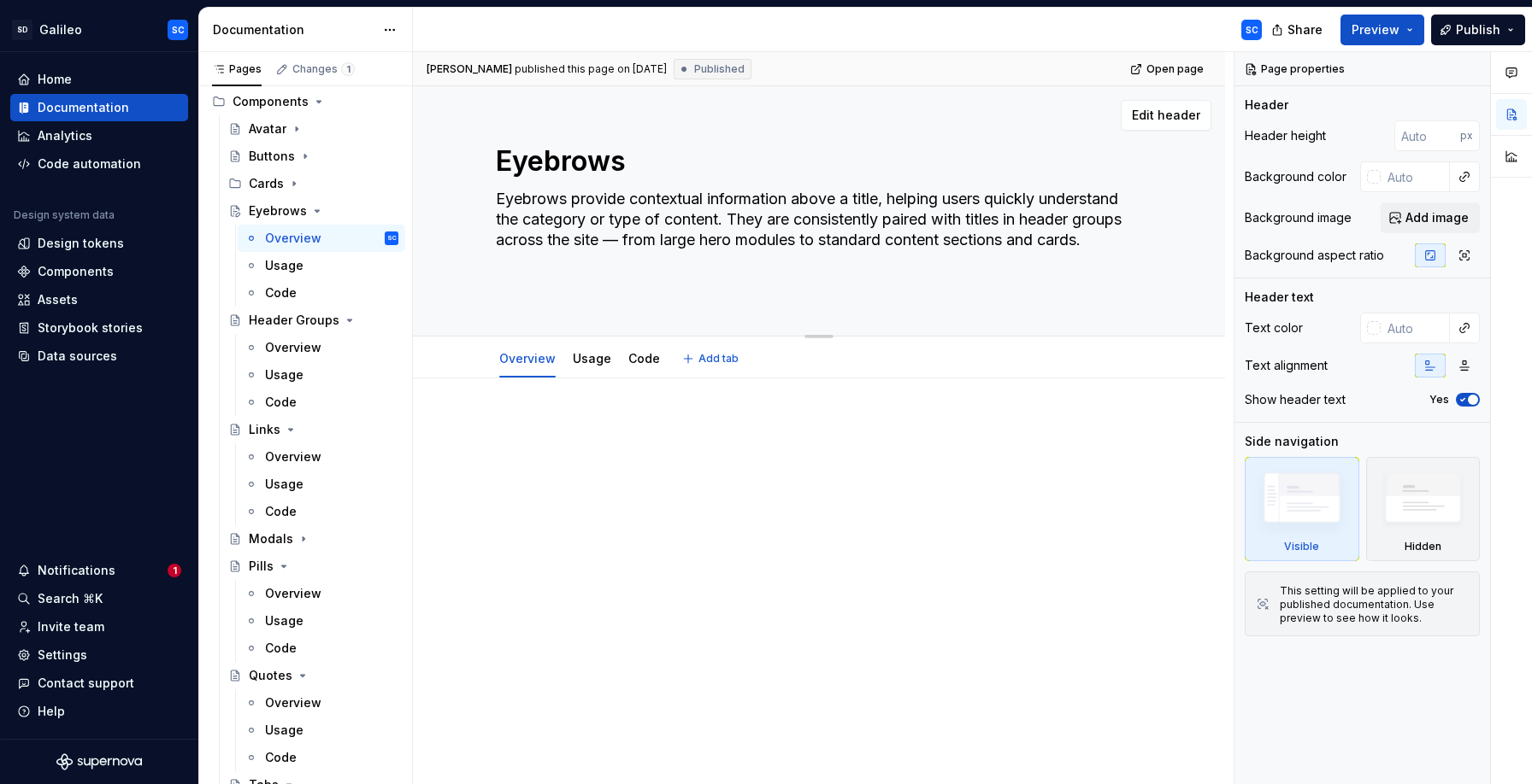
type textarea "*"
type textarea "Eyebrows provide contextual information above a title, helping users quickly un…"
type textarea "*"
type textarea "Eyebrows provide contextual information above a title, helping users quickly un…"
click at [581, 397] on div at bounding box center [818, 538] width 812 height 361
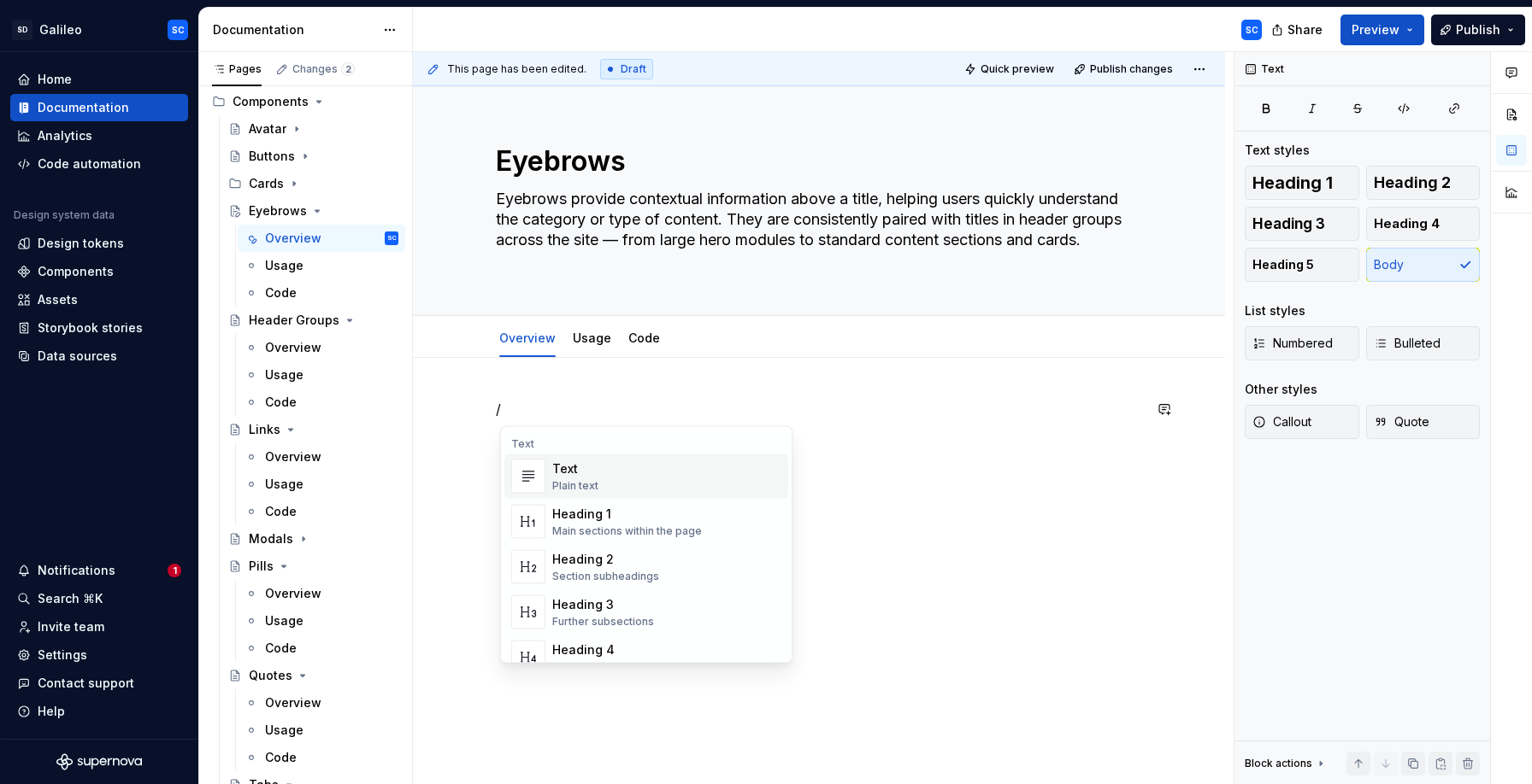
type textarea "*"
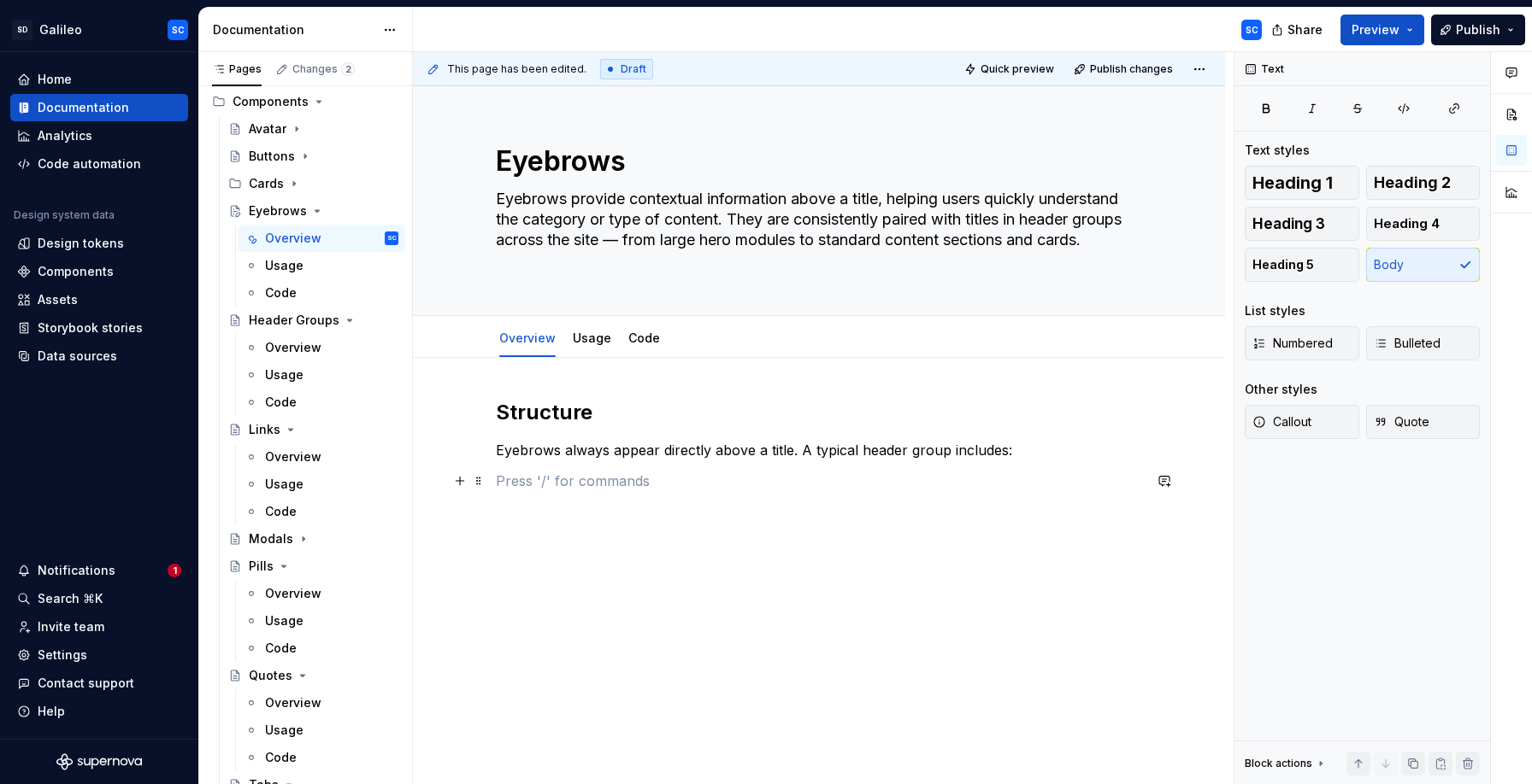
click at [588, 491] on p at bounding box center [818, 481] width 647 height 21
click at [1407, 346] on span "Bulleted" at bounding box center [1406, 343] width 67 height 17
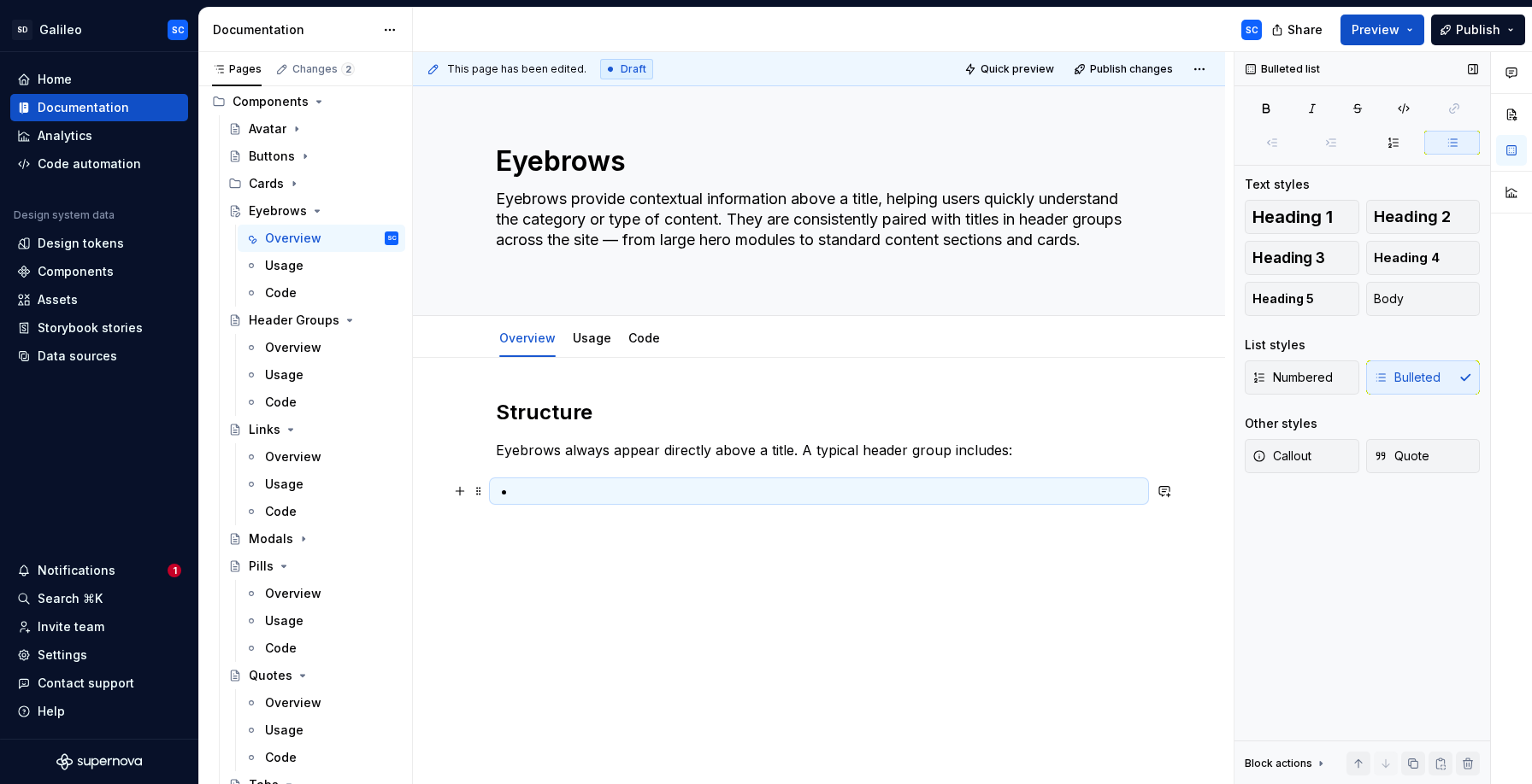
click at [670, 492] on p at bounding box center [829, 492] width 626 height 21
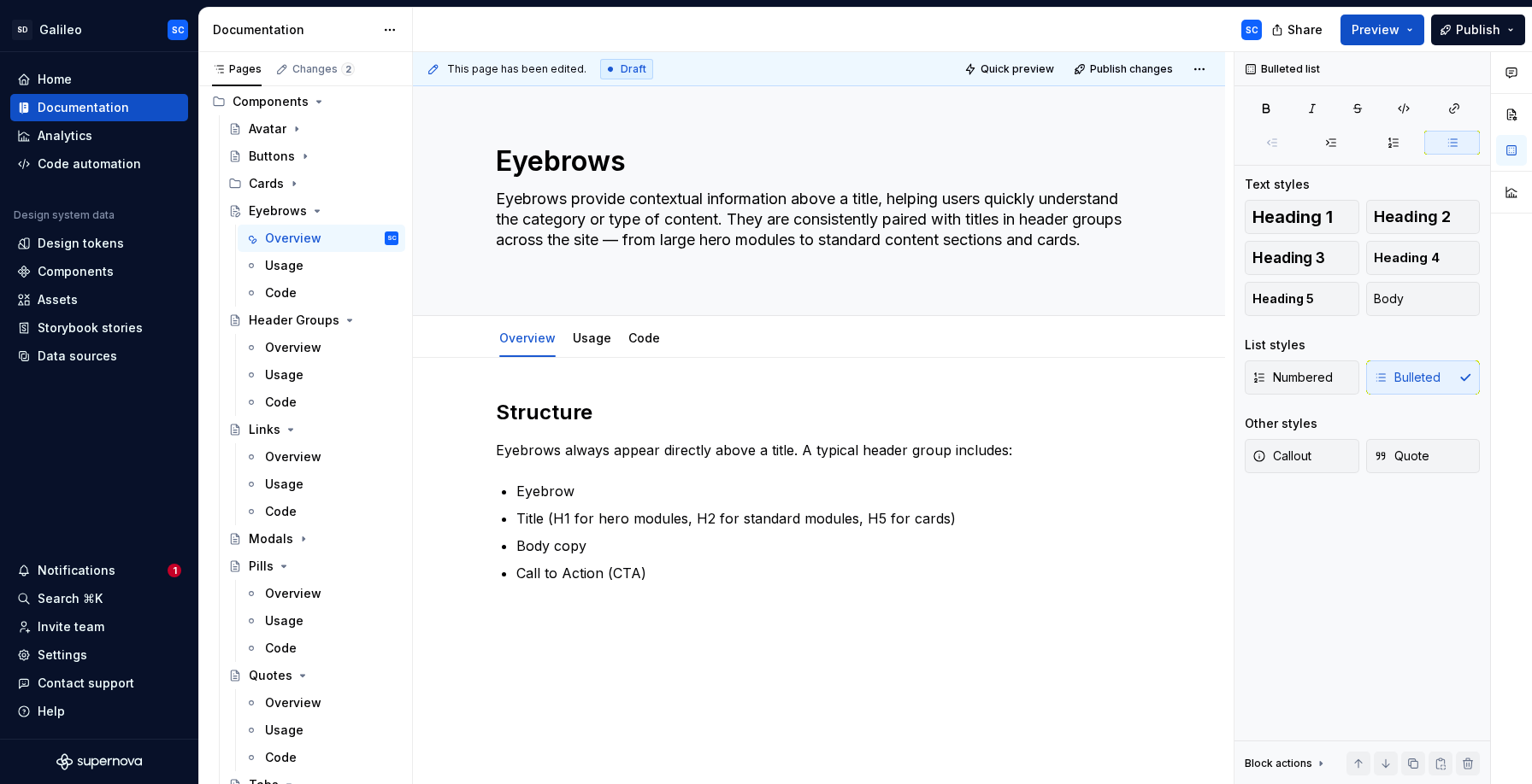
click at [634, 624] on div "Structure Eyebrows always appear directly above a title. A typical header group…" at bounding box center [818, 598] width 812 height 481
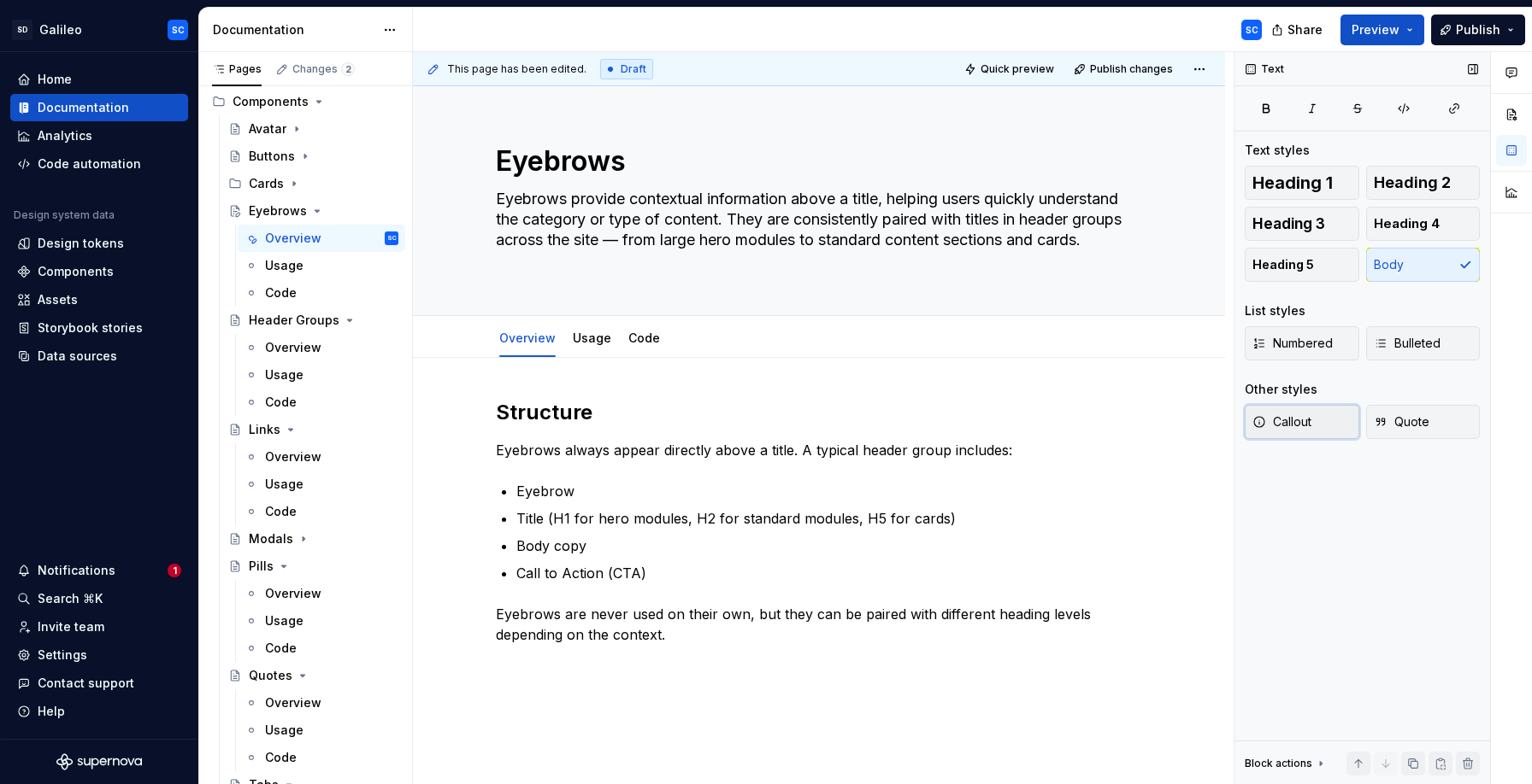
click at [1292, 425] on span "Callout" at bounding box center [1282, 422] width 59 height 17
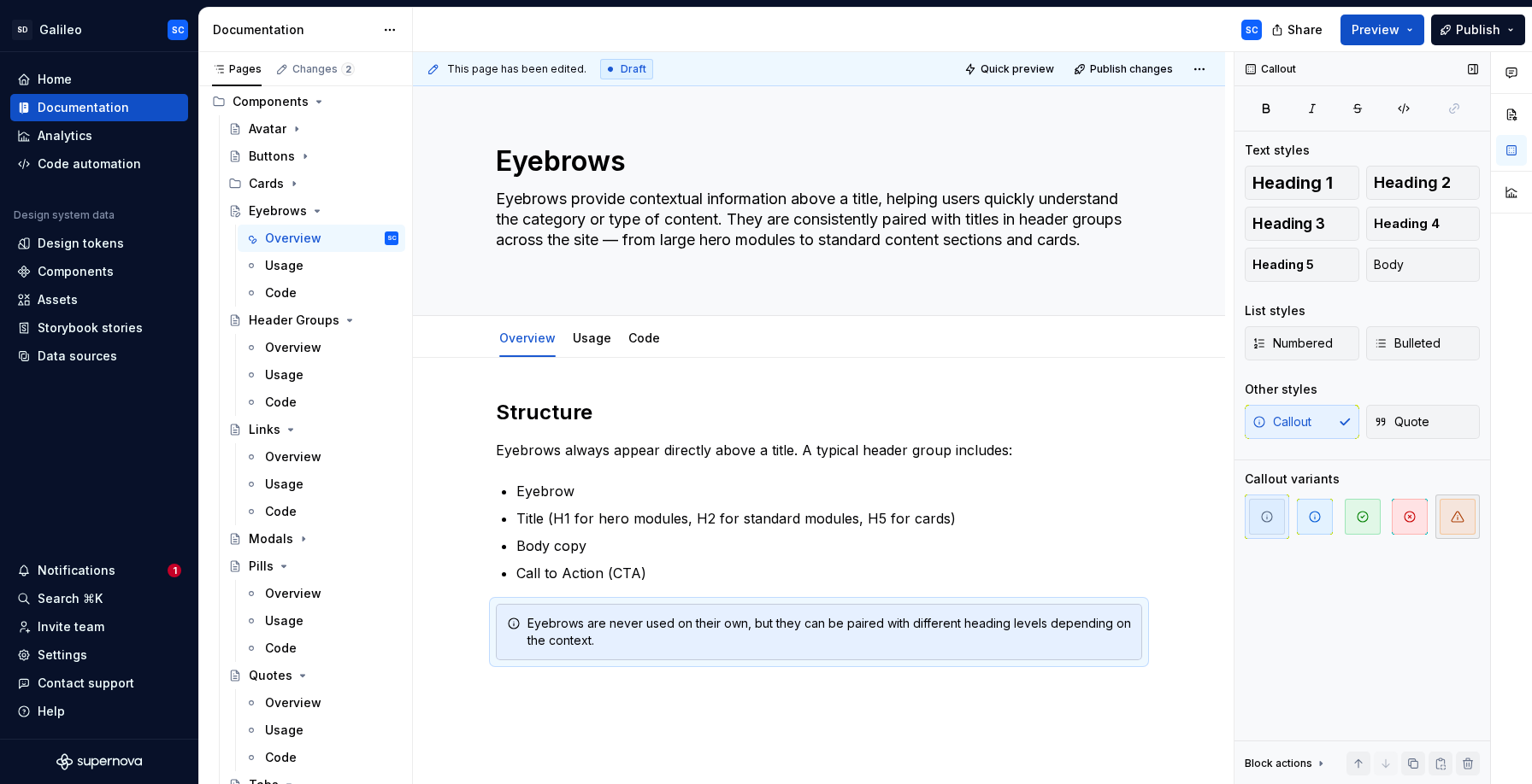
click at [1462, 516] on icon "button" at bounding box center [1457, 517] width 13 height 13
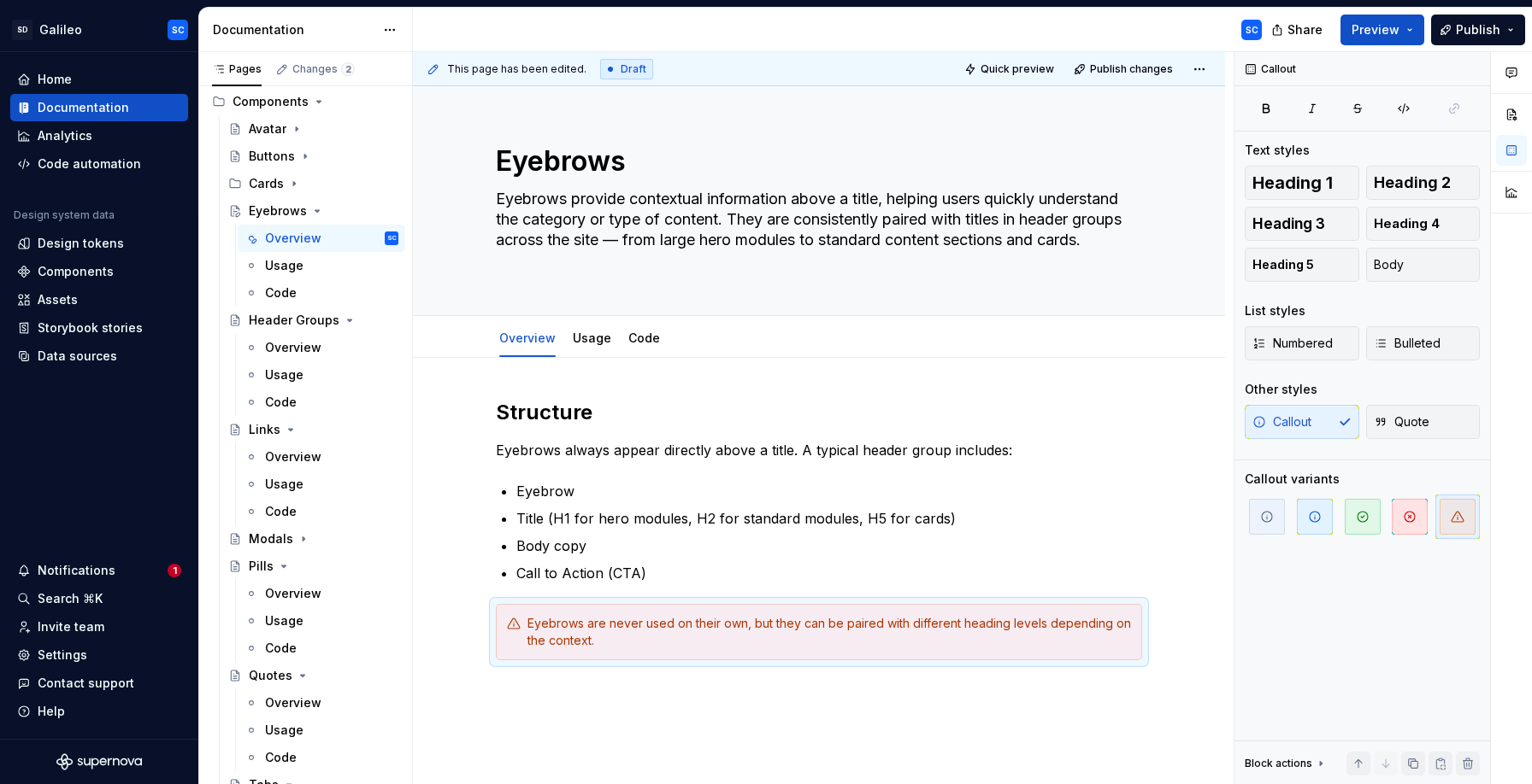
click at [834, 683] on div "Structure Eyebrows always appear directly above a title. A typical header group…" at bounding box center [818, 636] width 812 height 558
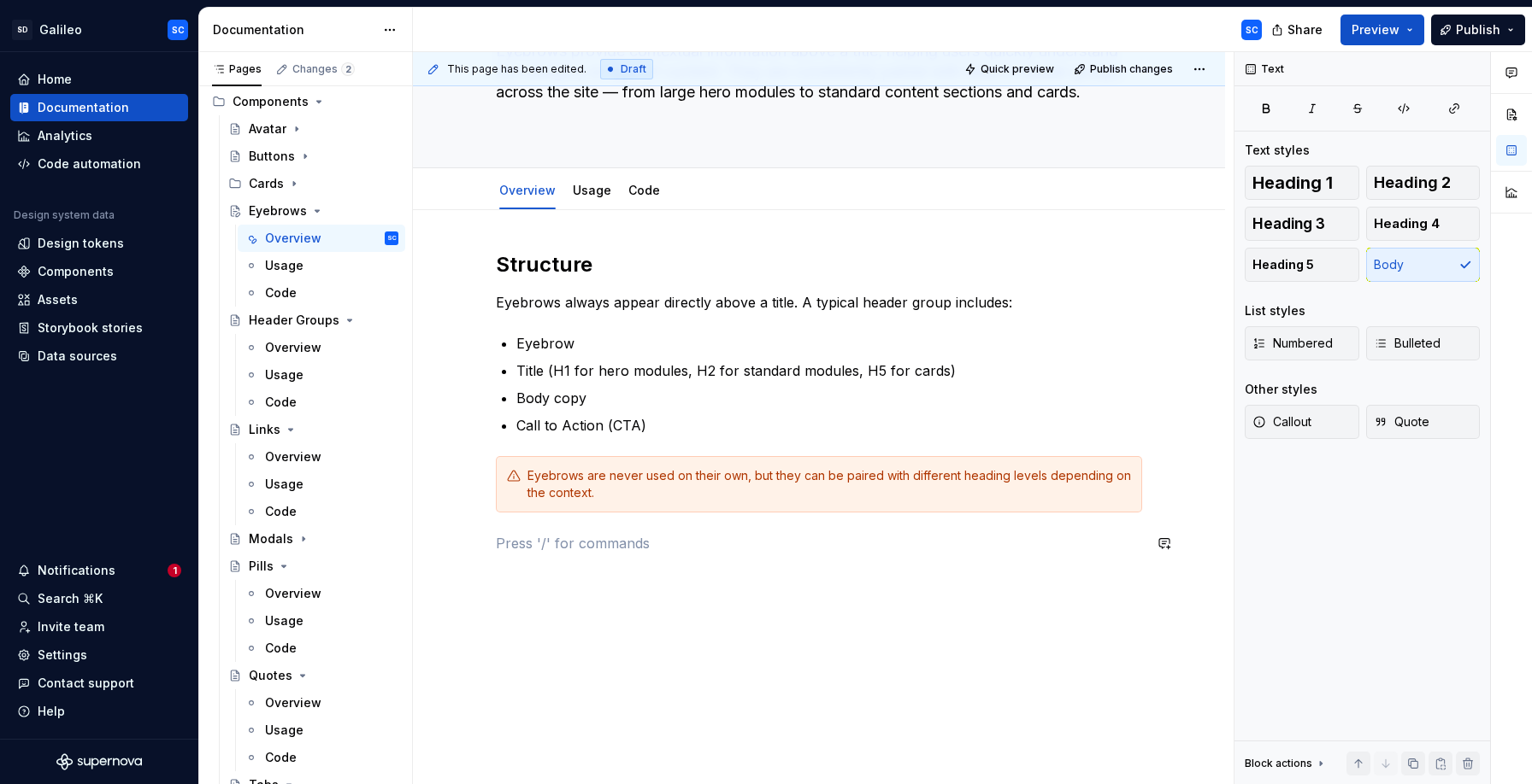
scroll to position [149, 0]
click at [652, 547] on p at bounding box center [818, 542] width 647 height 21
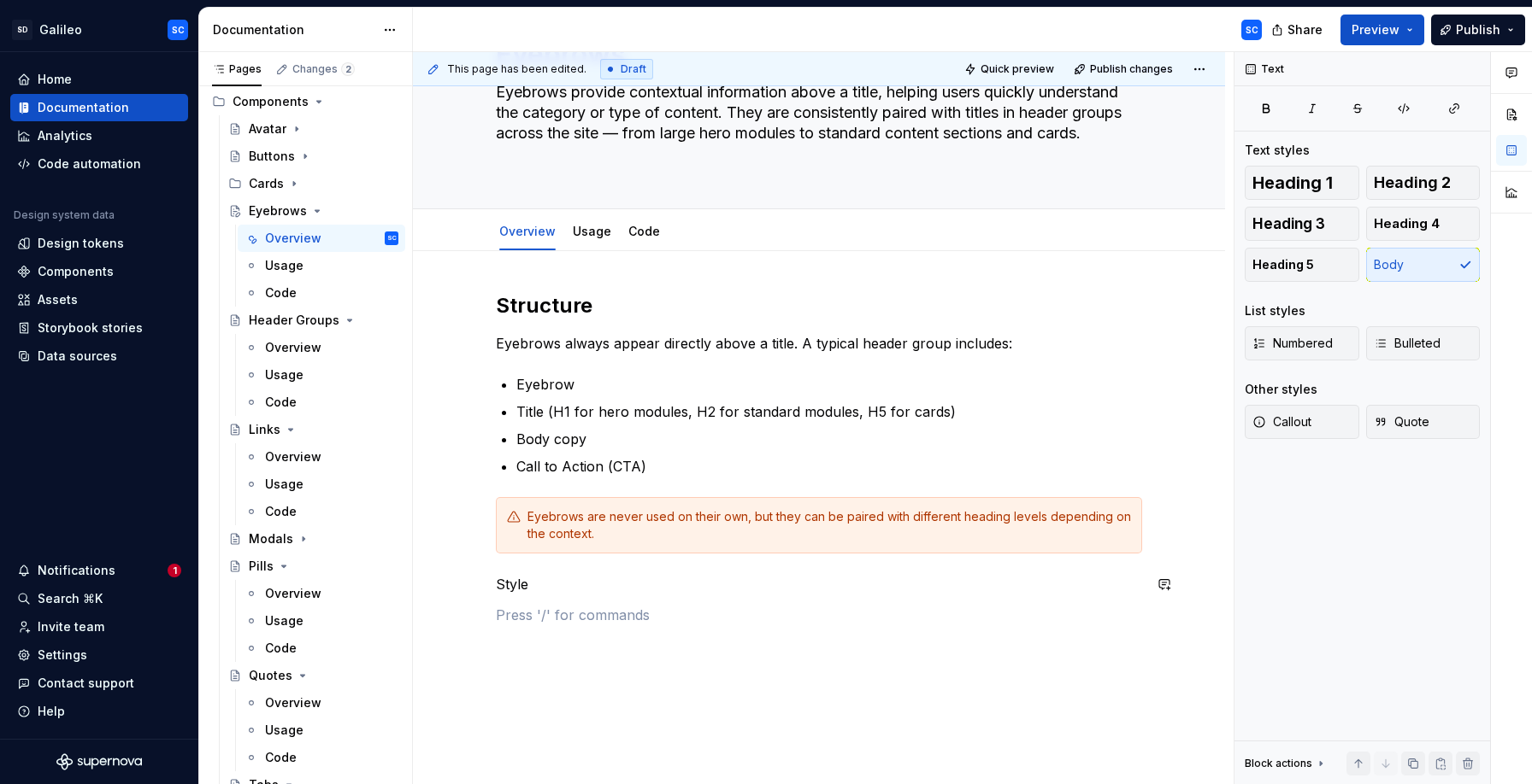
scroll to position [54, 0]
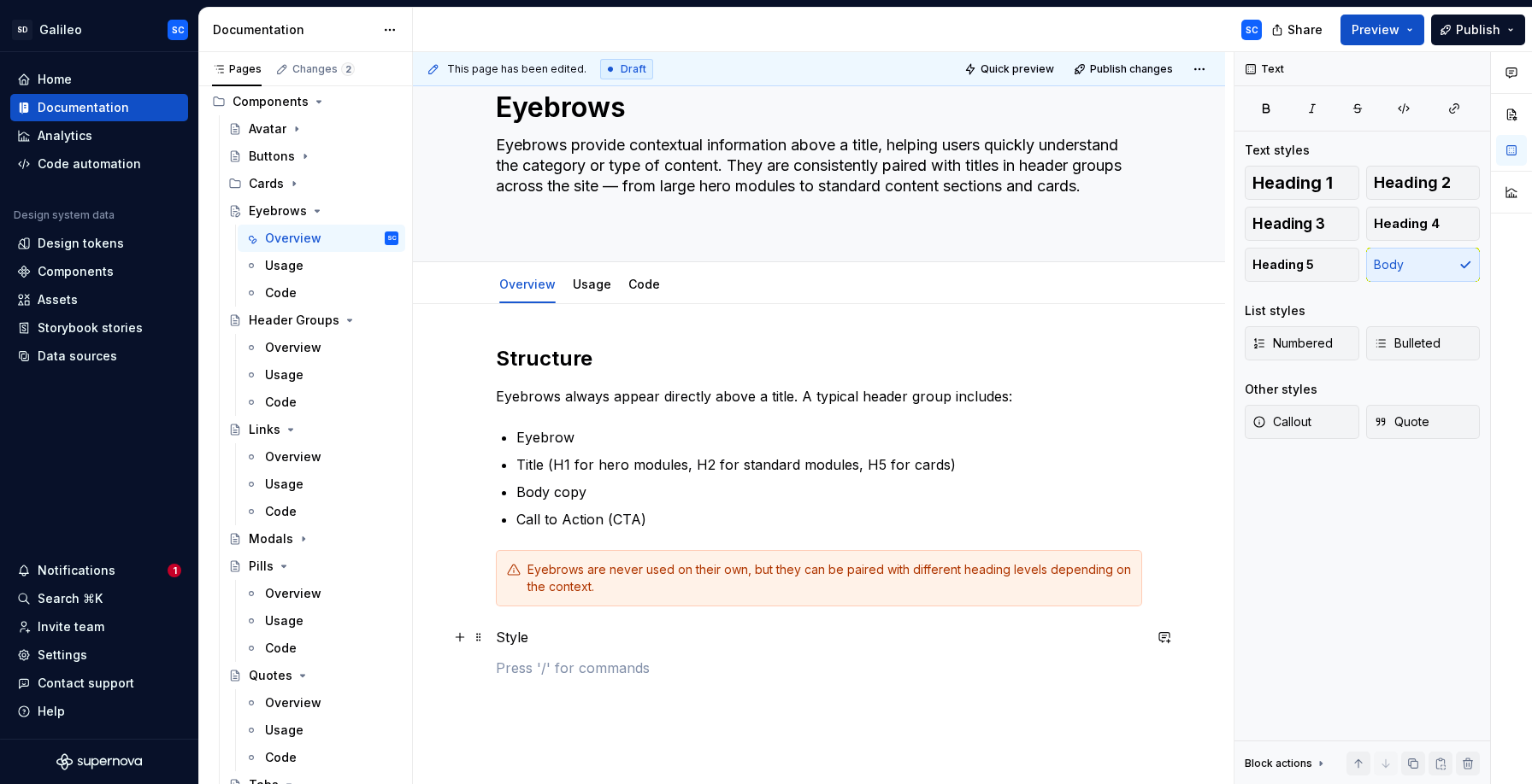
click at [519, 637] on p "Style" at bounding box center [818, 638] width 647 height 21
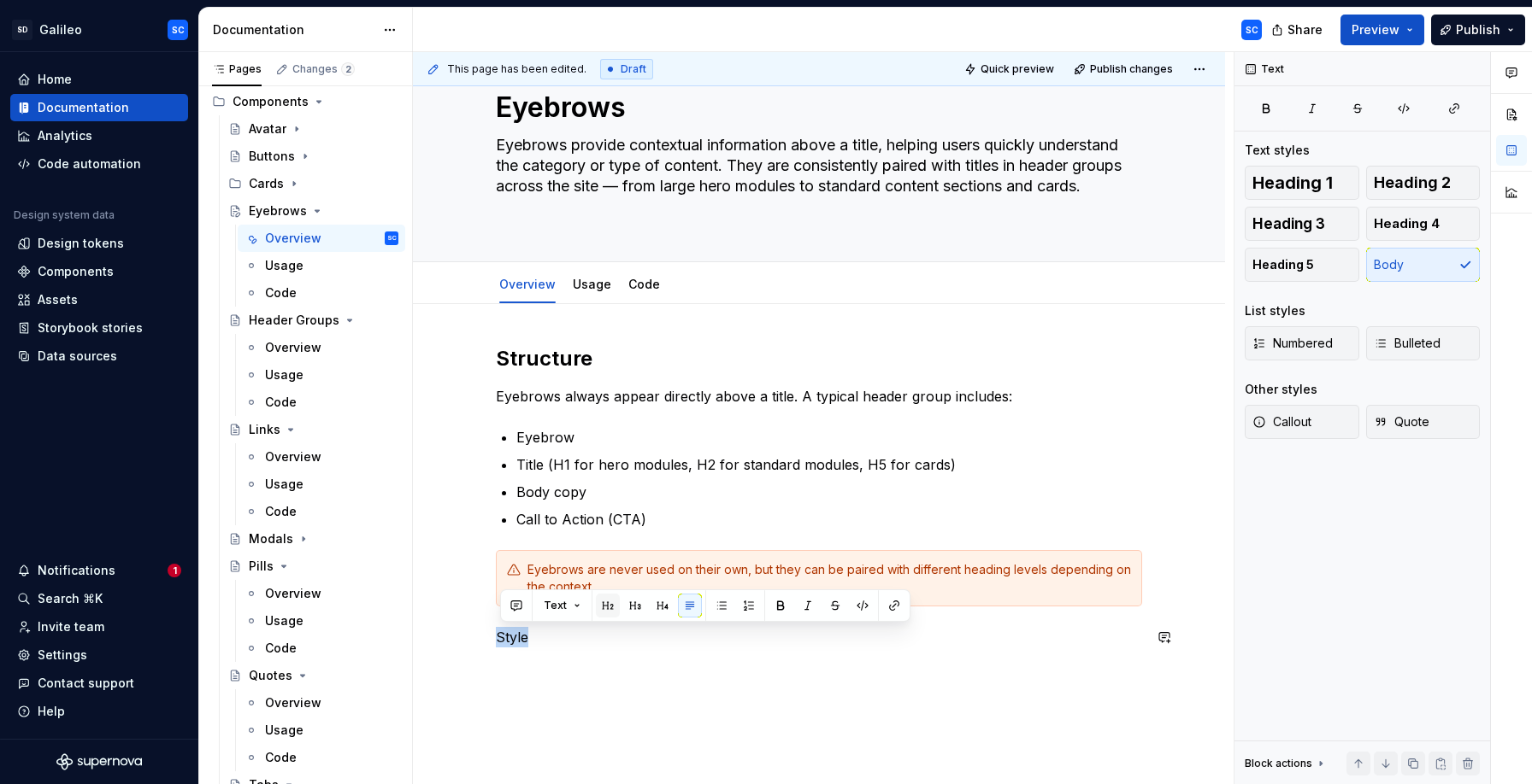
click at [604, 607] on button "button" at bounding box center [607, 605] width 24 height 24
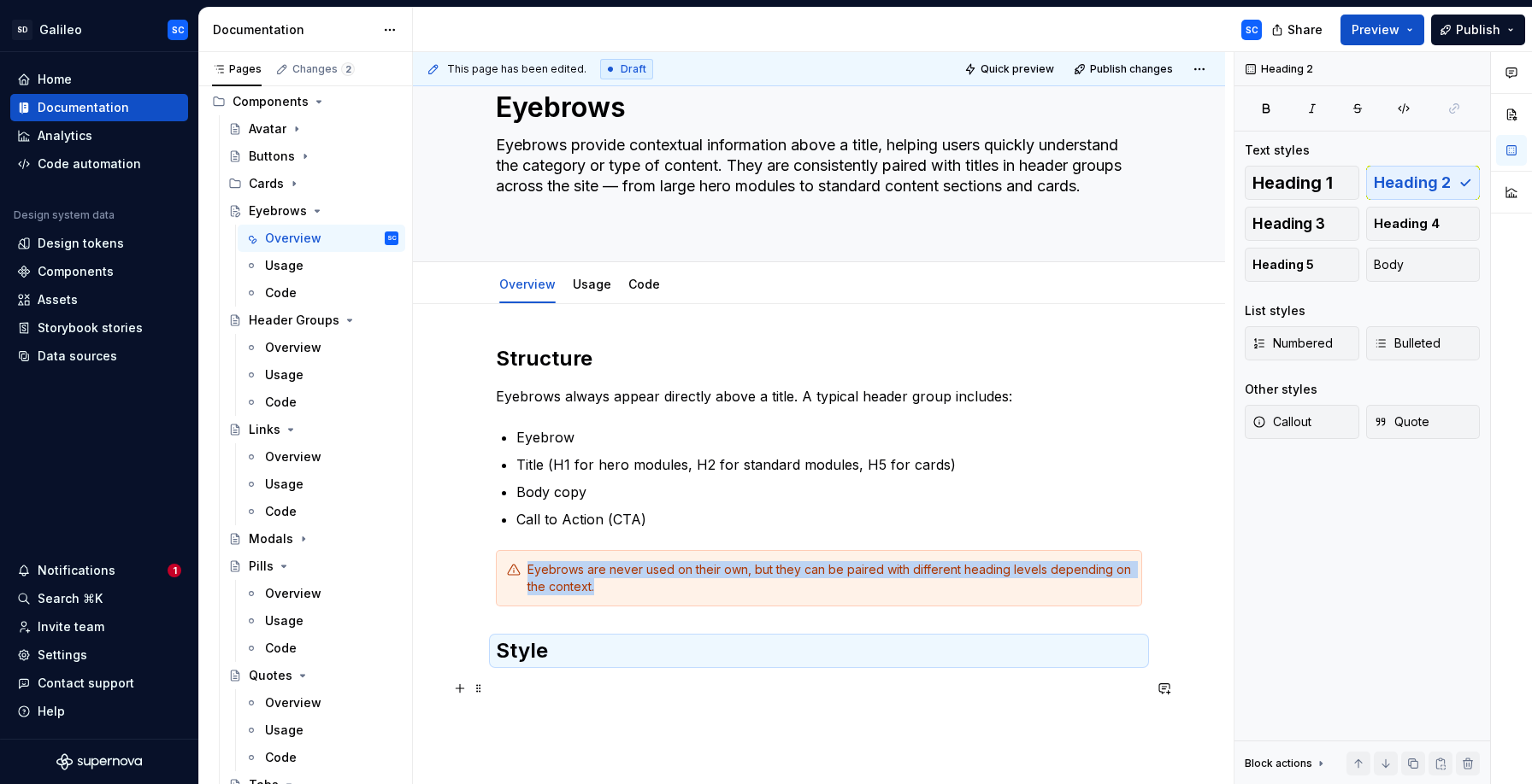
click at [556, 692] on p at bounding box center [818, 689] width 647 height 21
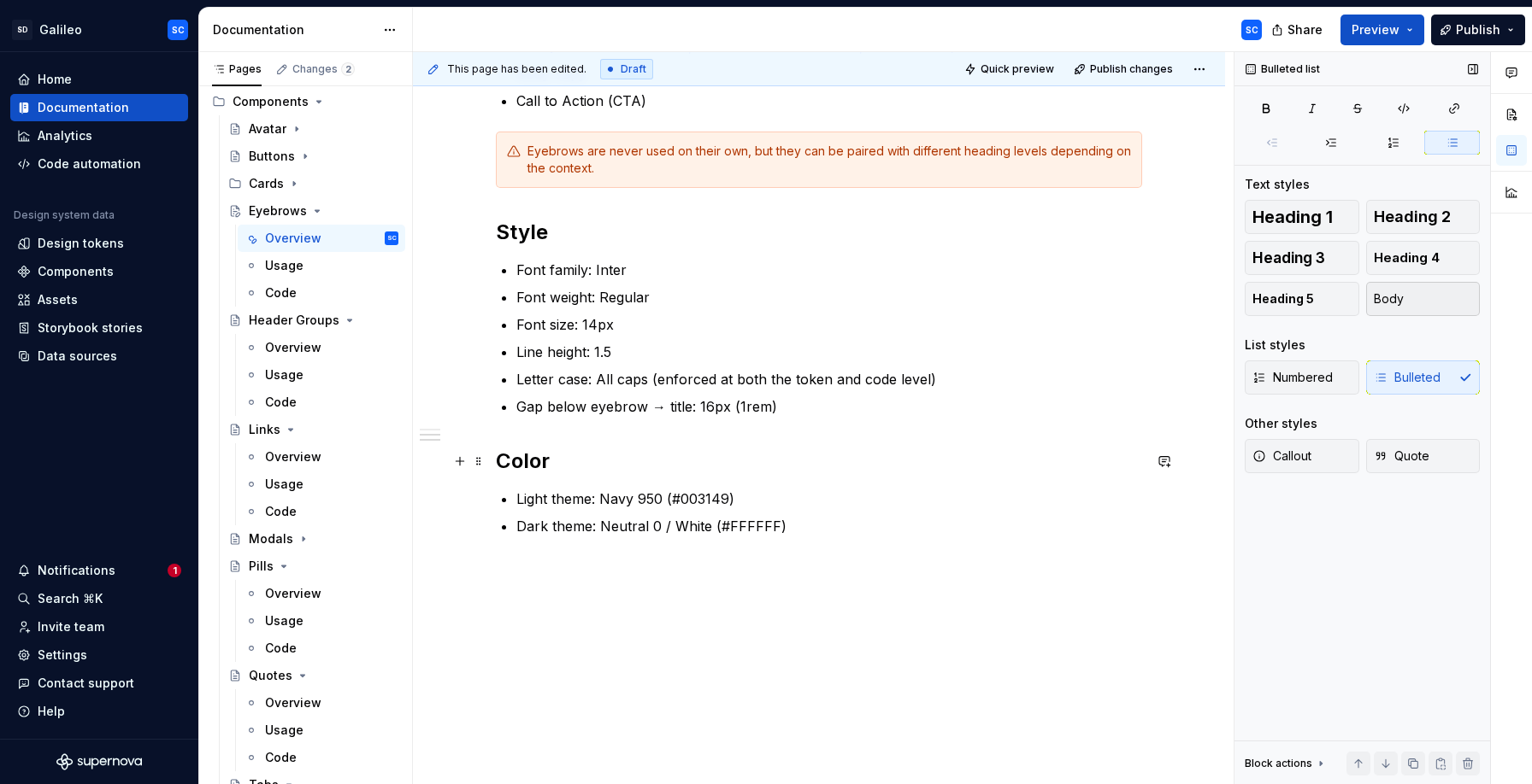
scroll to position [467, 0]
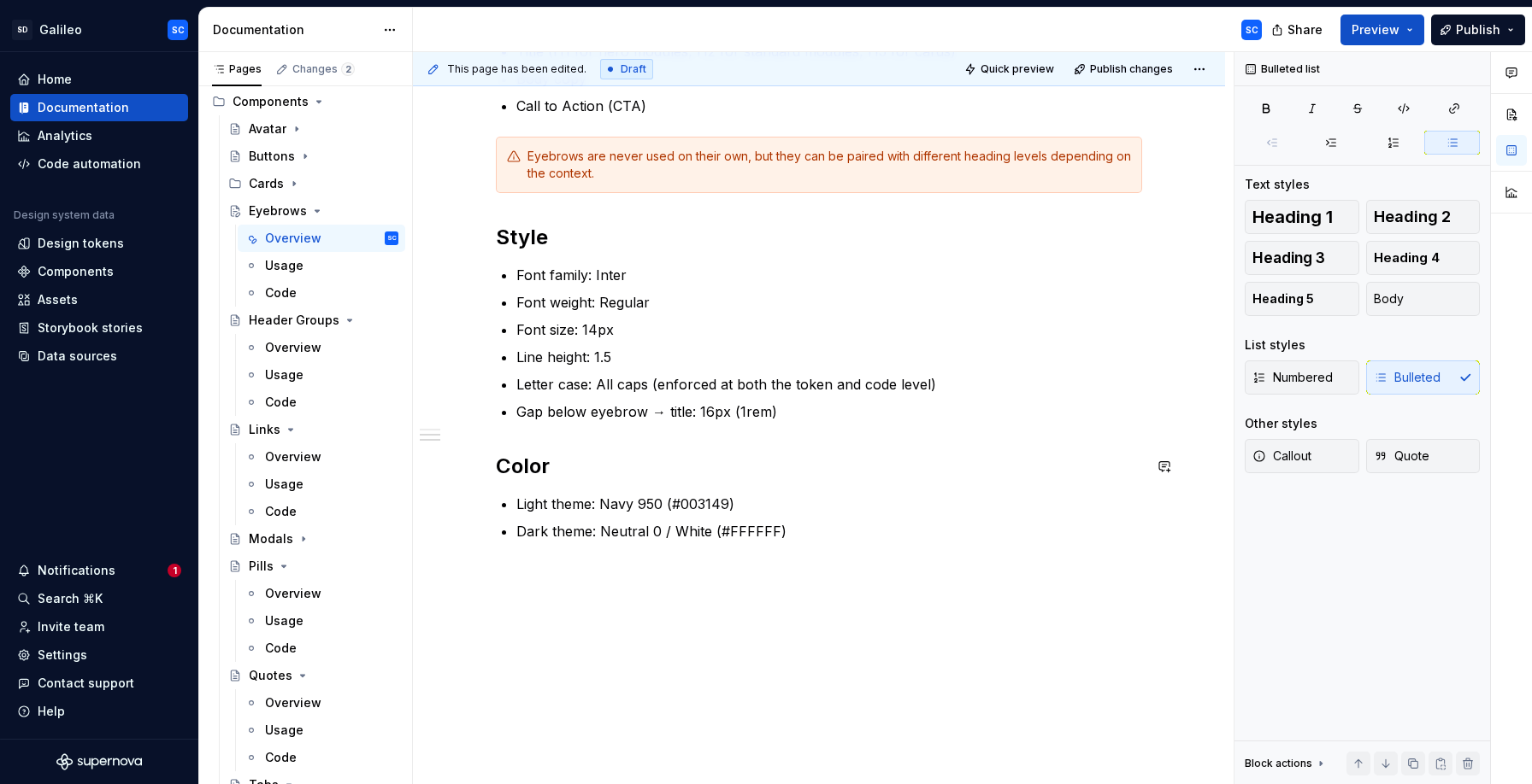
click at [732, 575] on div "Structure Eyebrows always appear directly above a title. A typical header group…" at bounding box center [818, 343] width 812 height 907
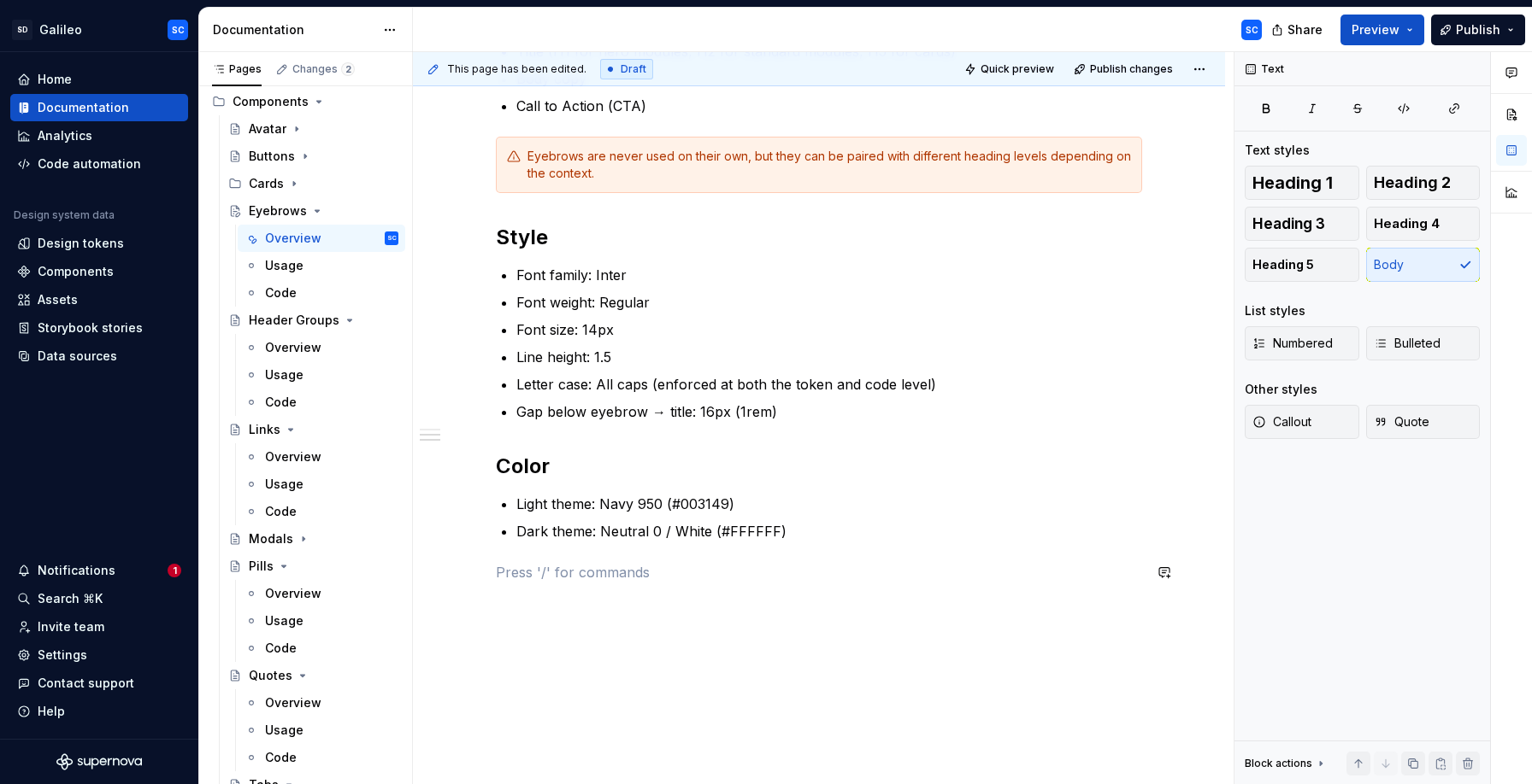
click at [724, 585] on div "Structure Eyebrows always appear directly above a title. A typical header group…" at bounding box center [818, 268] width 647 height 672
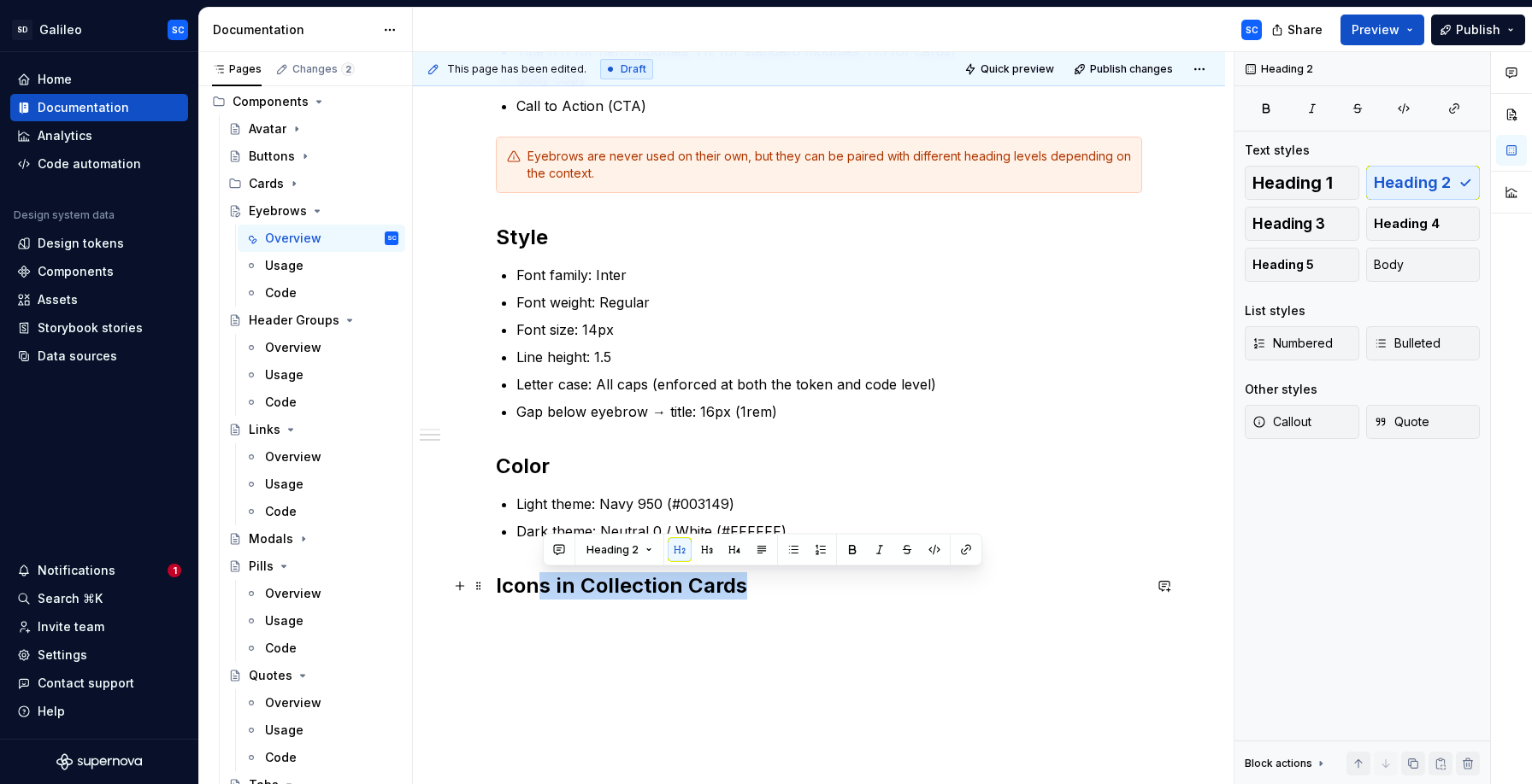
drag, startPoint x: 547, startPoint y: 590, endPoint x: 750, endPoint y: 594, distance: 203.0
click at [750, 594] on h2 "Icons in Collection Cards" at bounding box center [818, 586] width 647 height 27
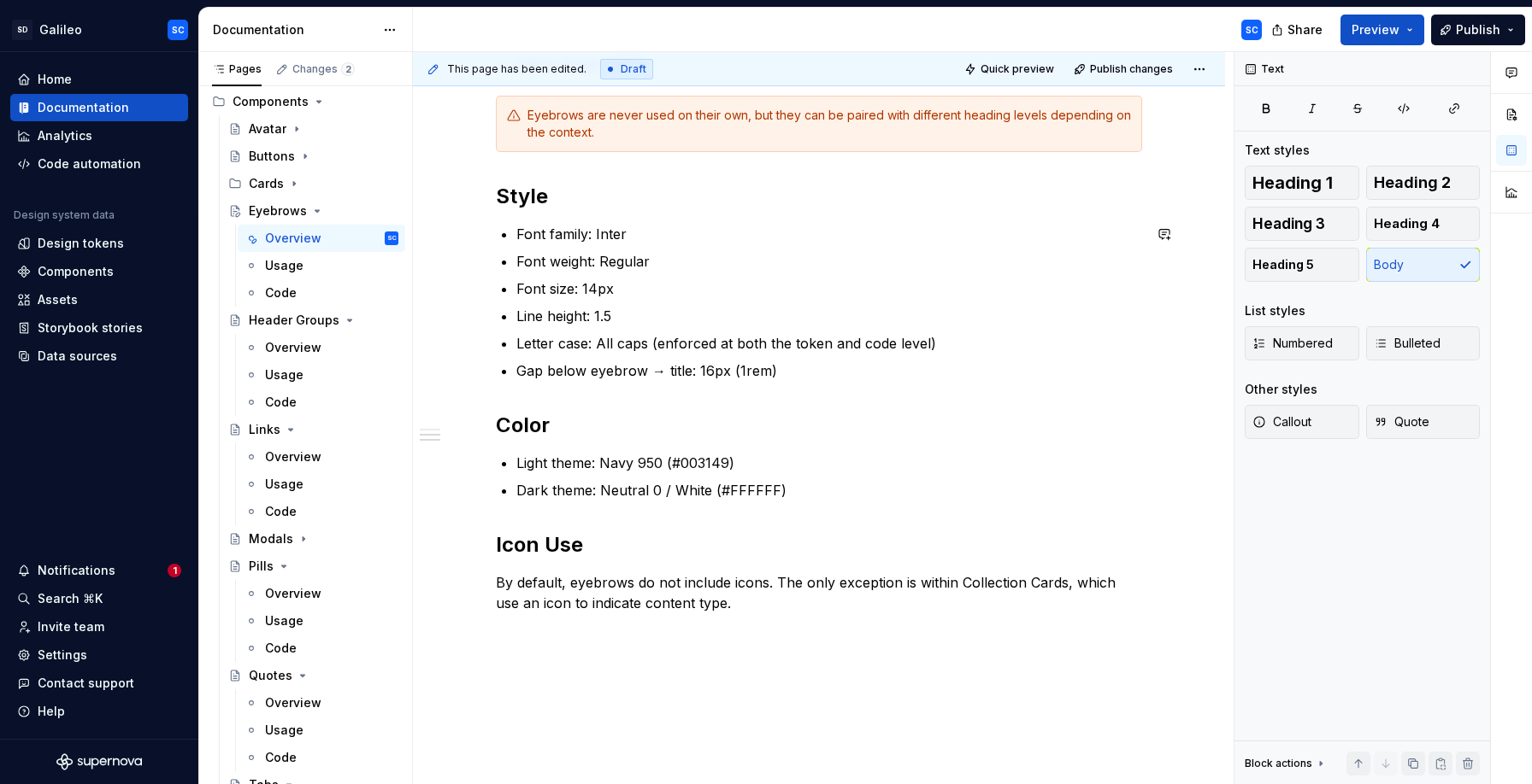
scroll to position [509, 0]
click at [712, 643] on div "Structure Eyebrows always appear directly above a title. A typical header group…" at bounding box center [818, 359] width 812 height 1019
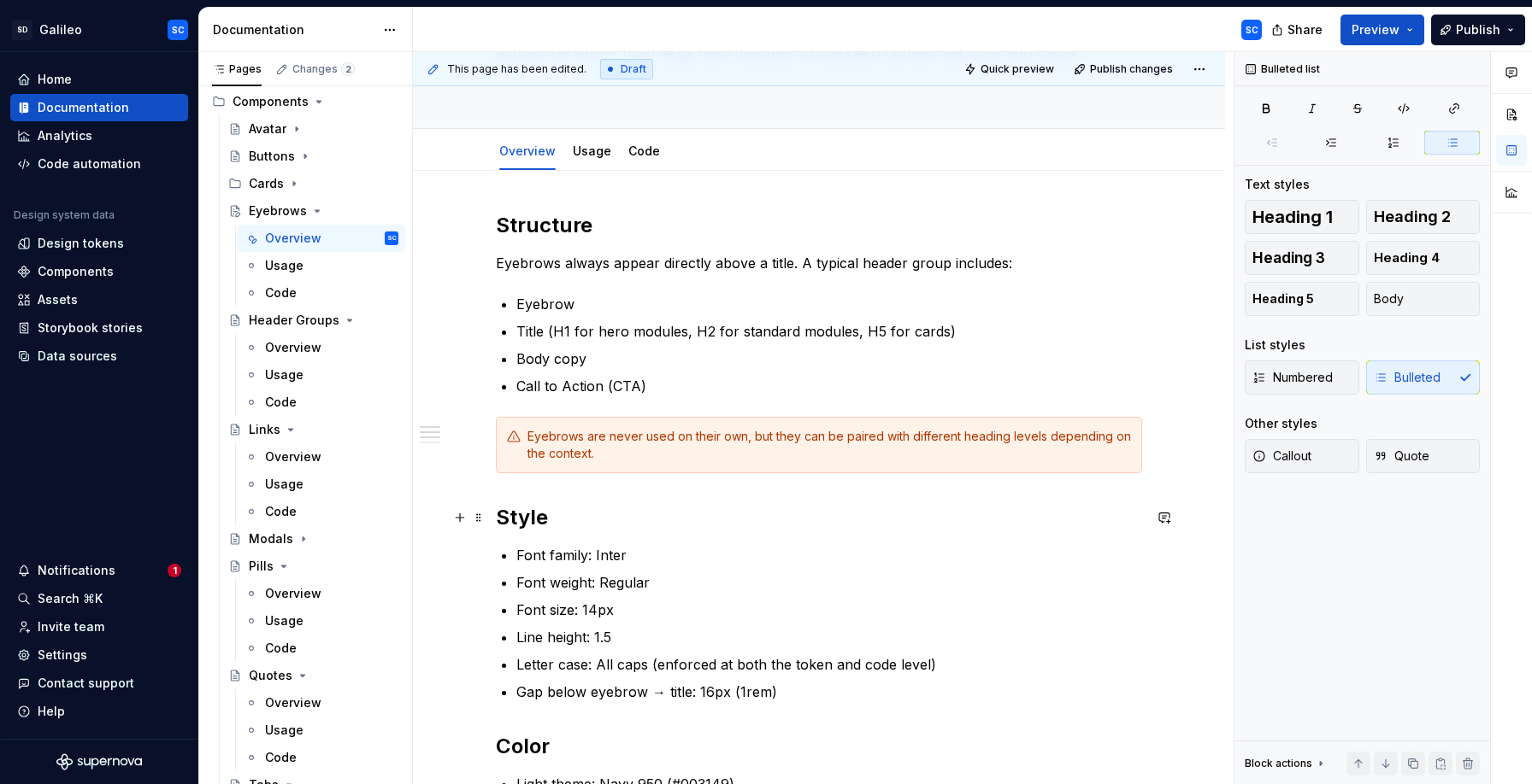
scroll to position [205, 0]
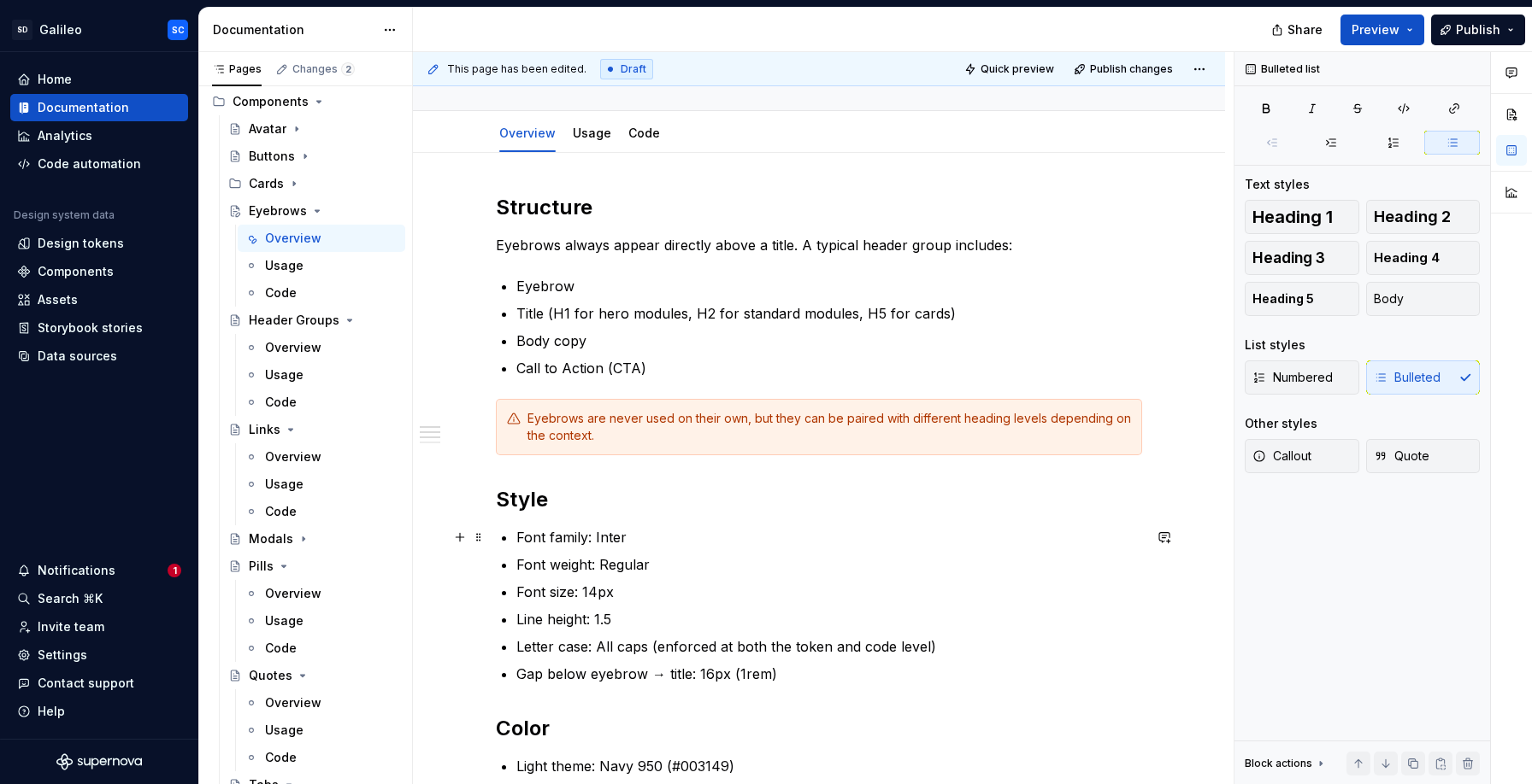
type textarea "*"
